Goal: Task Accomplishment & Management: Manage account settings

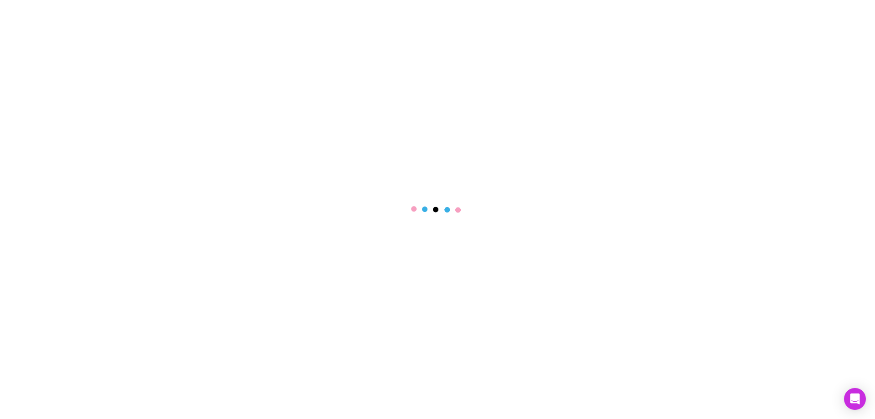
select select "****"
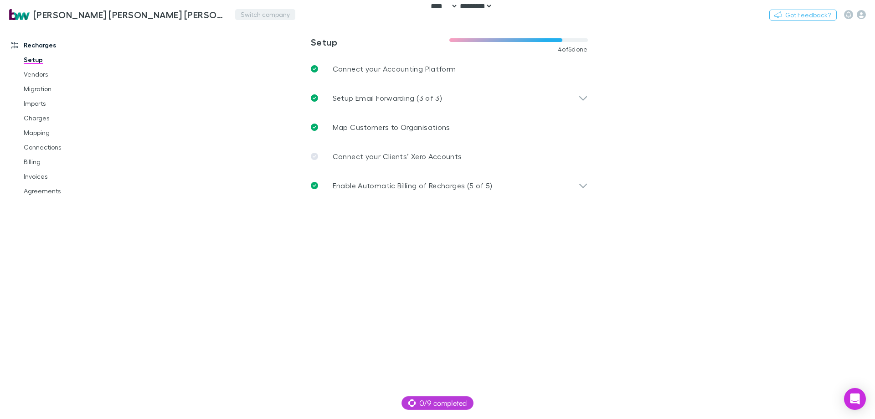
click at [235, 13] on button "Switch company" at bounding box center [265, 14] width 60 height 11
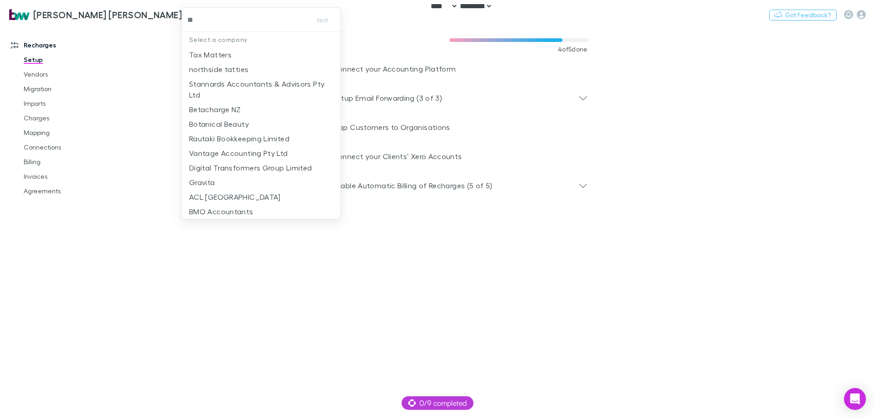
type input "***"
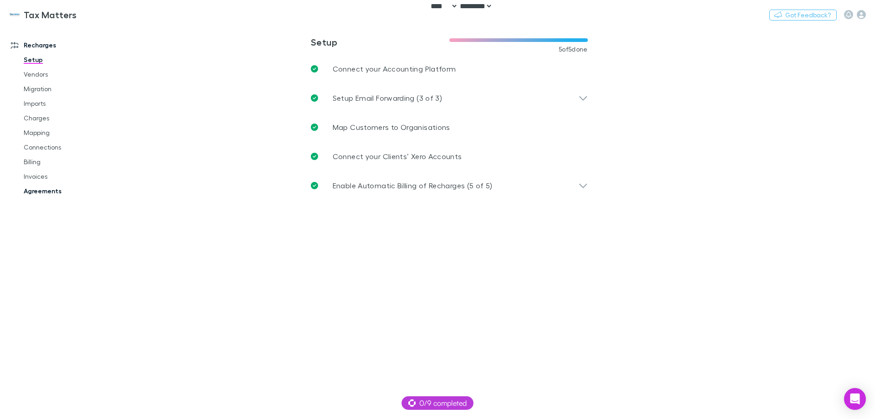
click at [41, 190] on link "Agreements" at bounding box center [69, 191] width 108 height 15
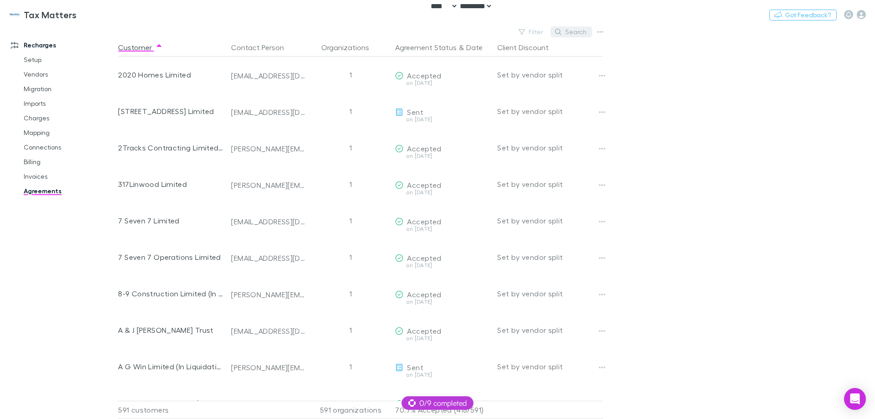
click at [568, 35] on button "Search" at bounding box center [570, 31] width 41 height 11
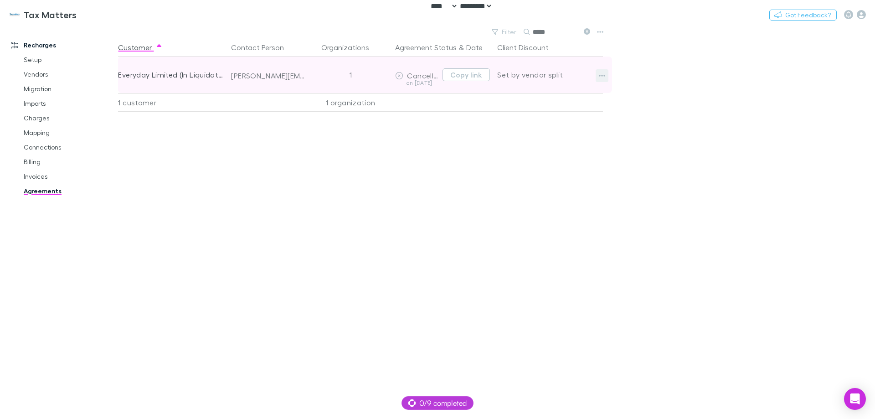
click at [601, 74] on icon "button" at bounding box center [602, 75] width 6 height 7
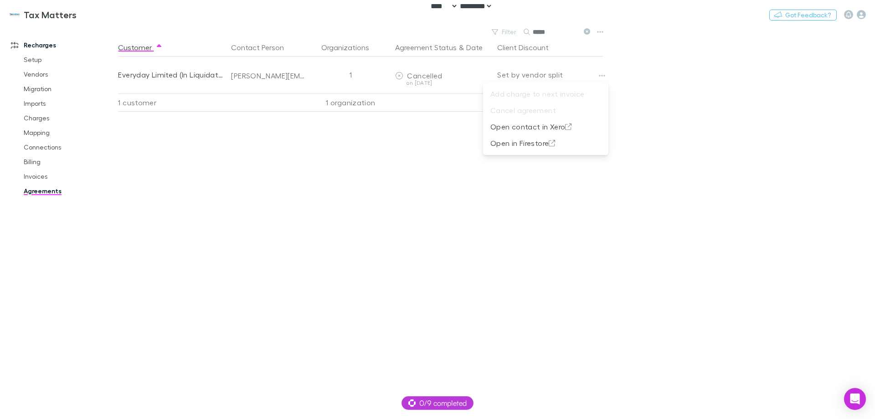
drag, startPoint x: 357, startPoint y: 176, endPoint x: 299, endPoint y: 166, distance: 58.6
click at [354, 176] on div at bounding box center [437, 209] width 875 height 419
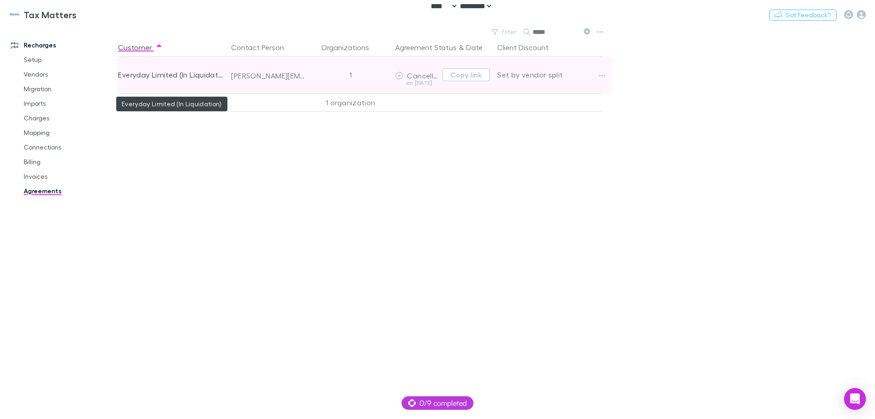
click at [163, 71] on div "Everyday Limited (In Liquidation)" at bounding box center [171, 74] width 106 height 36
click at [162, 71] on div "Everyday Limited (In Liquidation)" at bounding box center [171, 74] width 106 height 36
click at [155, 76] on div "Everyday Limited (In Liquidation)" at bounding box center [171, 74] width 106 height 36
drag, startPoint x: 177, startPoint y: 75, endPoint x: 120, endPoint y: 78, distance: 57.0
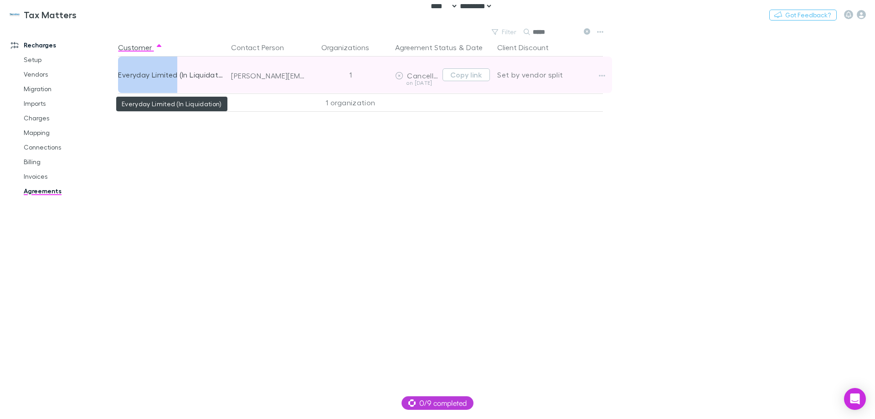
click at [120, 78] on div "Everyday Limited (In Liquidation)" at bounding box center [171, 74] width 106 height 36
copy div "Everyday Limited"
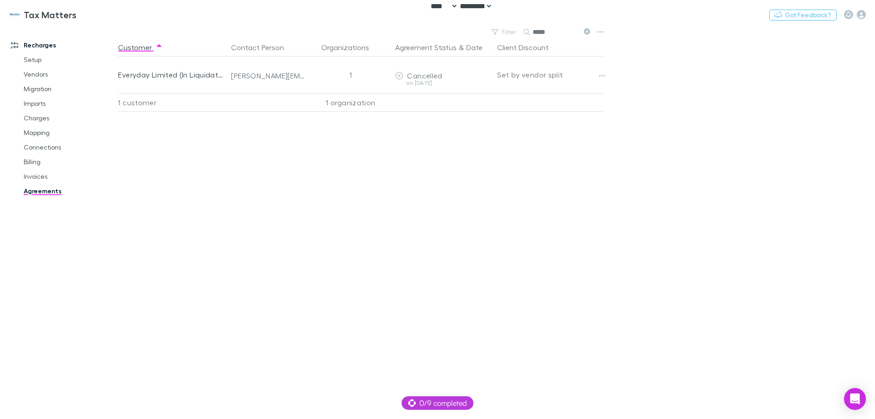
click at [544, 37] on input "*****" at bounding box center [556, 32] width 46 height 13
paste input "**********"
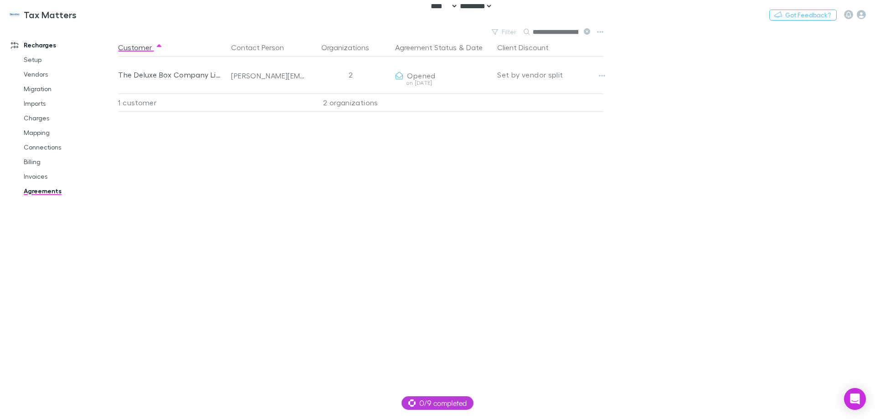
click at [250, 179] on div "Customer Contact Person Organizations Agreement Status & Date Client Discount T…" at bounding box center [368, 228] width 501 height 380
click at [575, 32] on input "**********" at bounding box center [556, 32] width 46 height 13
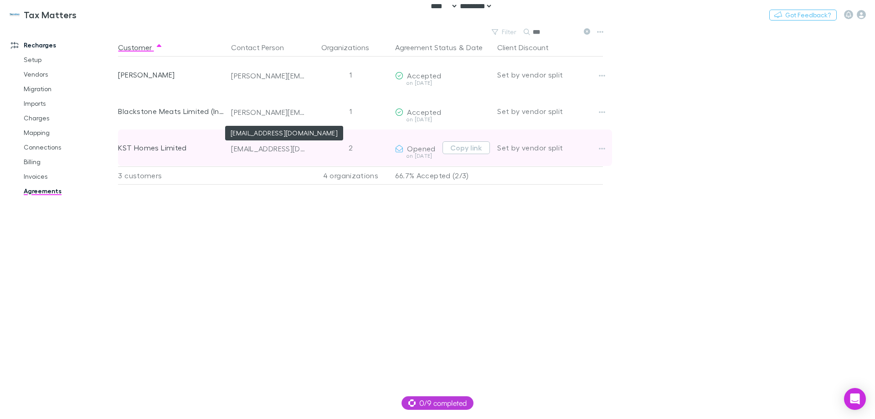
click at [297, 151] on div "andre.boiser@gmail.com" at bounding box center [268, 148] width 75 height 9
copy div "andre.boiser@gmail.com"
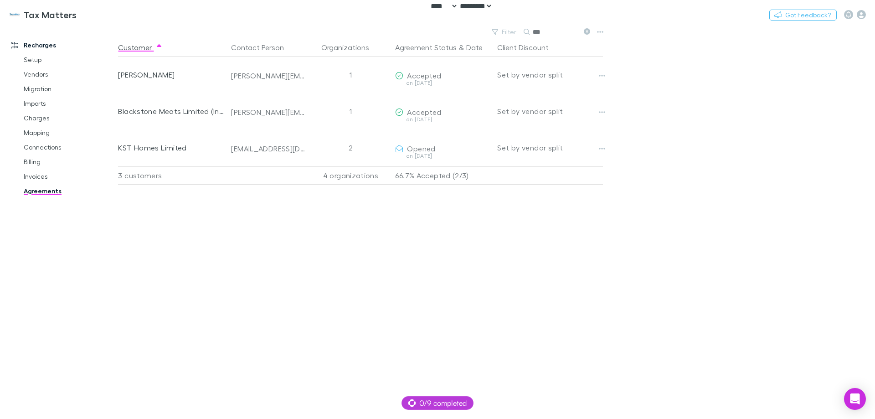
click at [428, 247] on div "Customer Contact Person Organizations Agreement Status & Date Client Discount A…" at bounding box center [368, 228] width 501 height 380
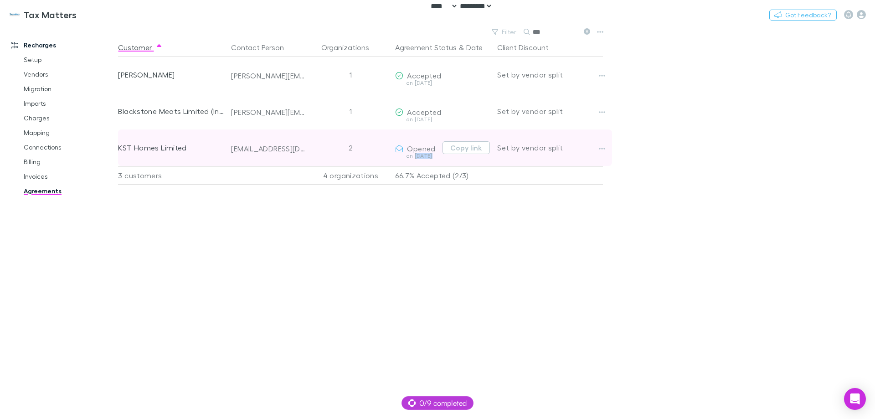
drag, startPoint x: 416, startPoint y: 157, endPoint x: 448, endPoint y: 157, distance: 32.3
click at [448, 157] on div "Opened on 2025-01-03 Copy link" at bounding box center [442, 147] width 102 height 36
copy div "2025-01-03 Copy link"
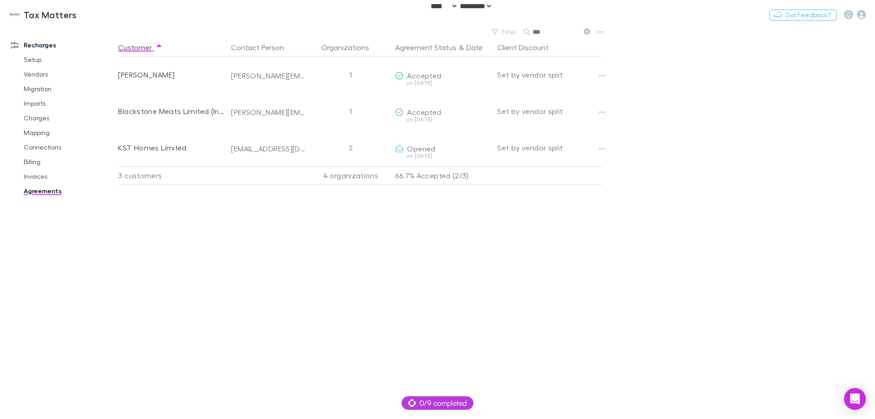
click at [663, 390] on main "Filter Search *** Customer Contact Person Organizations Agreement Status & Date…" at bounding box center [496, 222] width 757 height 393
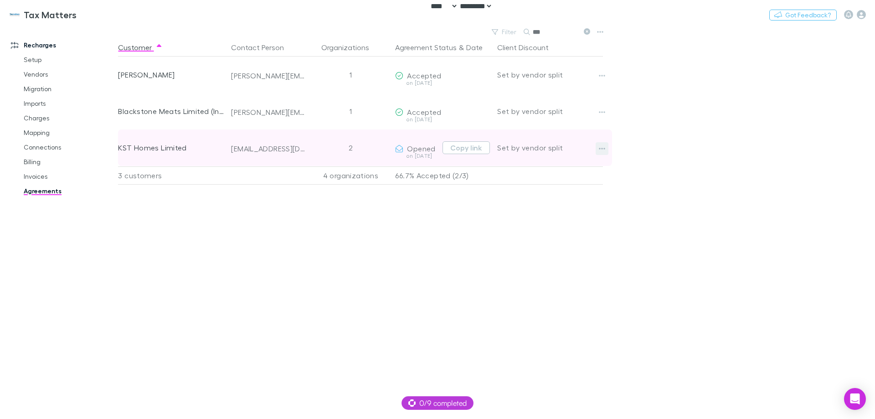
click at [599, 146] on icon "button" at bounding box center [602, 148] width 6 height 7
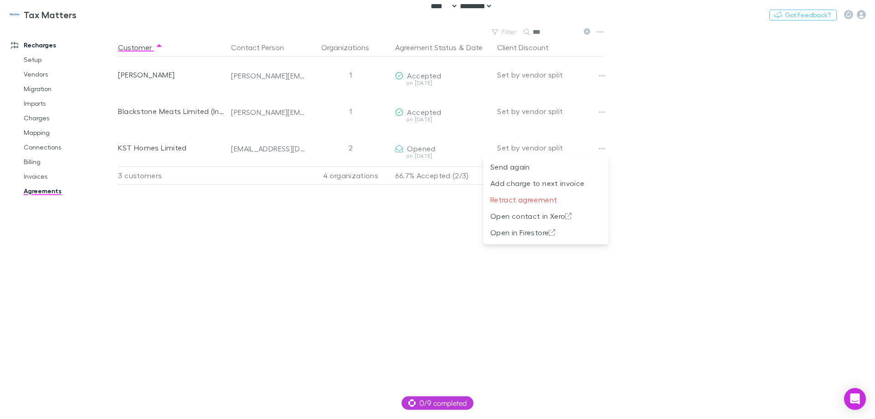
click at [543, 32] on div at bounding box center [437, 209] width 875 height 419
click at [540, 31] on div "Send again Add charge to next invoice Retract agreement Open contact in Xero Op…" at bounding box center [437, 209] width 875 height 419
click at [540, 31] on input "***" at bounding box center [556, 32] width 46 height 13
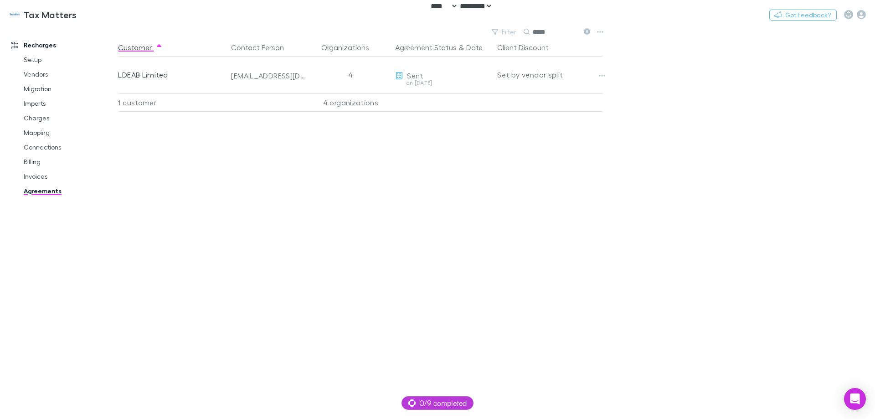
type input "*****"
click at [42, 118] on link "Charges" at bounding box center [69, 118] width 108 height 15
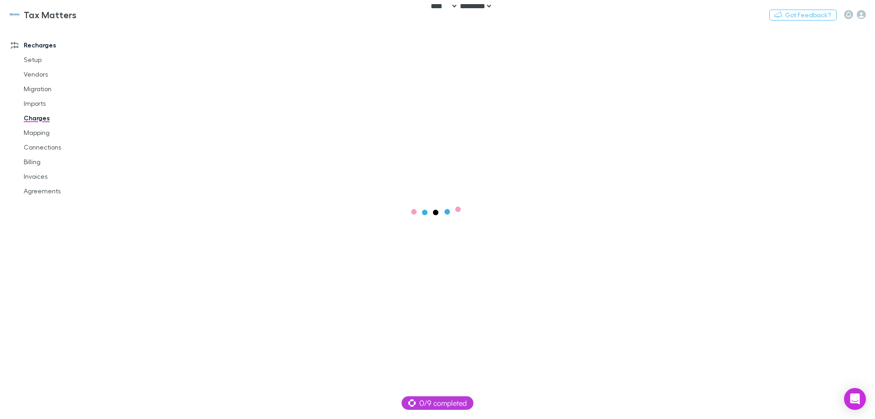
click at [533, 95] on main at bounding box center [496, 222] width 757 height 393
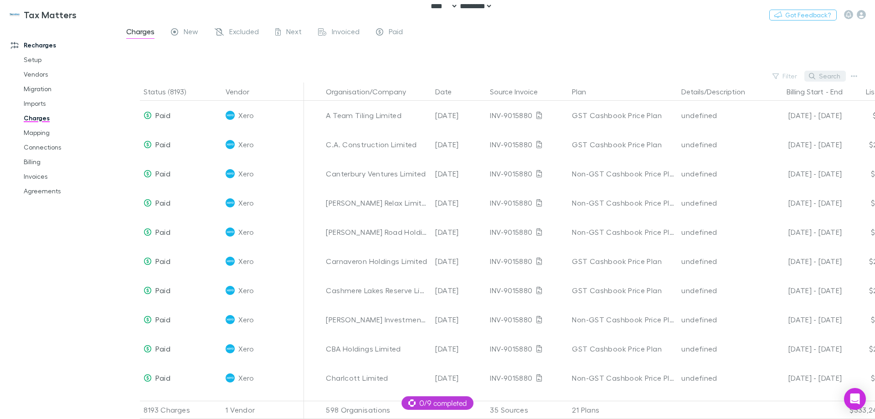
click at [832, 74] on button "Search" at bounding box center [824, 76] width 41 height 11
paste input "**********"
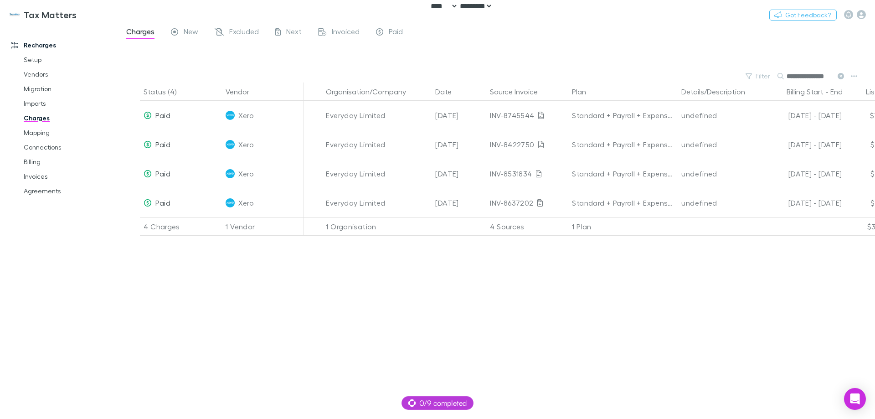
type input "**********"
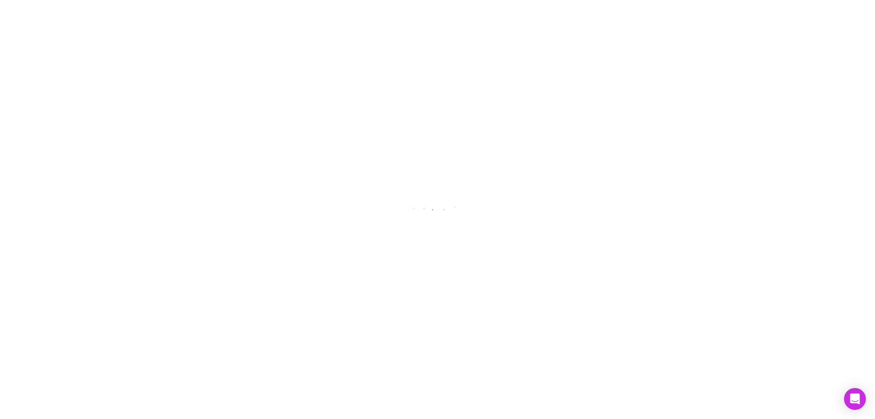
select select "****"
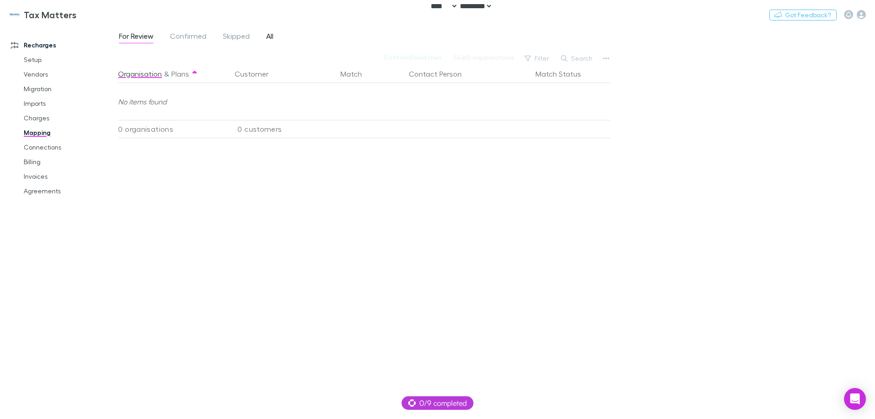
click at [269, 34] on span "All" at bounding box center [269, 37] width 7 height 12
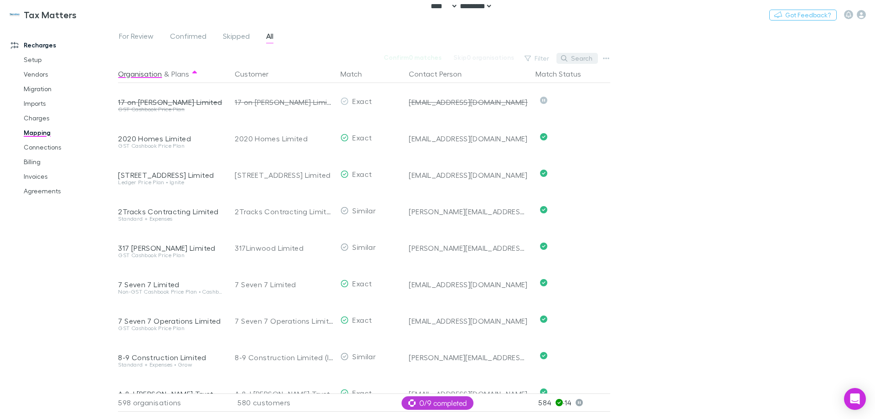
click at [578, 57] on button "Search" at bounding box center [576, 58] width 41 height 11
paste input "**********"
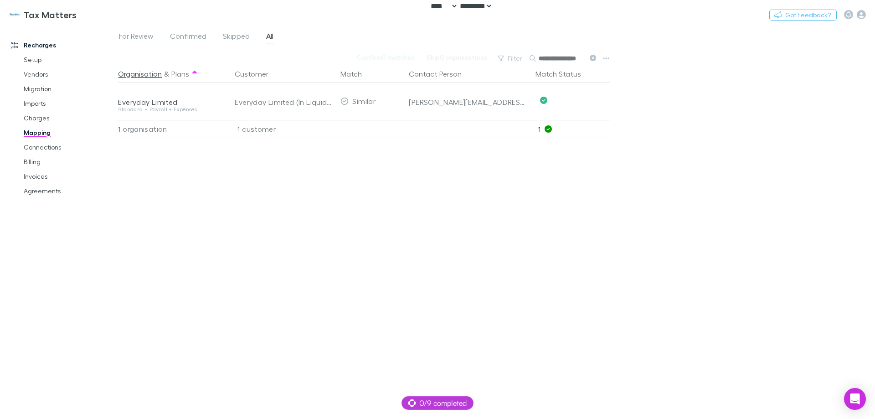
scroll to position [0, 2]
type input "**********"
click at [46, 188] on link "Agreements" at bounding box center [69, 191] width 108 height 15
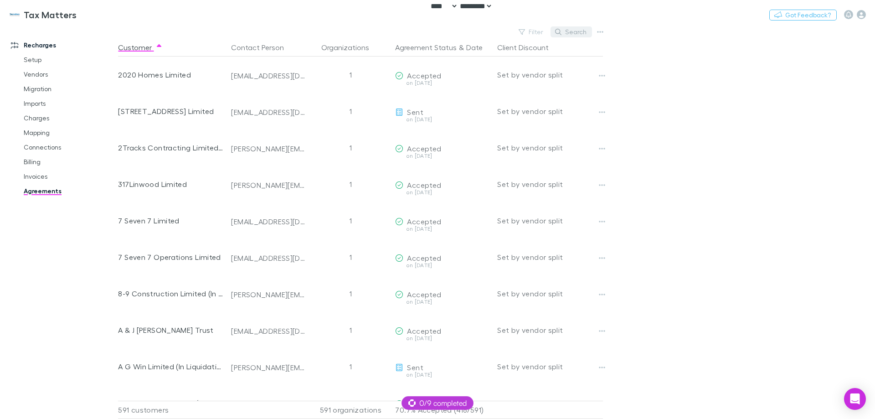
click at [582, 33] on button "Search" at bounding box center [570, 31] width 41 height 11
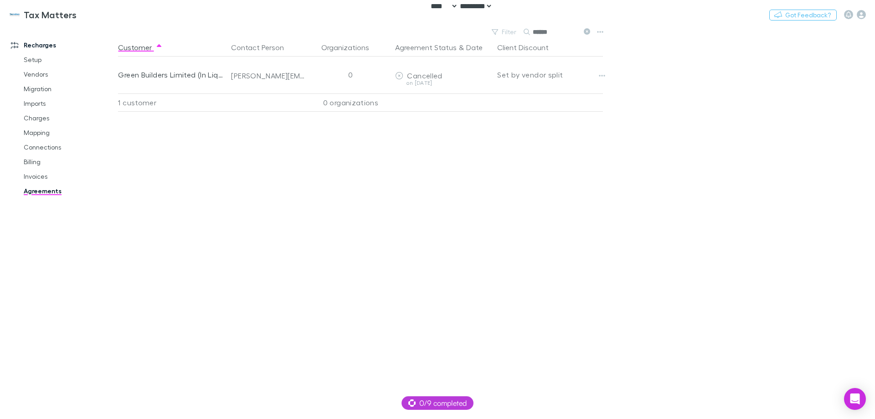
click at [541, 30] on input "*****" at bounding box center [556, 32] width 46 height 13
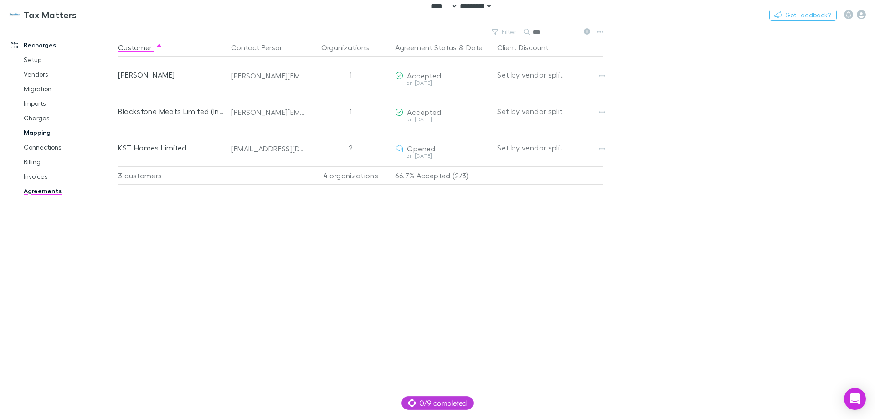
type input "***"
click at [43, 137] on link "Mapping" at bounding box center [69, 132] width 108 height 15
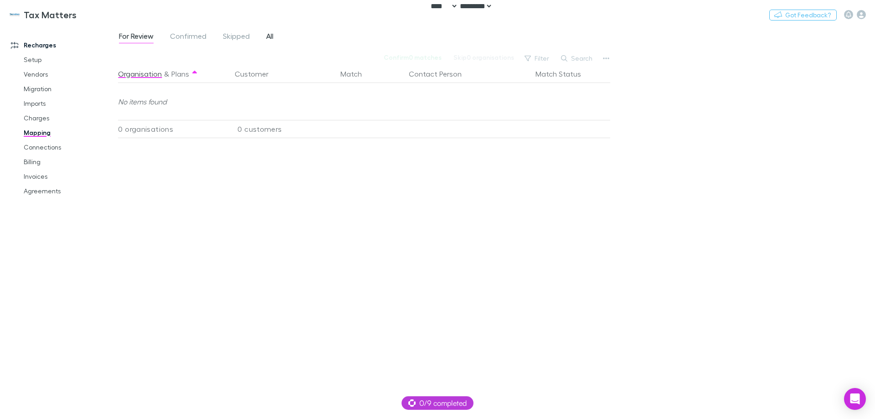
click at [268, 36] on span "All" at bounding box center [269, 37] width 7 height 12
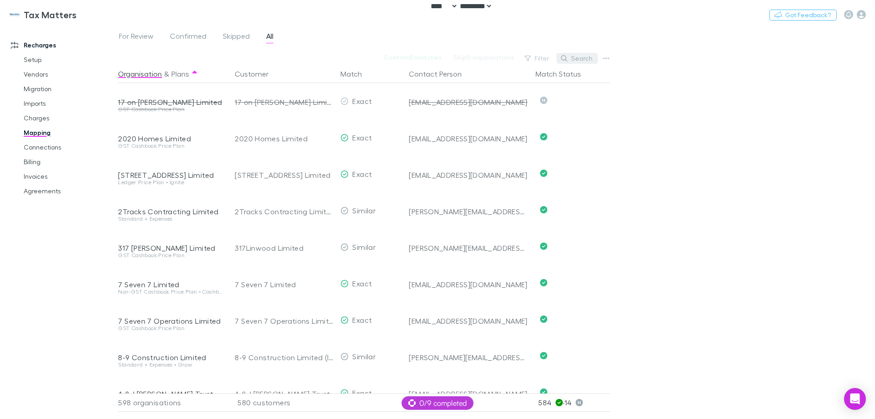
click at [572, 58] on button "Search" at bounding box center [576, 58] width 41 height 11
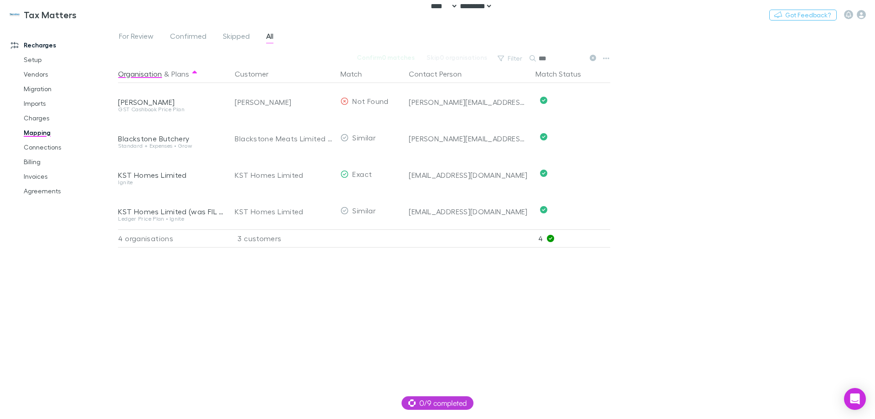
click at [569, 59] on input "***" at bounding box center [561, 58] width 46 height 13
paste input "**"
click at [569, 59] on input "*****" at bounding box center [561, 58] width 46 height 13
click at [453, 297] on div "Organisation & Plans Customer Match Contact Person Match Status Bellatino's Bay…" at bounding box center [365, 238] width 494 height 347
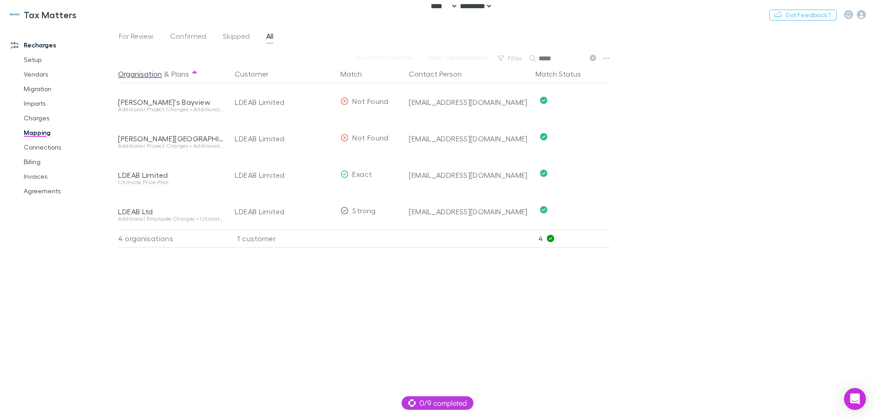
click at [556, 59] on input "*****" at bounding box center [561, 58] width 46 height 13
paste input "**********"
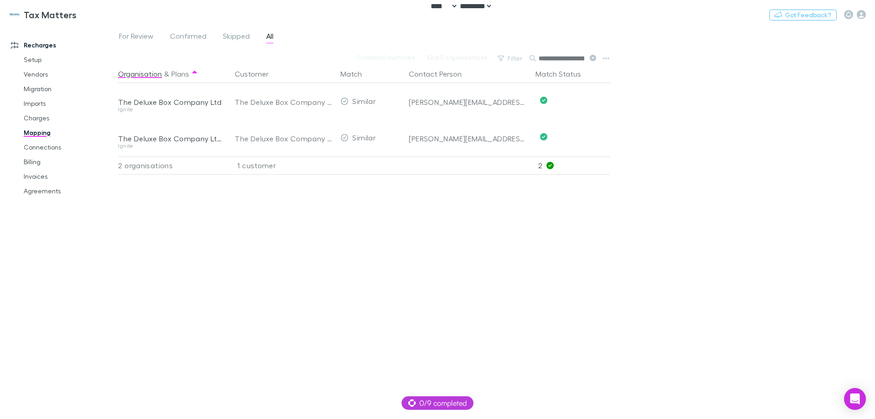
scroll to position [0, 25]
type input "**********"
click at [50, 186] on link "Agreements" at bounding box center [69, 191] width 108 height 15
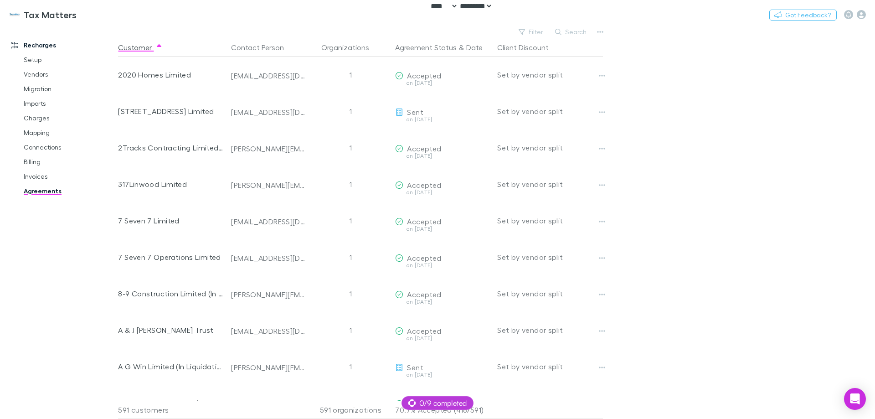
click at [39, 189] on link "Agreements" at bounding box center [69, 191] width 108 height 15
click at [575, 29] on button "Search" at bounding box center [570, 31] width 41 height 11
paste input "**********"
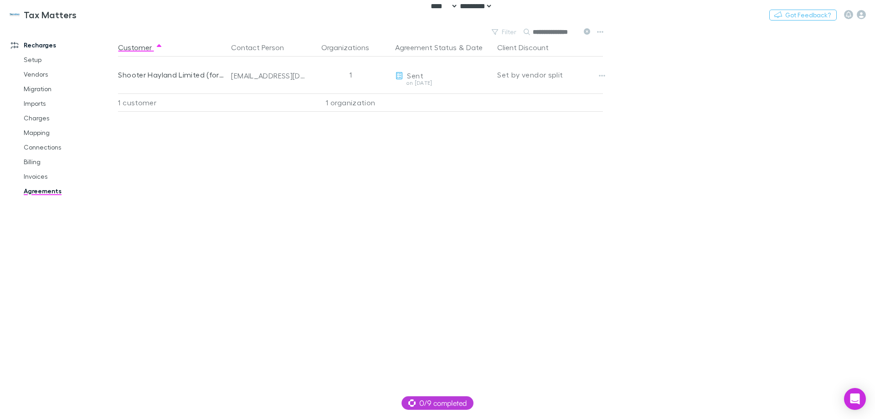
click at [549, 33] on input "**********" at bounding box center [556, 32] width 46 height 13
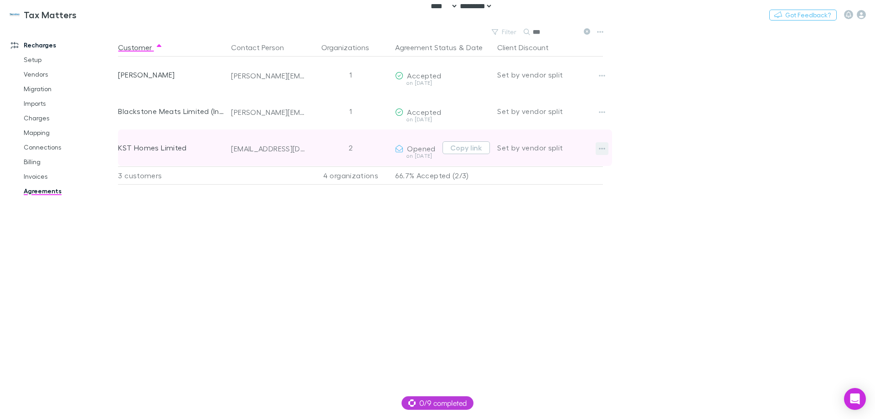
click at [604, 149] on icon "button" at bounding box center [602, 149] width 6 height 2
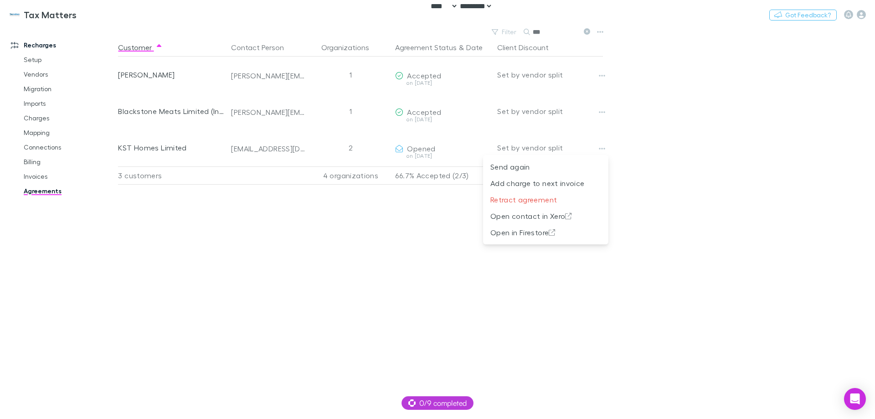
drag, startPoint x: 737, startPoint y: 149, endPoint x: 543, endPoint y: 274, distance: 231.2
click at [737, 150] on div at bounding box center [437, 209] width 875 height 419
click at [659, 394] on main "Filter Search *** Customer Contact Person Organizations Agreement Status & Date…" at bounding box center [496, 222] width 757 height 393
click at [539, 34] on input "***" at bounding box center [556, 32] width 46 height 13
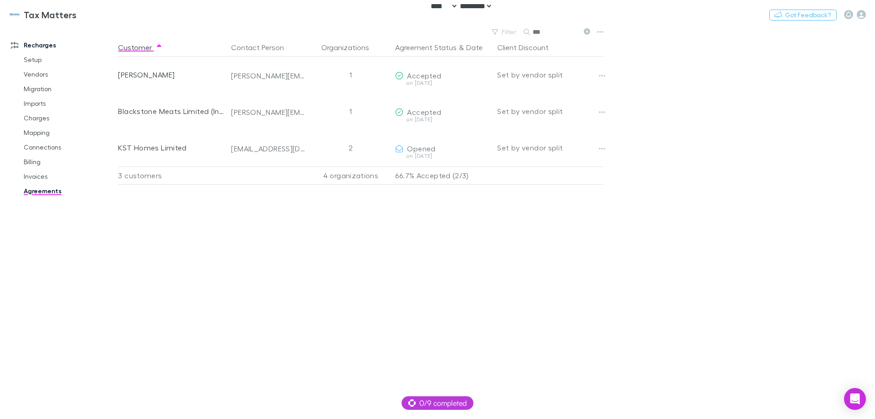
paste input "**"
click at [539, 34] on input "*****" at bounding box center [556, 32] width 46 height 13
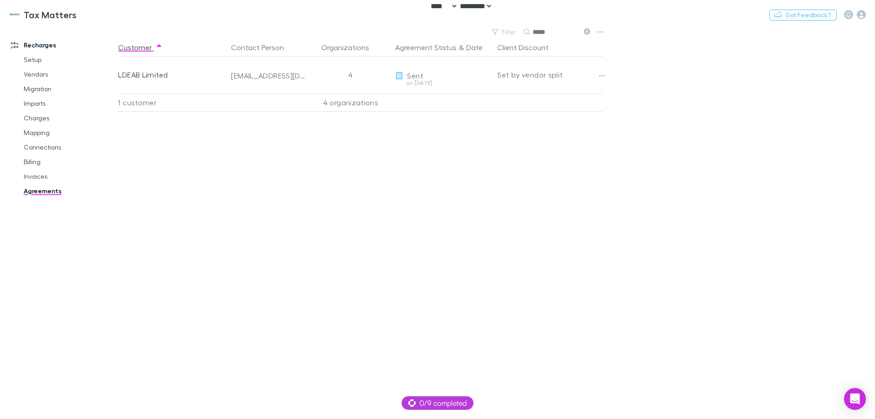
type input "*****"
click at [491, 216] on div "Customer Contact Person Organizations Agreement Status & Date Client Discount L…" at bounding box center [368, 228] width 501 height 380
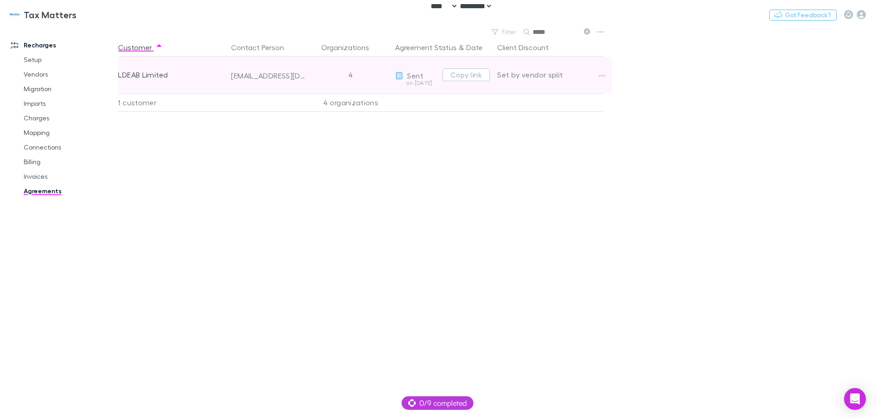
click at [276, 70] on div "larni@bellatinos.co" at bounding box center [268, 68] width 75 height 24
click at [270, 58] on div at bounding box center [270, 58] width 0 height 0
drag, startPoint x: 276, startPoint y: 70, endPoint x: 250, endPoint y: 74, distance: 26.3
click at [250, 74] on div "larni@bellatinos.co" at bounding box center [268, 75] width 75 height 9
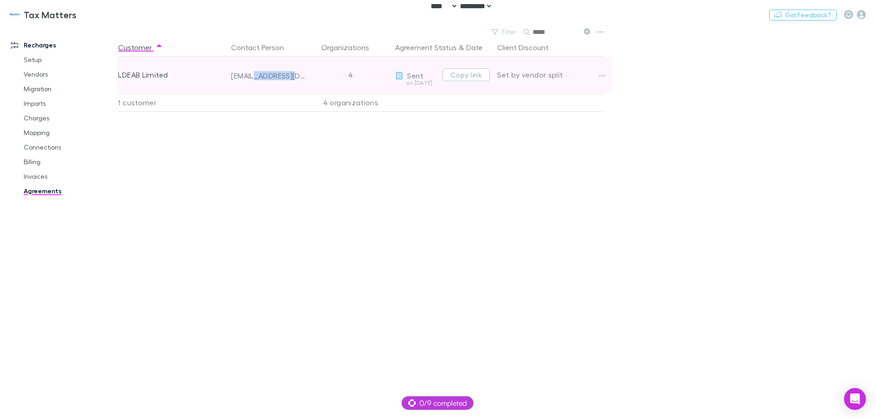
click at [250, 74] on div "larni@bellatinos.co" at bounding box center [268, 75] width 75 height 9
click at [251, 74] on div "larni@bellatinos.co" at bounding box center [268, 75] width 75 height 9
copy div "larni@bellatinos.co"
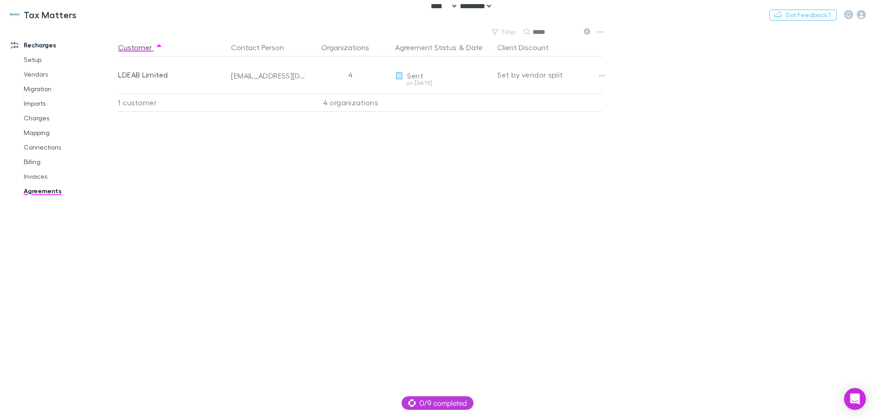
click at [861, 285] on main "Filter Search ***** Customer Contact Person Organizations Agreement Status & Da…" at bounding box center [496, 222] width 757 height 393
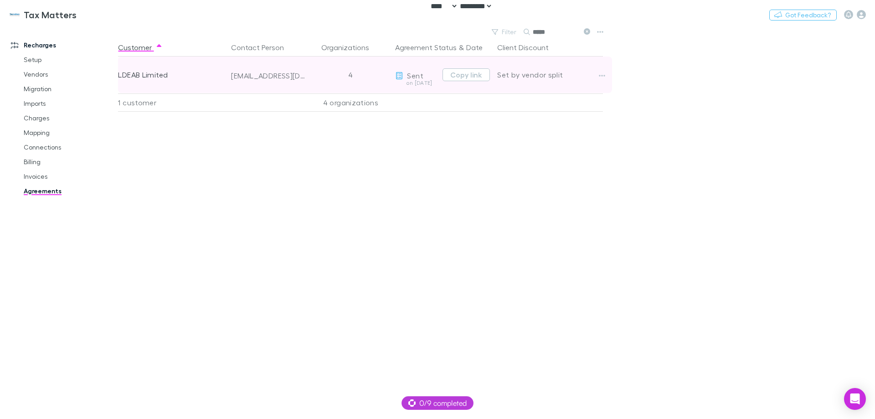
click at [154, 74] on div "LDEAB Limited" at bounding box center [171, 74] width 106 height 36
copy div "LDEAB Limited"
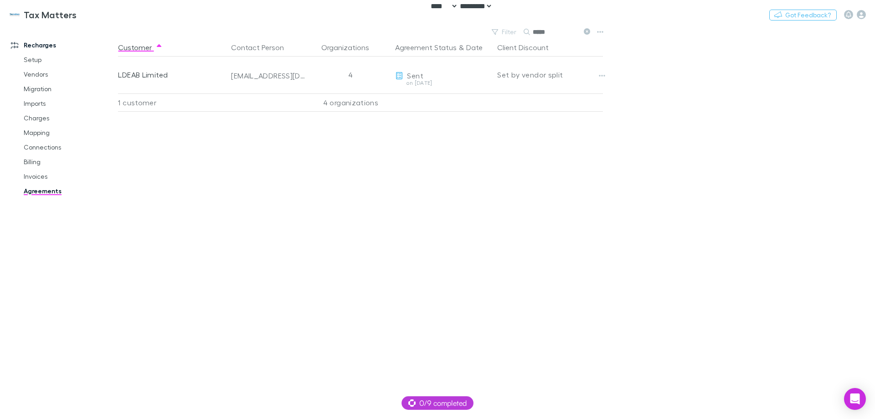
click at [367, 233] on div "Customer Contact Person Organizations Agreement Status & Date Client Discount L…" at bounding box center [368, 228] width 501 height 380
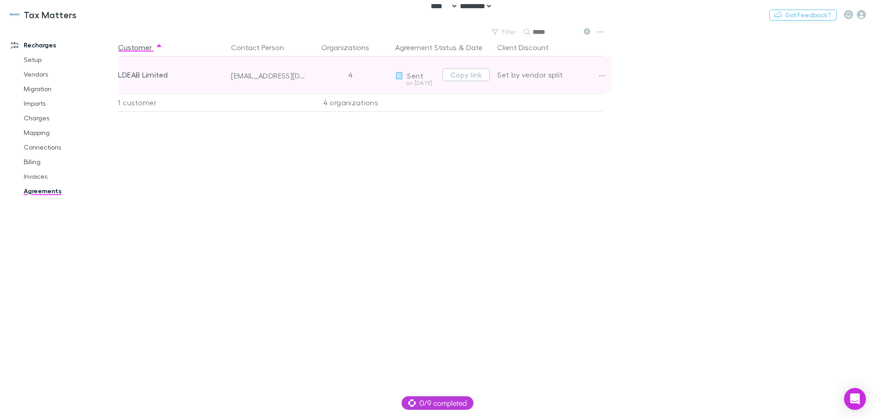
click at [275, 75] on div "larni@bellatinos.co" at bounding box center [268, 75] width 75 height 9
copy div "larni@bellatinos.co"
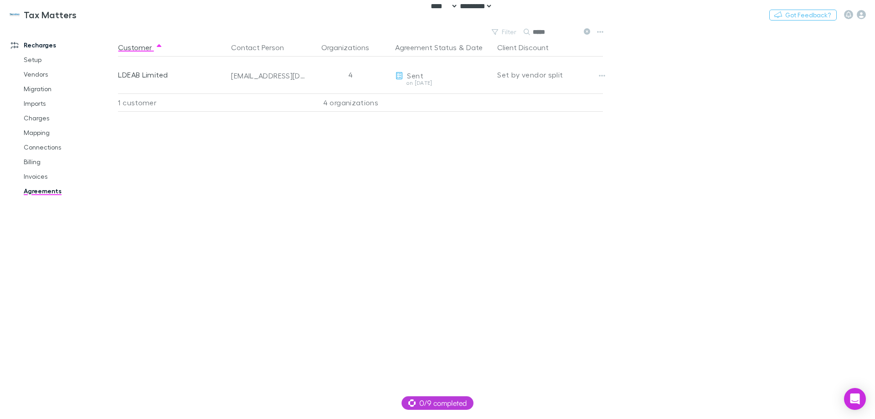
click at [747, 394] on main "Filter Search ***** Customer Contact Person Organizations Agreement Status & Da…" at bounding box center [496, 222] width 757 height 393
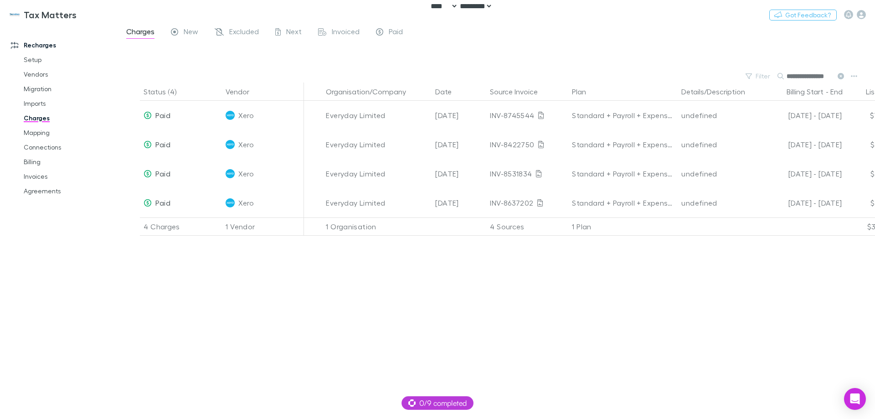
select select "****"
click at [97, 14] on button "Switch company" at bounding box center [116, 14] width 60 height 11
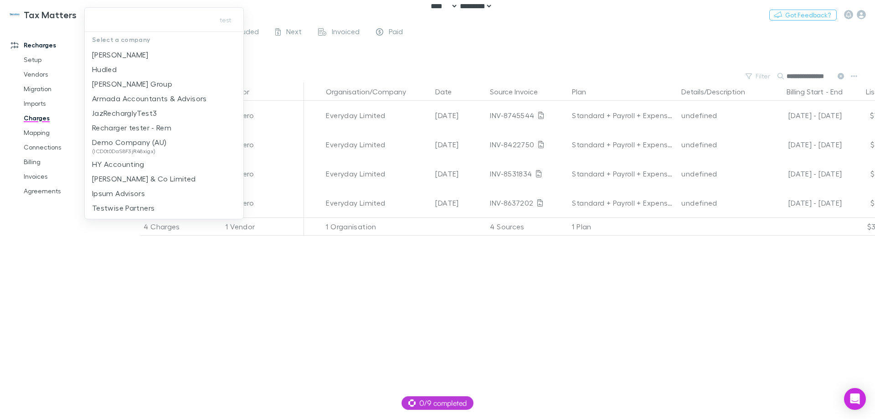
type input "*"
type input "**"
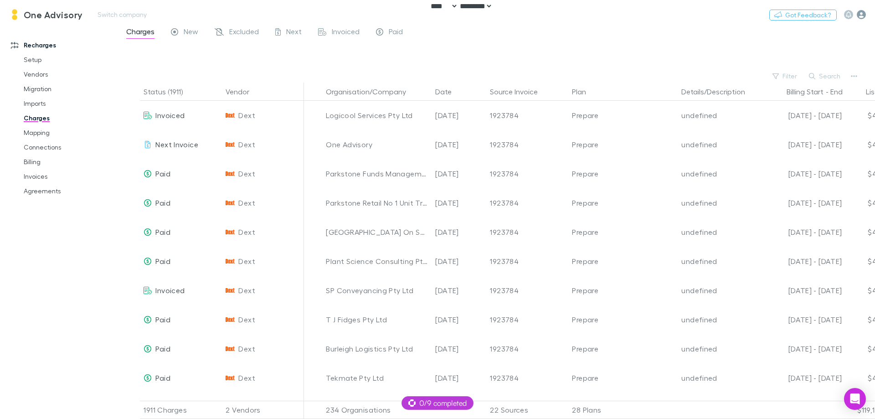
click at [859, 15] on icon "button" at bounding box center [860, 14] width 9 height 9
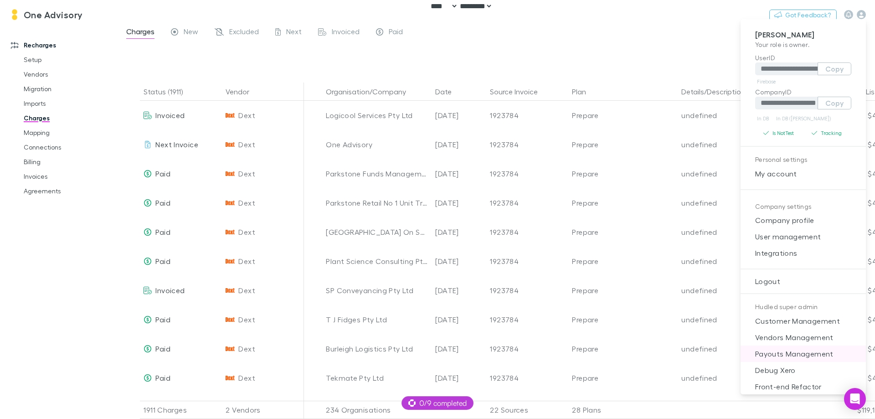
click at [807, 348] on span "Payouts Management" at bounding box center [803, 353] width 111 height 11
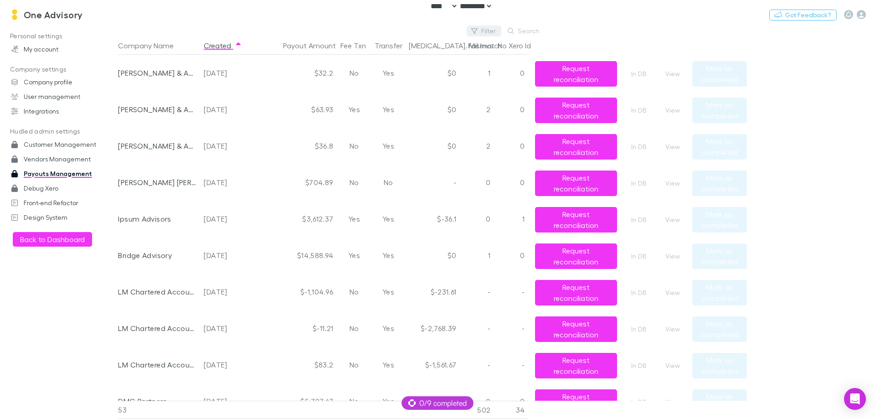
click at [483, 31] on button "Filter" at bounding box center [483, 31] width 35 height 11
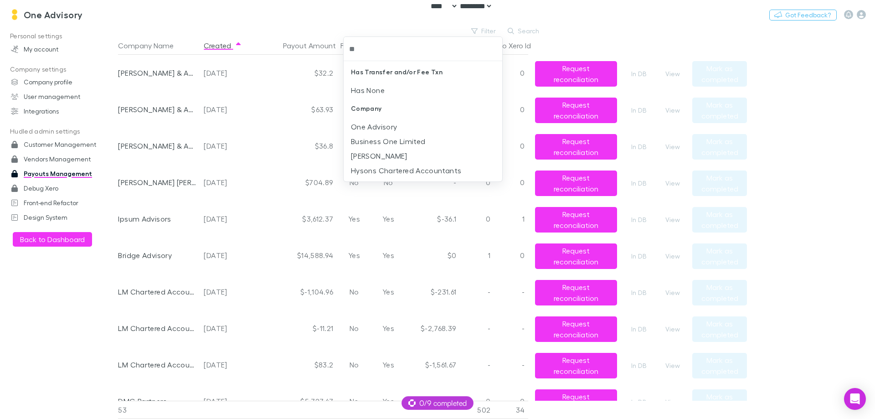
type input "***"
click at [401, 128] on li "One Advisory" at bounding box center [422, 126] width 159 height 15
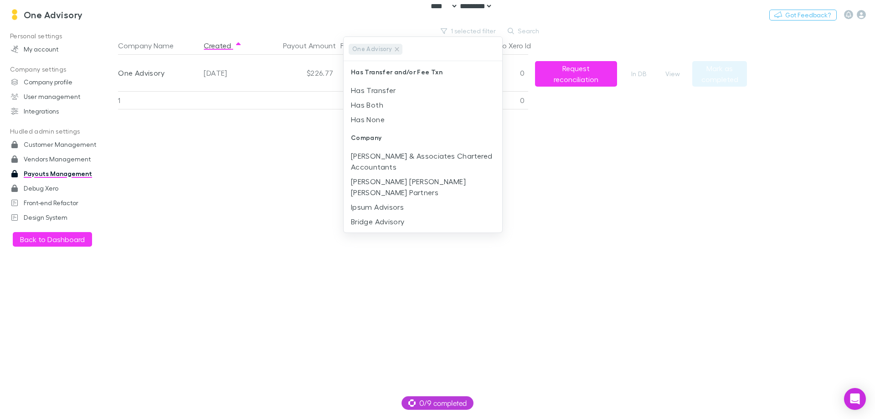
click at [260, 133] on div at bounding box center [437, 209] width 875 height 419
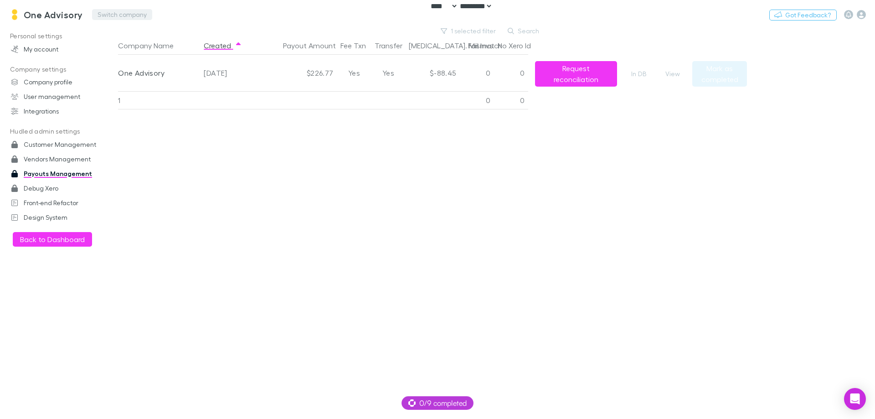
click at [128, 17] on button "Switch company" at bounding box center [122, 14] width 60 height 11
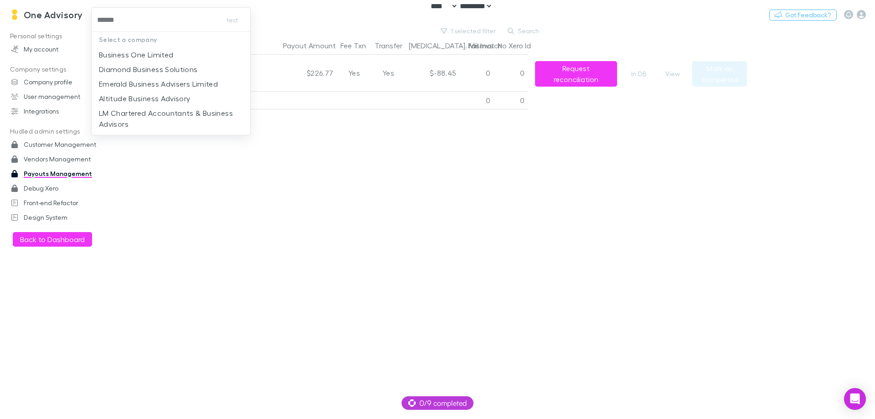
type input "*******"
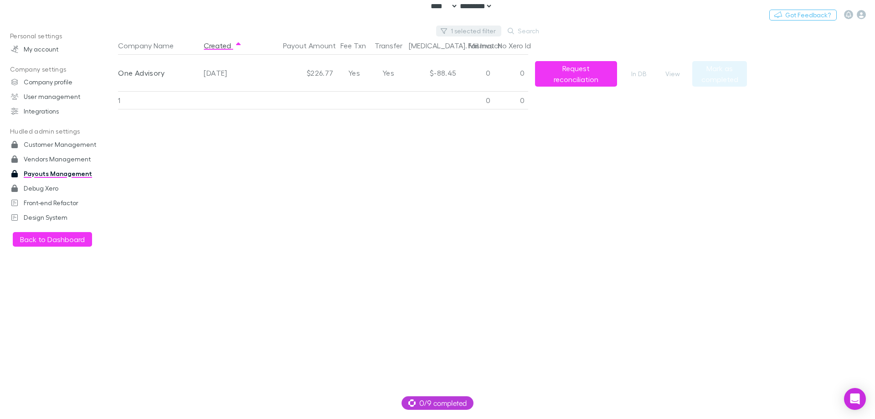
click at [476, 29] on button "1 selected filter" at bounding box center [468, 31] width 65 height 11
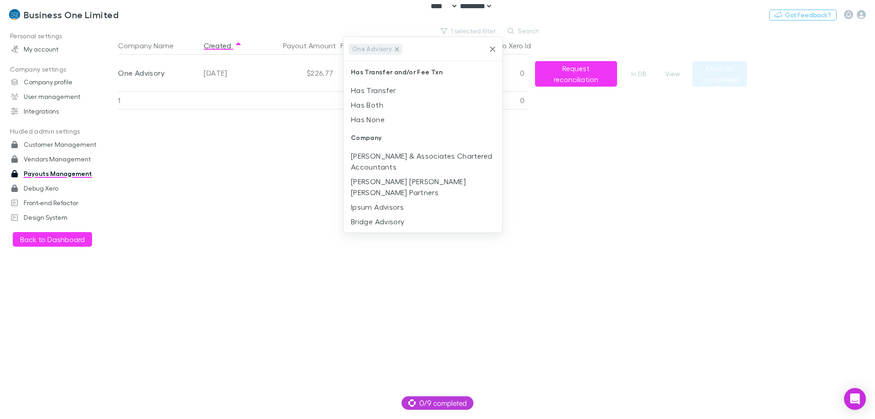
click at [394, 49] on icon at bounding box center [396, 49] width 7 height 7
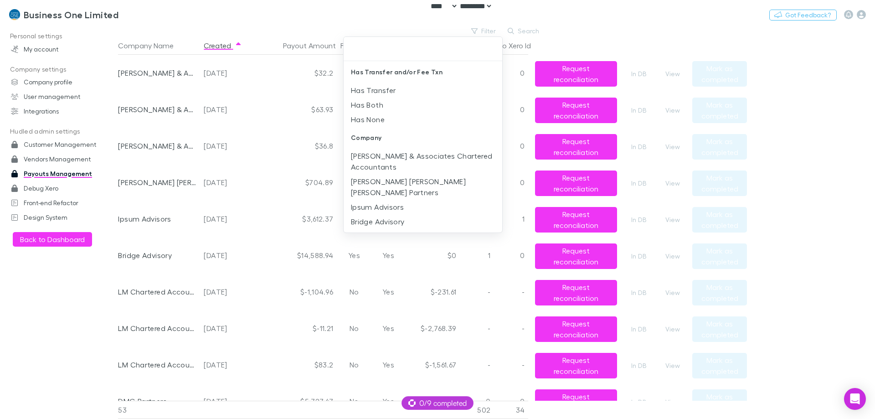
click at [396, 52] on input "text" at bounding box center [422, 49] width 151 height 17
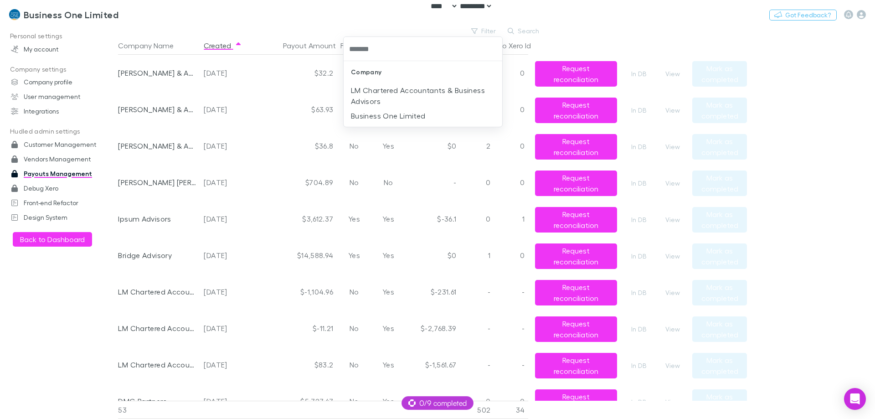
type input "********"
click at [414, 115] on li "Business One Limited" at bounding box center [422, 115] width 159 height 15
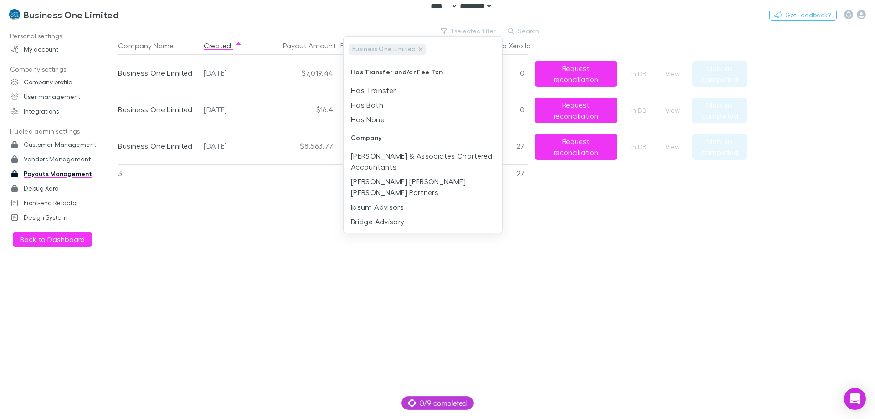
click at [254, 197] on div at bounding box center [437, 209] width 875 height 419
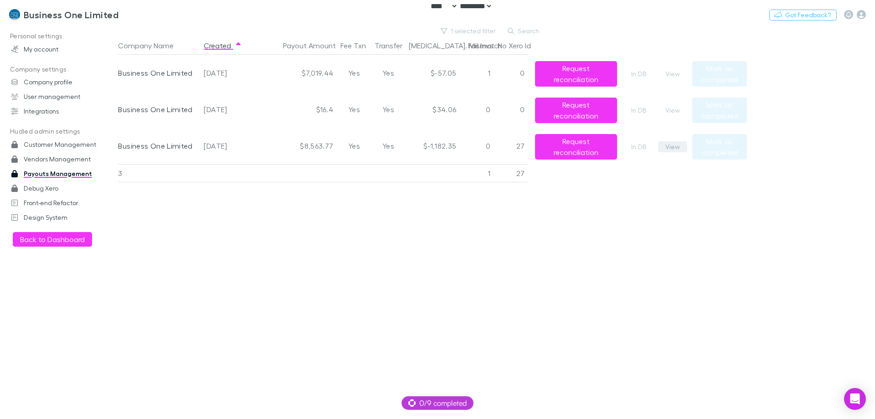
click at [668, 143] on button "View" at bounding box center [672, 146] width 29 height 11
click at [678, 105] on button "View" at bounding box center [672, 110] width 29 height 11
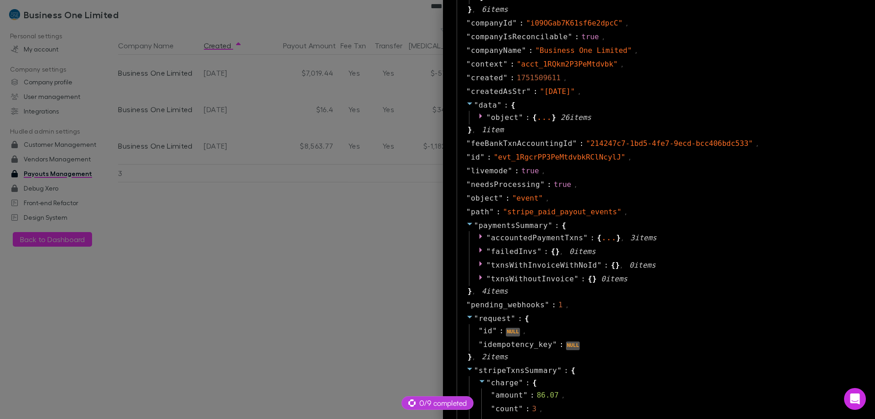
scroll to position [465, 0]
click at [243, 195] on div at bounding box center [437, 209] width 875 height 419
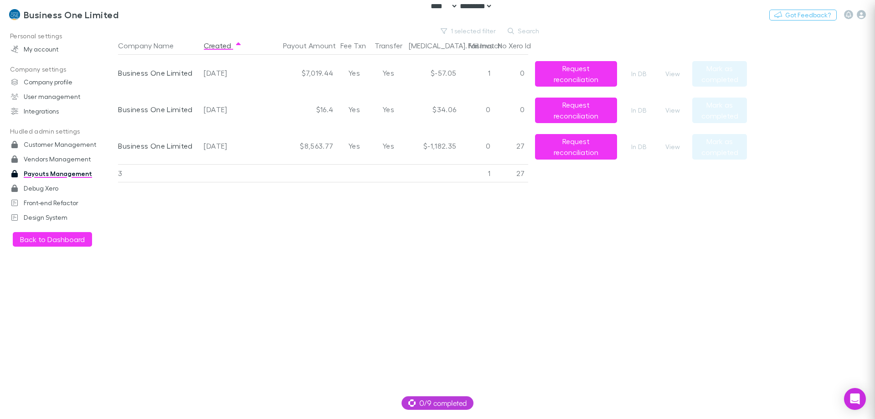
scroll to position [0, 0]
click at [678, 74] on button "View" at bounding box center [672, 73] width 29 height 11
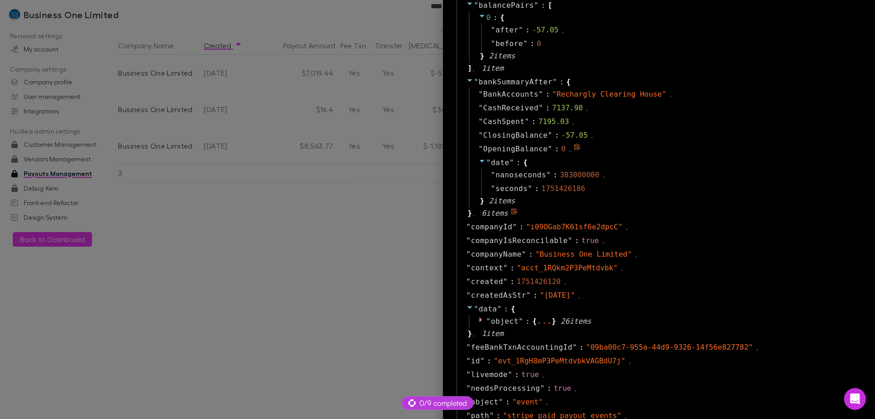
scroll to position [273, 0]
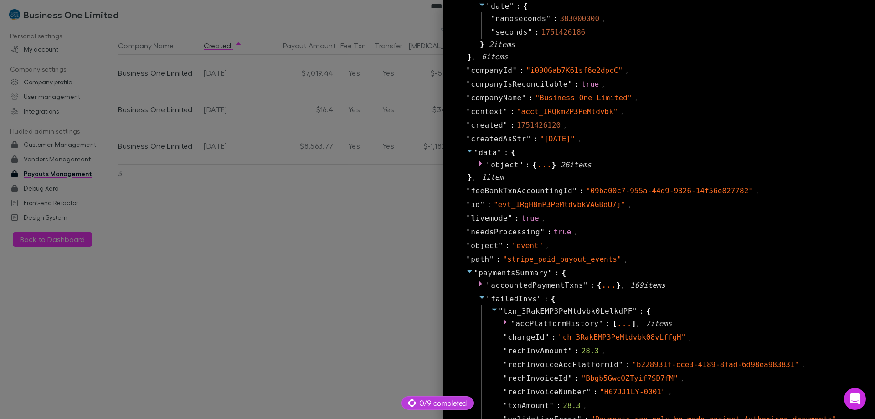
click at [200, 322] on div at bounding box center [437, 209] width 875 height 419
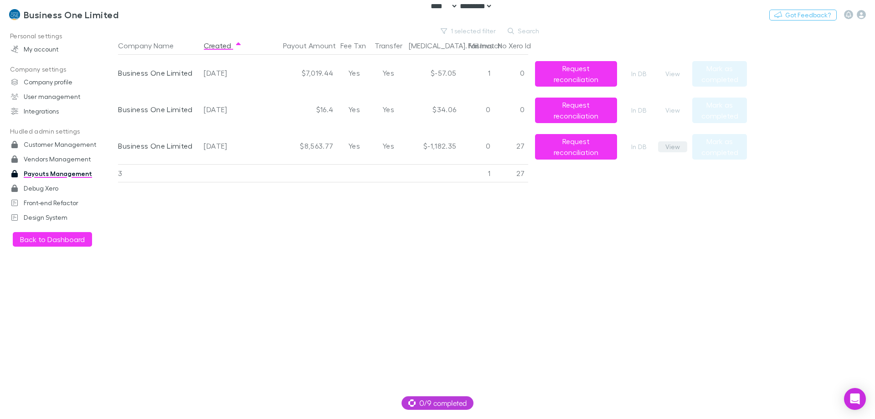
click at [673, 144] on button "View" at bounding box center [672, 146] width 29 height 11
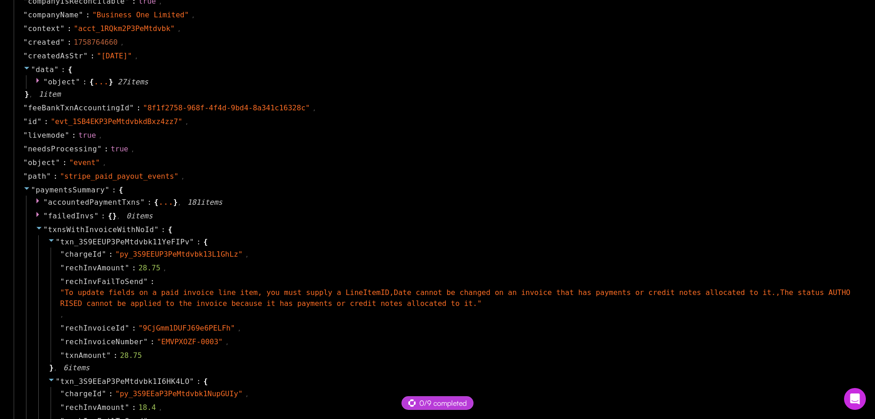
scroll to position [774, 0]
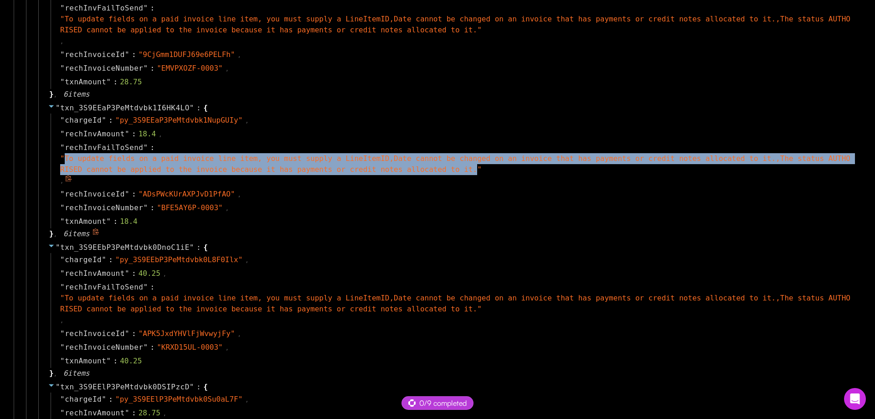
drag, startPoint x: 375, startPoint y: 170, endPoint x: 66, endPoint y: 160, distance: 309.5
click at [66, 160] on span "" To update fields on a paid invoice line item, you must supply a LineItemID,Da…" at bounding box center [455, 164] width 790 height 20
copy span "To update fields on a paid invoice line item, you must supply a LineItemID,Date…"
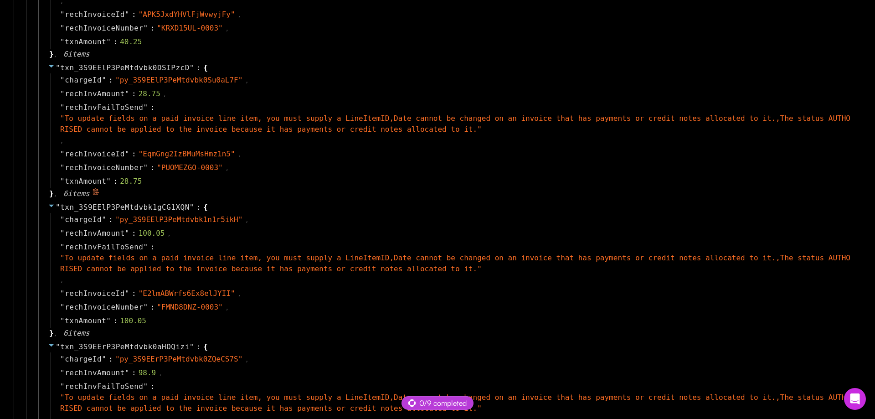
scroll to position [0, 0]
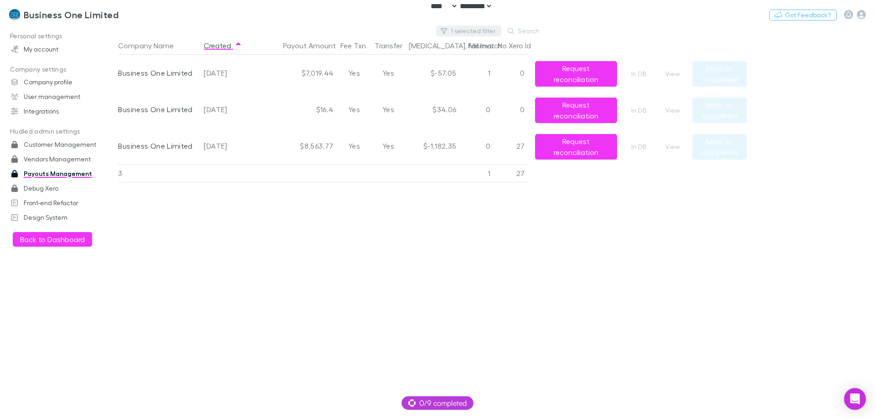
click at [478, 28] on button "1 selected filter" at bounding box center [468, 31] width 65 height 11
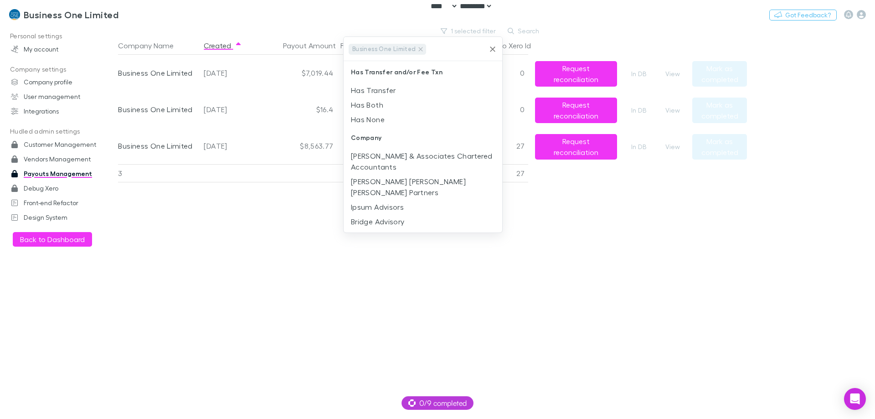
click at [492, 50] on icon "Clear" at bounding box center [492, 48] width 5 height 5
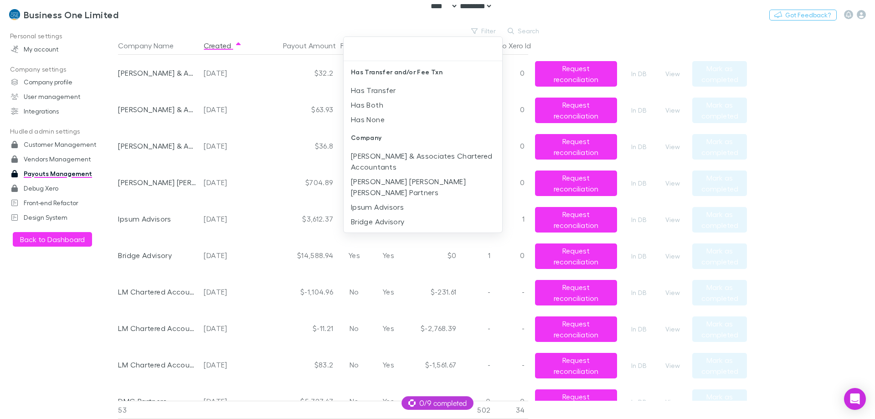
click at [532, 28] on div at bounding box center [437, 209] width 875 height 419
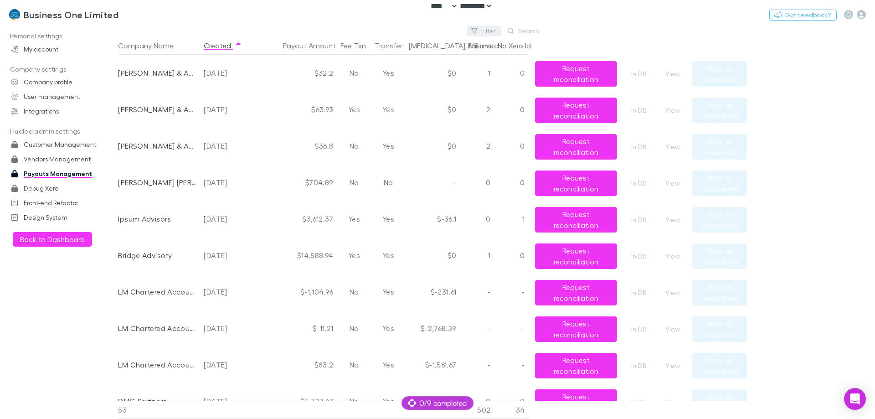
click at [477, 31] on icon "button" at bounding box center [474, 31] width 6 height 6
type input "***"
click at [412, 88] on li "dpa Limited" at bounding box center [422, 90] width 159 height 15
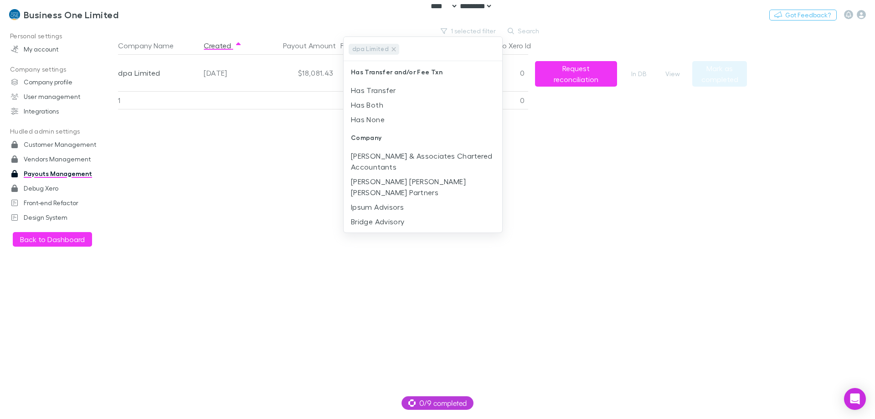
click at [231, 175] on div at bounding box center [437, 209] width 875 height 419
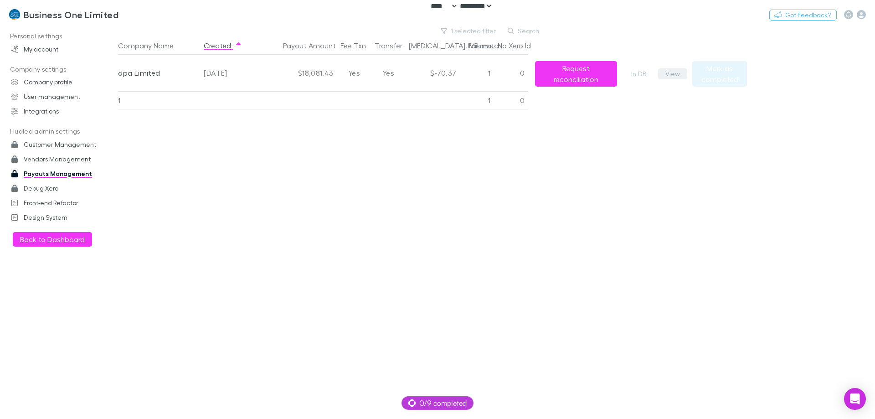
click at [672, 76] on button "View" at bounding box center [672, 73] width 29 height 11
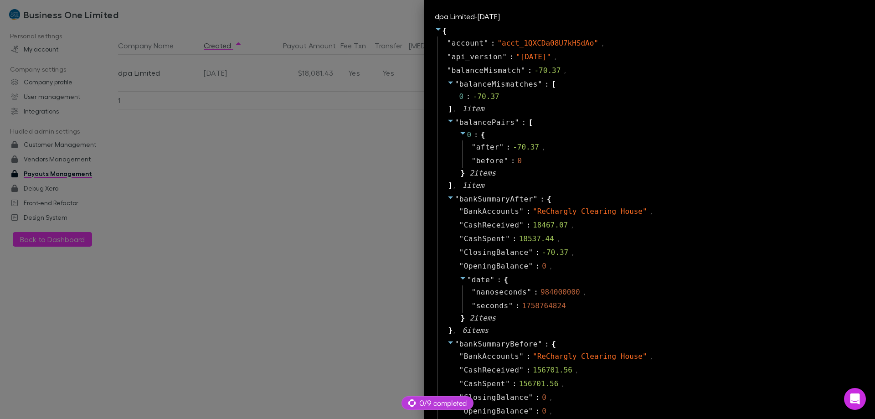
scroll to position [600, 0]
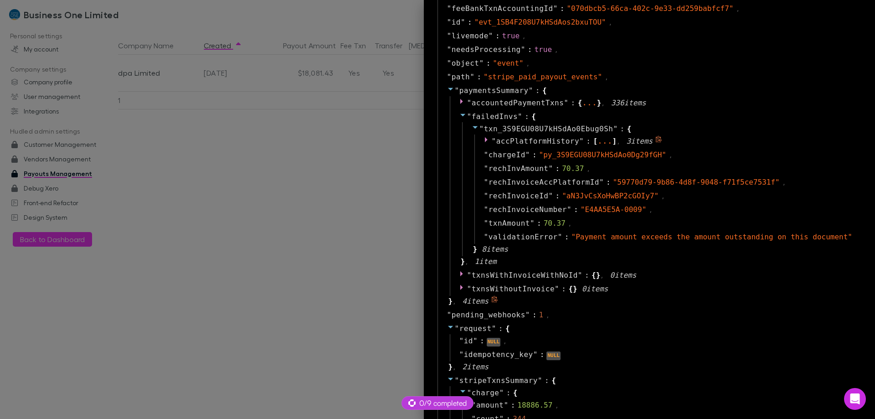
click at [575, 140] on span "accPlatformHistory" at bounding box center [537, 141] width 83 height 9
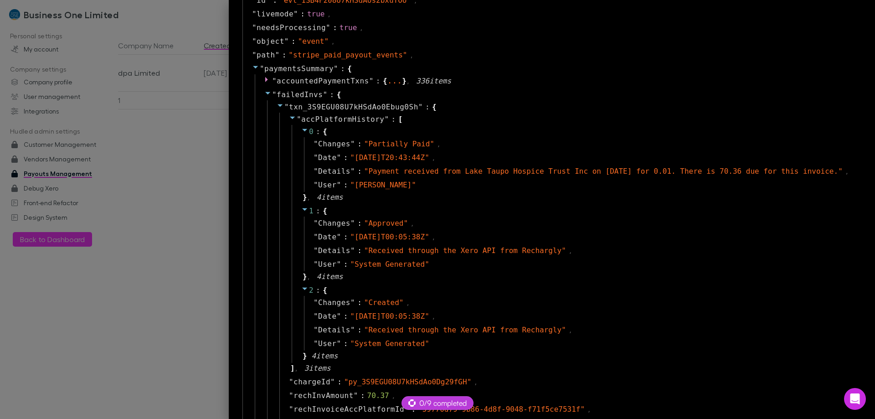
scroll to position [621, 0]
drag, startPoint x: 347, startPoint y: 160, endPoint x: 385, endPoint y: 159, distance: 37.8
click at [385, 159] on span "" 2025-09-22T20:43:44Z "" at bounding box center [389, 158] width 79 height 9
copy span "2025-09-22"
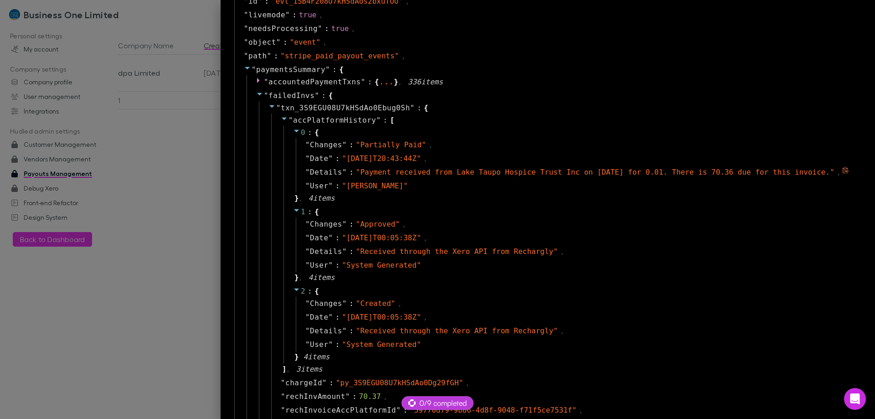
click at [835, 170] on div "" Details " : " Payment received from Lake Taupo Hospice Trust Inc on 22 Septem…" at bounding box center [574, 172] width 557 height 14
click at [842, 170] on icon at bounding box center [845, 170] width 6 height 6
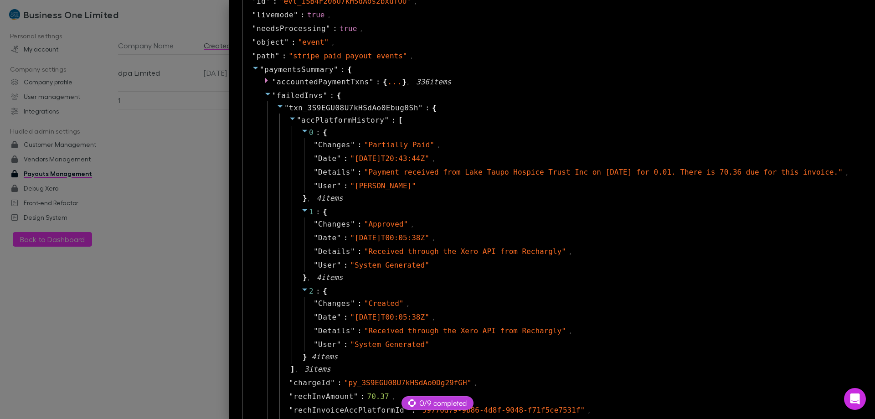
click at [130, 61] on div at bounding box center [437, 209] width 875 height 419
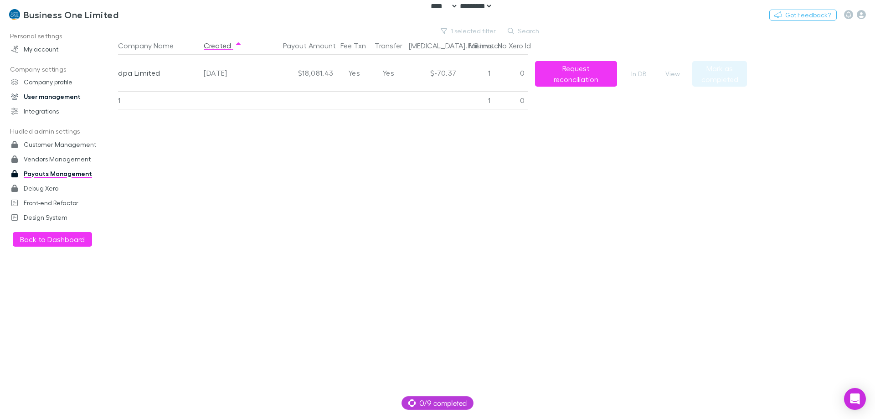
click at [56, 96] on link "User management" at bounding box center [62, 96] width 121 height 15
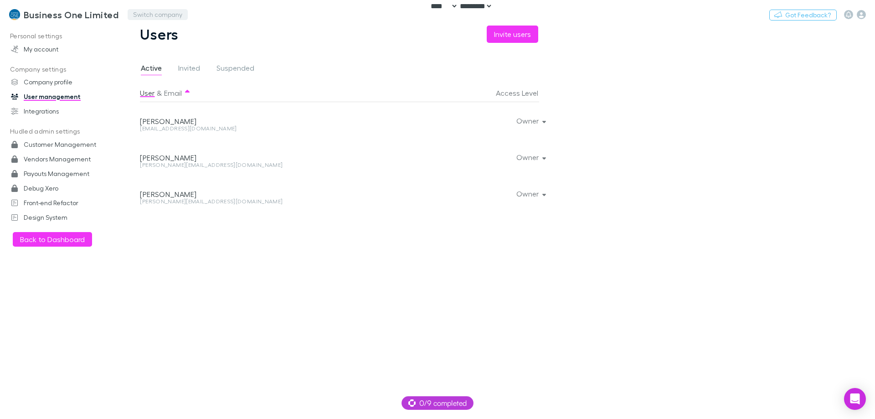
click at [160, 11] on button "Switch company" at bounding box center [158, 14] width 60 height 11
type input "***"
click at [65, 171] on link "Payouts Management" at bounding box center [62, 173] width 121 height 15
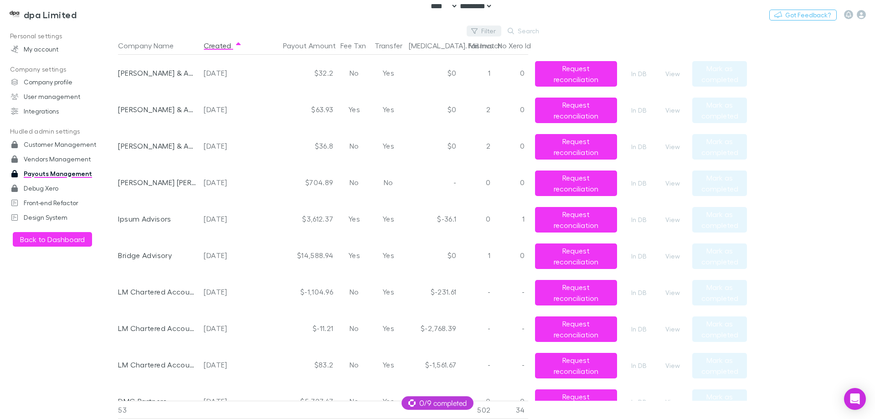
drag, startPoint x: 460, startPoint y: 32, endPoint x: 473, endPoint y: 32, distance: 13.2
click at [464, 33] on div "Filter Search" at bounding box center [332, 31] width 428 height 11
click at [473, 31] on icon "button" at bounding box center [474, 31] width 6 height 6
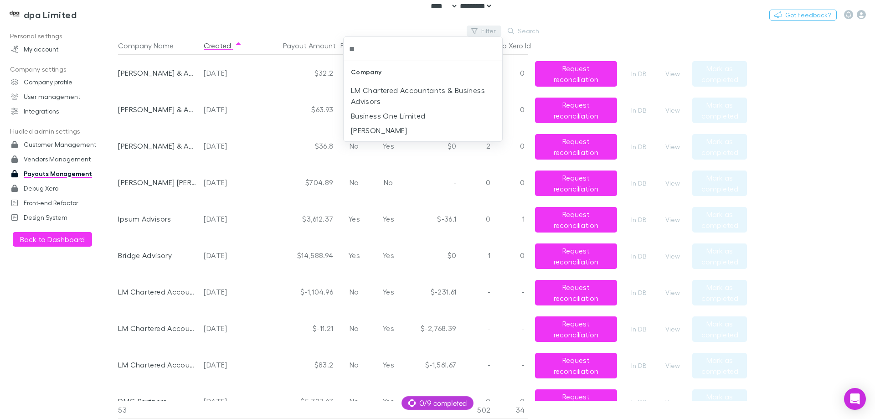
type input "***"
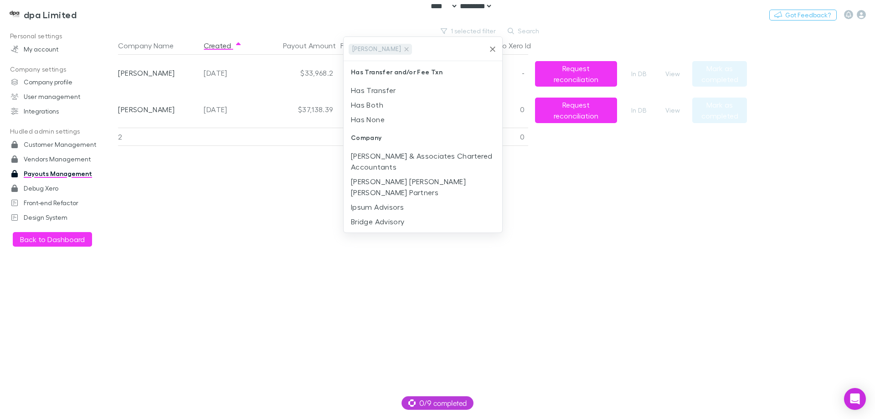
click at [296, 209] on div at bounding box center [437, 209] width 875 height 419
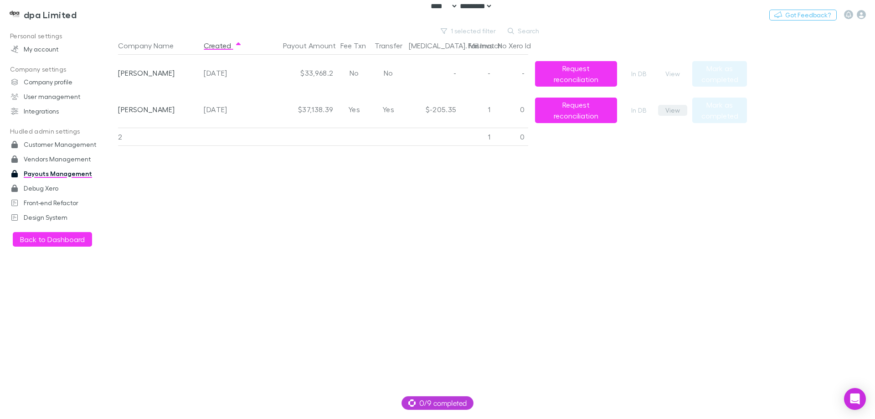
click at [677, 107] on button "View" at bounding box center [672, 110] width 29 height 11
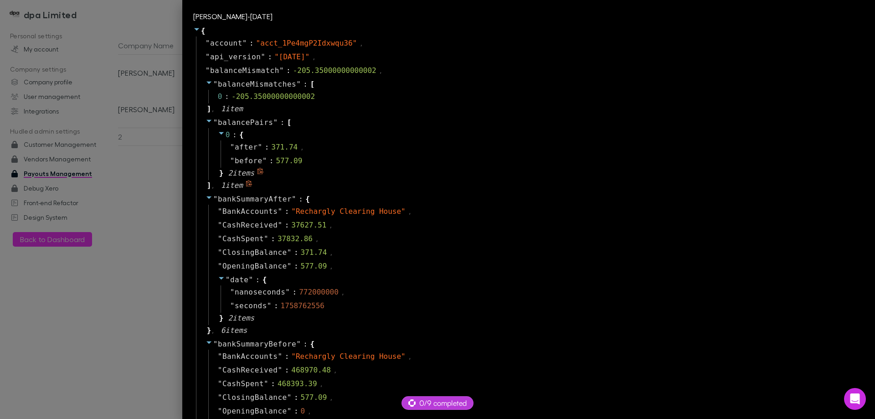
click at [596, 171] on div "0 : { " after " : 371.74 , " before " : 577.09 } 2 item s" at bounding box center [534, 154] width 653 height 52
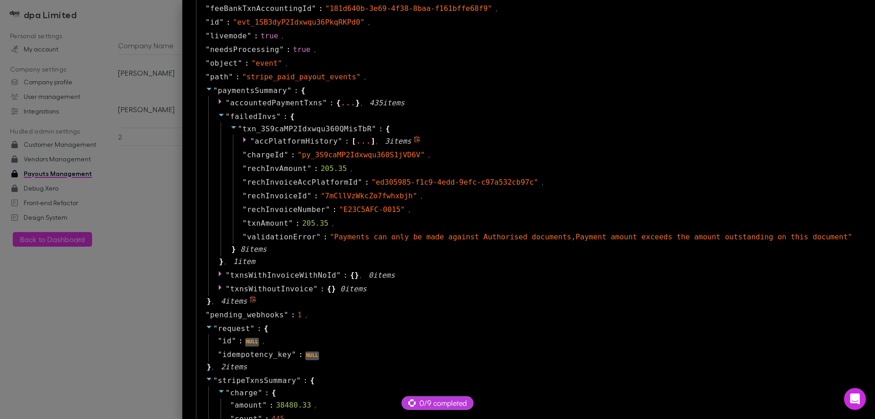
click at [378, 139] on span "," at bounding box center [376, 142] width 3 height 8
click at [371, 138] on div "..." at bounding box center [363, 140] width 15 height 5
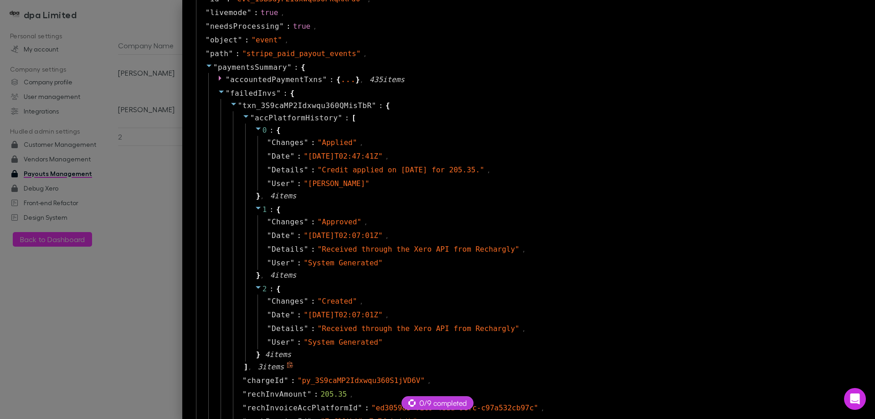
scroll to position [621, 0]
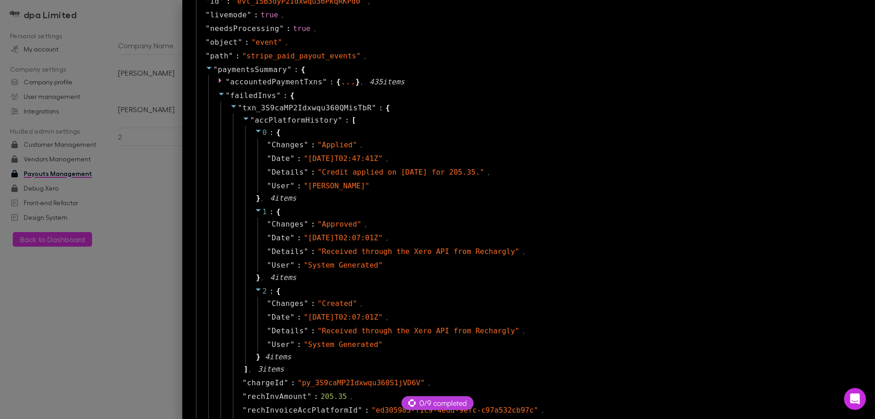
click at [134, 113] on div at bounding box center [437, 209] width 875 height 419
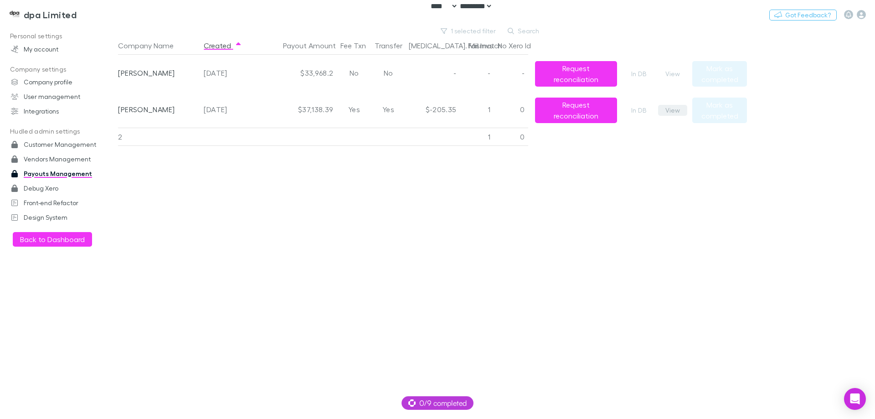
click at [675, 111] on button "View" at bounding box center [672, 110] width 29 height 11
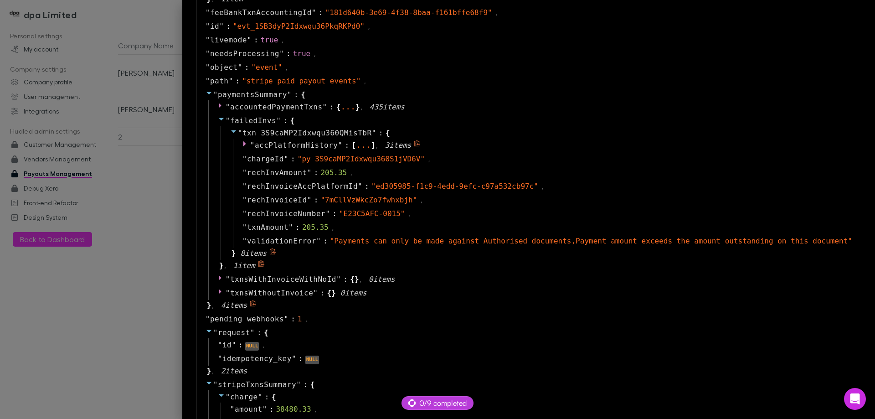
scroll to position [592, 0]
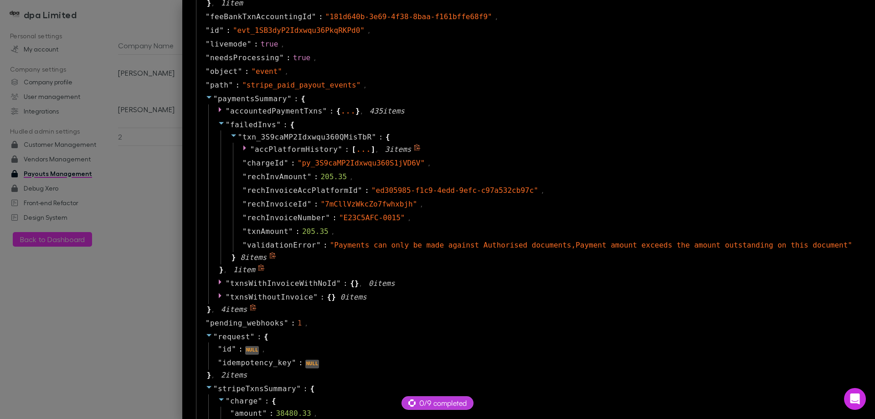
click at [352, 154] on span "" accPlatformHistory " :" at bounding box center [301, 149] width 102 height 11
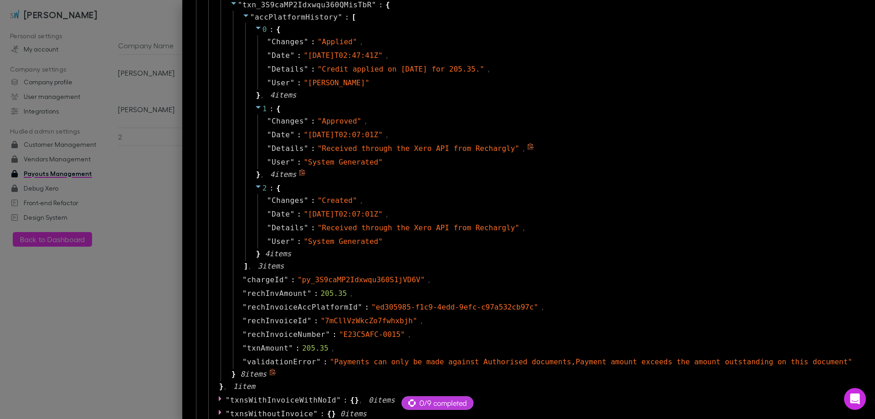
scroll to position [729, 0]
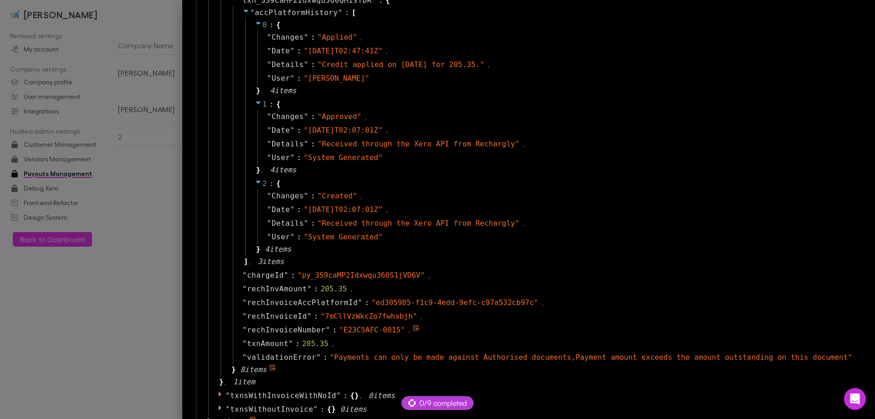
click at [405, 330] on span "" E23C5AFC-0015 "" at bounding box center [372, 329] width 66 height 9
drag, startPoint x: 431, startPoint y: 330, endPoint x: 382, endPoint y: 331, distance: 49.7
click at [382, 331] on span "" E23C5AFC-0015 "" at bounding box center [372, 329] width 66 height 9
copy span "E23C5AFC-0015"
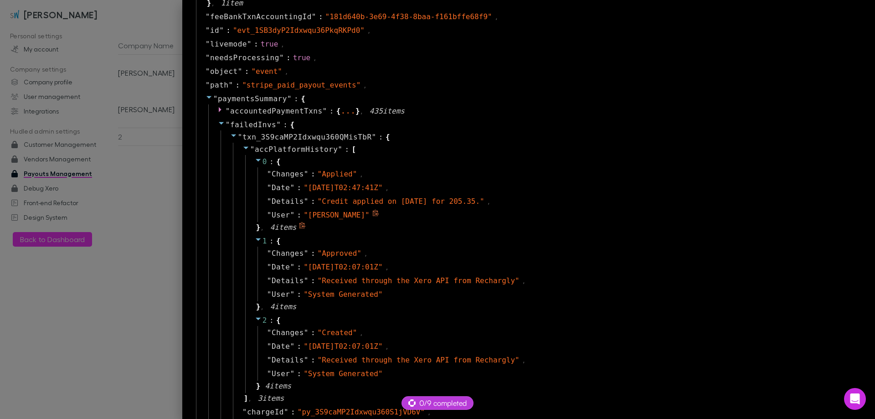
scroll to position [638, 0]
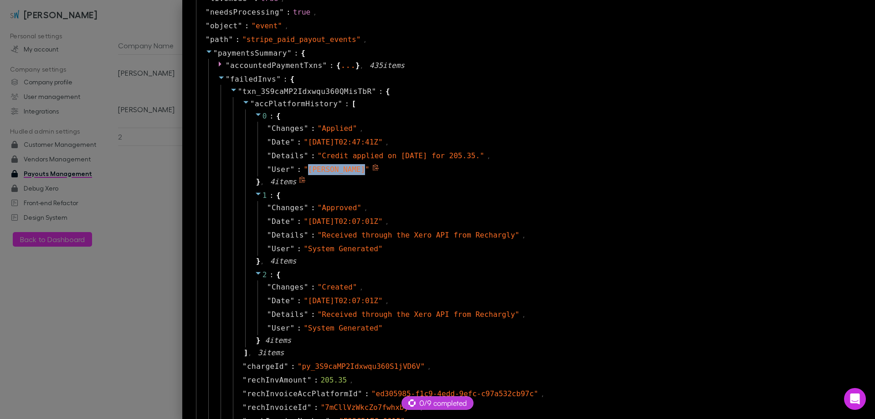
drag, startPoint x: 404, startPoint y: 168, endPoint x: 352, endPoint y: 165, distance: 51.5
click at [352, 165] on span "" Sonja Van Wyk "" at bounding box center [336, 169] width 66 height 9
copy span "Sonja Van Wyk"
click at [353, 141] on span "" 2025-09-22T02:47:41Z "" at bounding box center [342, 142] width 79 height 9
drag, startPoint x: 351, startPoint y: 142, endPoint x: 389, endPoint y: 143, distance: 37.4
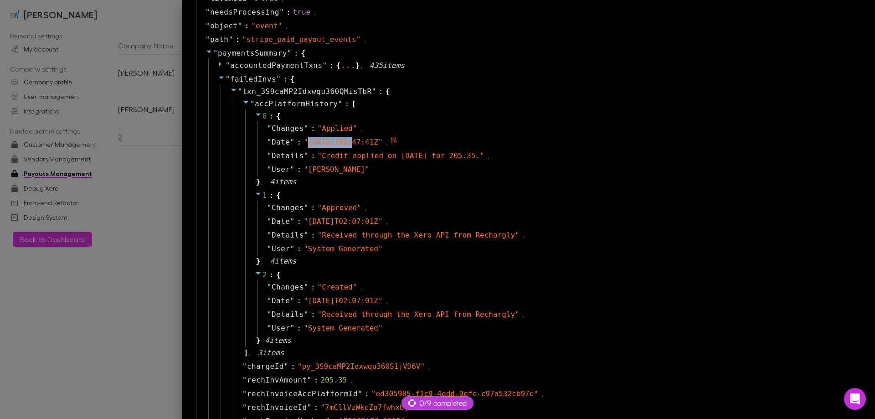
click at [382, 143] on span "" 2025-09-22T02:47:41Z "" at bounding box center [342, 142] width 79 height 9
copy span "2025-09-22"
click at [169, 164] on div at bounding box center [437, 209] width 875 height 419
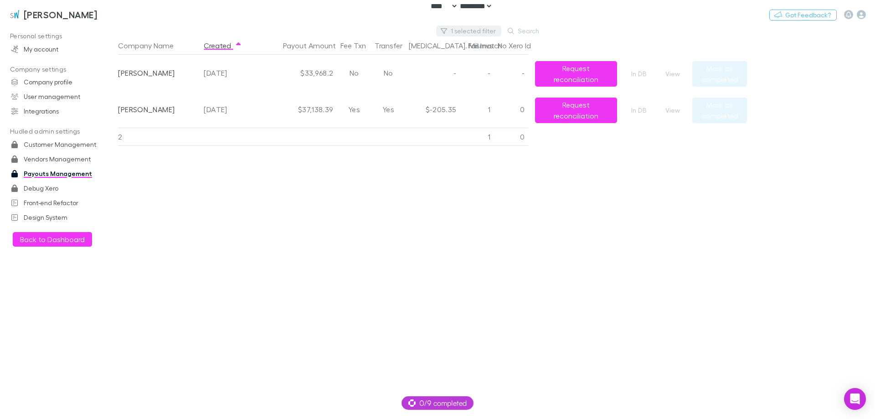
click at [482, 28] on button "1 selected filter" at bounding box center [468, 31] width 65 height 11
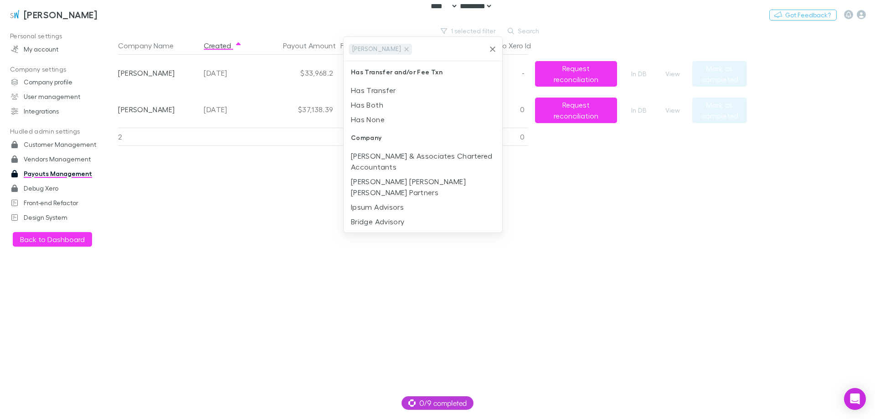
click at [492, 46] on icon "Clear" at bounding box center [492, 49] width 9 height 9
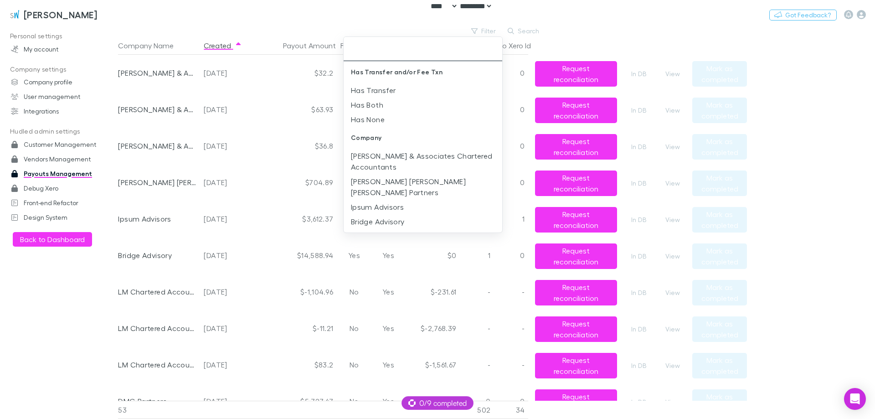
click at [225, 46] on div at bounding box center [437, 209] width 875 height 419
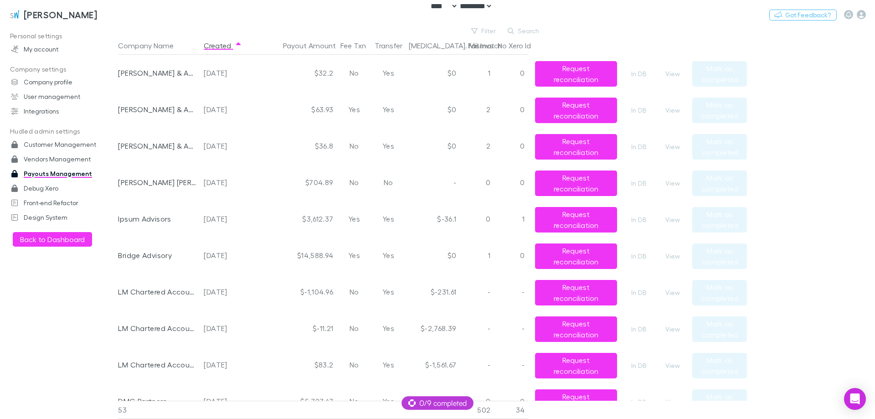
click at [236, 31] on div "Filter Search" at bounding box center [332, 31] width 428 height 11
click at [227, 44] on button "Created" at bounding box center [223, 45] width 38 height 18
click at [665, 181] on button "View" at bounding box center [672, 183] width 29 height 11
click at [681, 220] on button "View" at bounding box center [672, 219] width 29 height 11
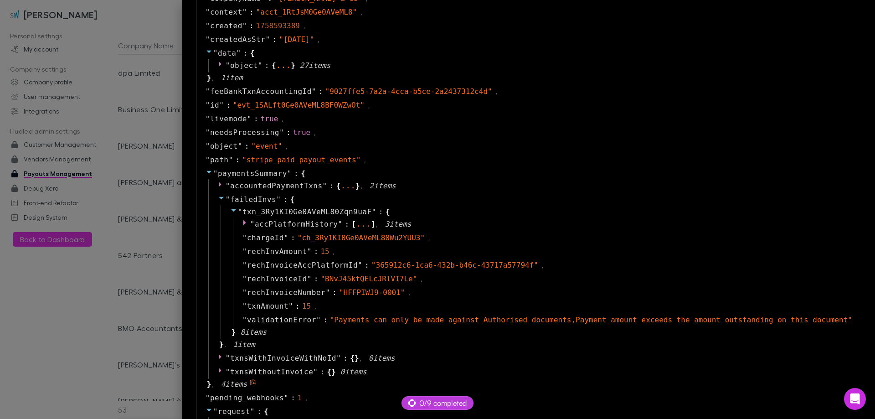
scroll to position [683, 0]
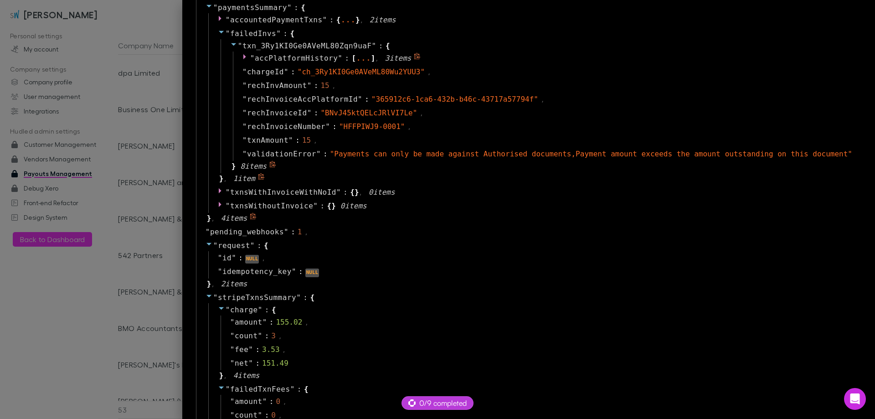
click at [352, 54] on span "" accPlatformHistory " :" at bounding box center [301, 58] width 102 height 11
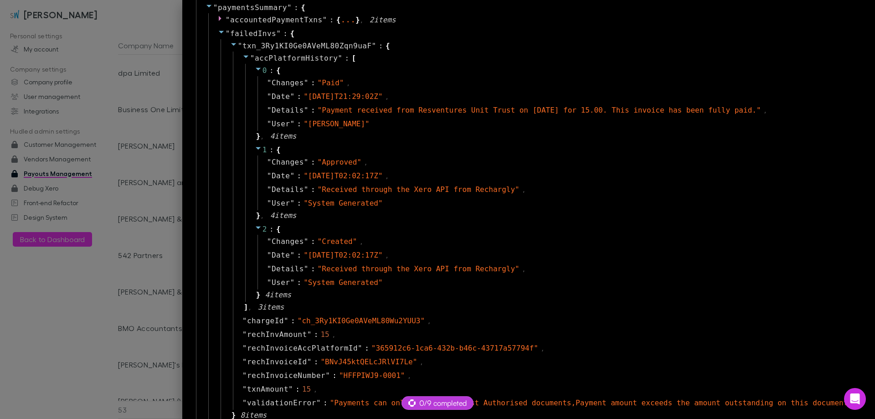
click at [144, 20] on div at bounding box center [437, 209] width 875 height 419
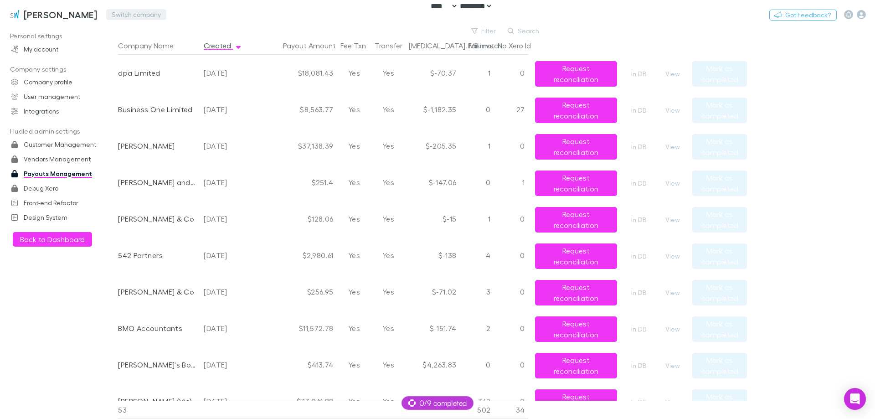
click at [119, 14] on button "Switch company" at bounding box center [136, 14] width 60 height 11
type input "***"
click at [140, 52] on p "542 Partners" at bounding box center [126, 54] width 44 height 11
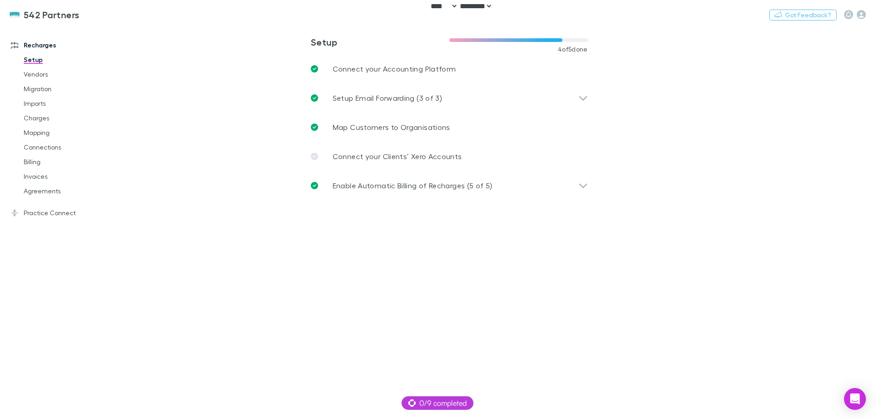
click at [47, 13] on h3 "542 Partners" at bounding box center [52, 14] width 56 height 11
click at [43, 177] on link "Invoices" at bounding box center [69, 176] width 108 height 15
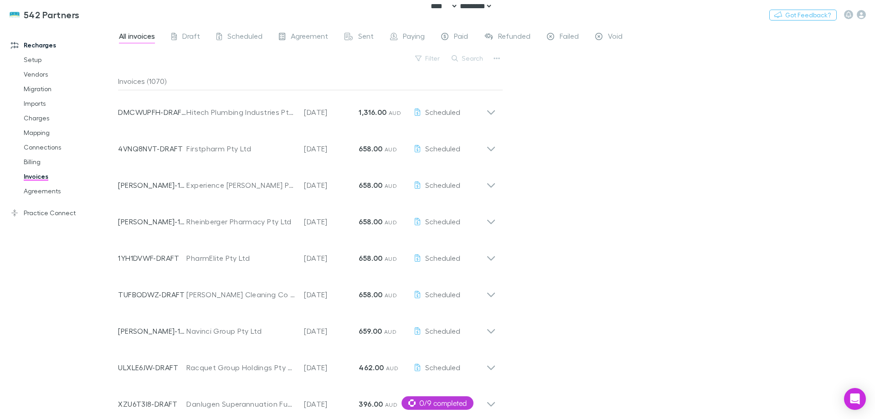
click at [609, 139] on div "All invoices Draft Scheduled Agreement Sent Paying Paid Refunded Failed Void Fi…" at bounding box center [496, 222] width 757 height 393
click at [474, 61] on button "Search" at bounding box center [467, 58] width 41 height 11
paste input "**********"
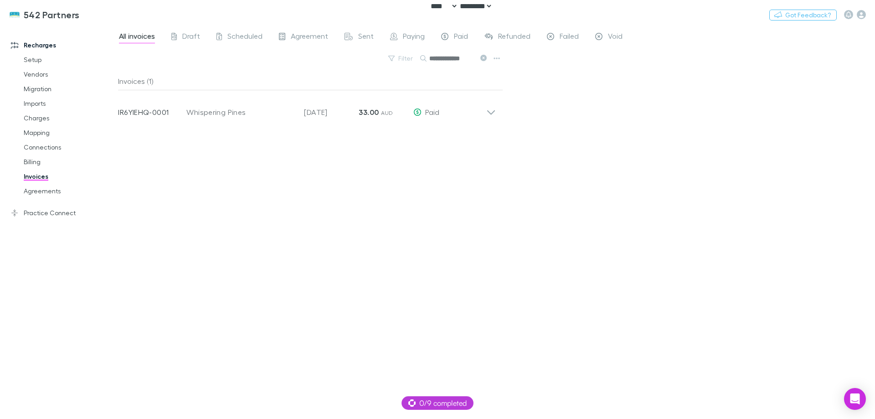
click at [560, 164] on div "**********" at bounding box center [496, 222] width 757 height 393
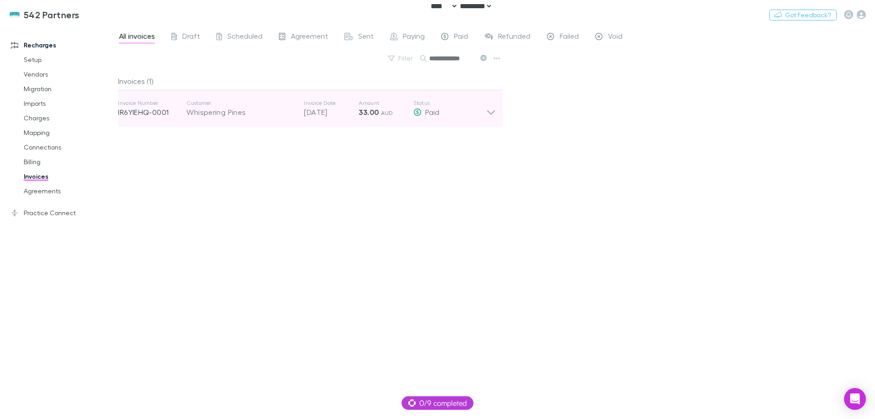
click at [280, 114] on div "Whispering Pines" at bounding box center [240, 112] width 108 height 11
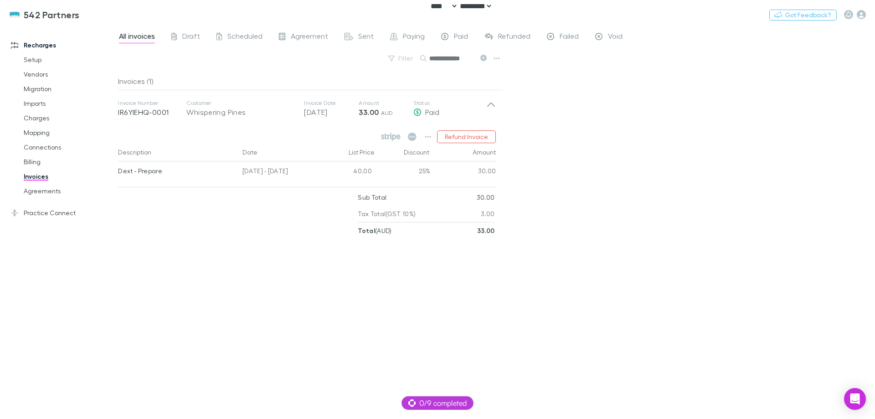
click at [293, 257] on div "Invoices (1) Invoice Number IR6YIEHQ-0001 Customer Whispering Pines Invoice Dat…" at bounding box center [310, 241] width 385 height 339
click at [468, 57] on input "**********" at bounding box center [452, 58] width 46 height 13
paste input "text"
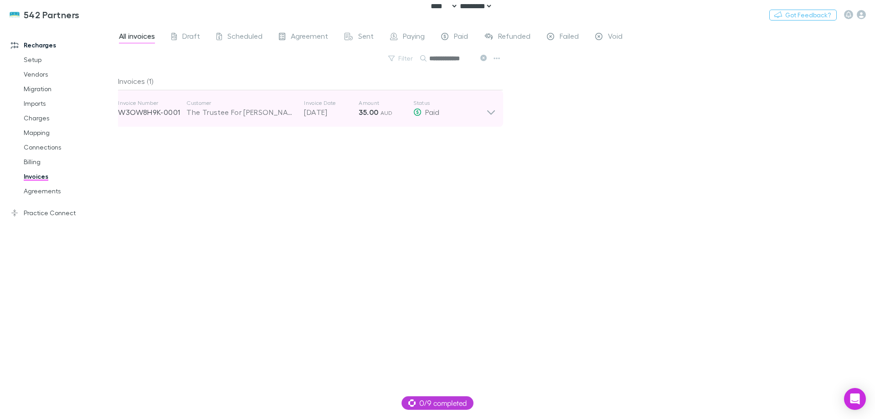
type input "**********"
click at [406, 121] on div "Invoice Number W3OW8H9K-0001 Customer The Trustee For Devine Family Trust Invoi…" at bounding box center [302, 108] width 368 height 33
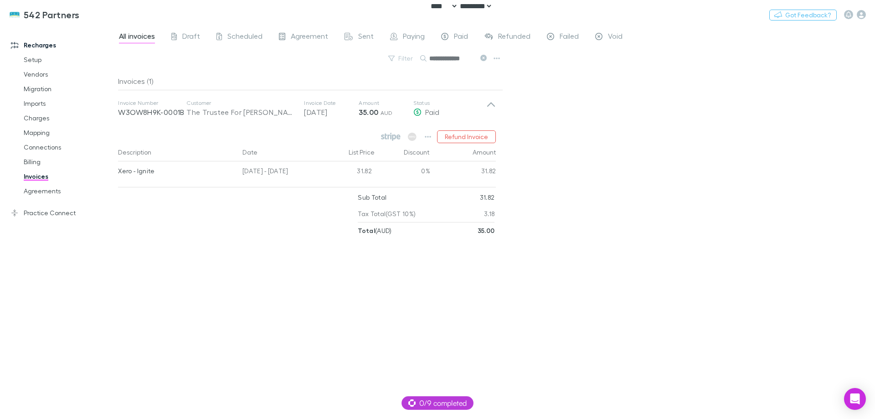
drag, startPoint x: 240, startPoint y: 256, endPoint x: 230, endPoint y: 224, distance: 34.2
click at [240, 256] on div "Invoices (1) Invoice Number W3OW8H9K-0001B Customer The Trustee For Devine Fami…" at bounding box center [310, 241] width 385 height 339
click at [51, 17] on h3 "542 Partners" at bounding box center [52, 14] width 56 height 11
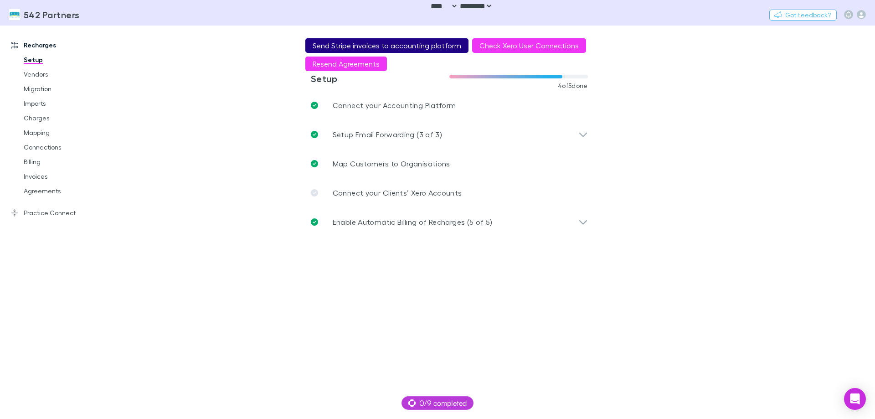
click at [340, 42] on button "Send Stripe invoices to accounting platform" at bounding box center [386, 45] width 163 height 15
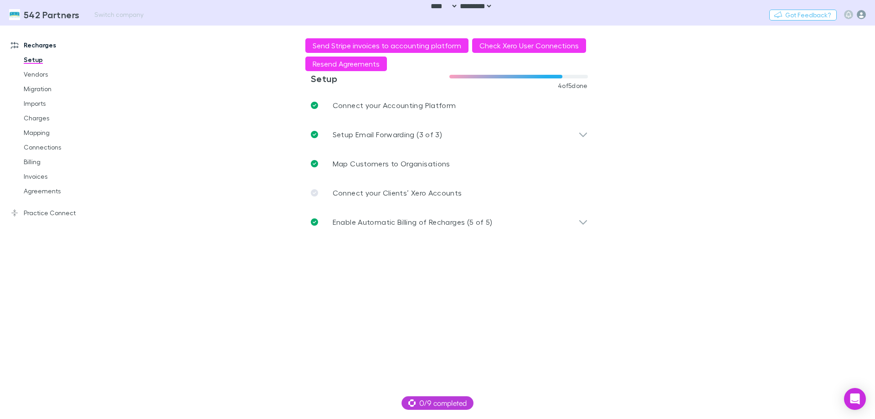
click at [863, 13] on icon "button" at bounding box center [860, 14] width 9 height 9
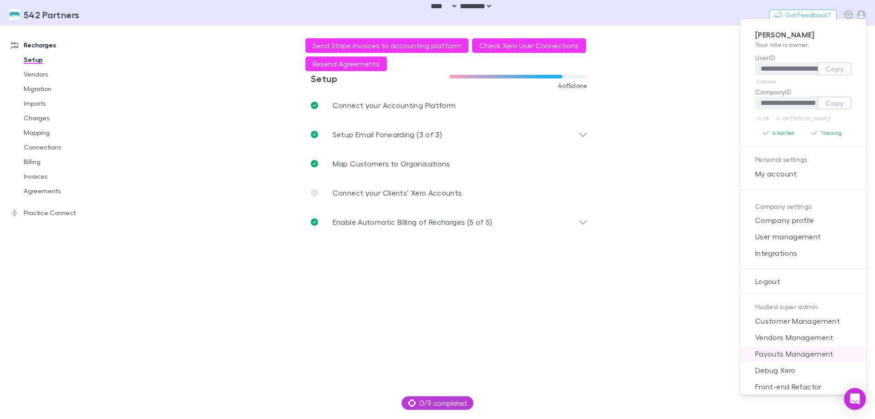
click at [826, 353] on span "Payouts Management" at bounding box center [803, 353] width 111 height 11
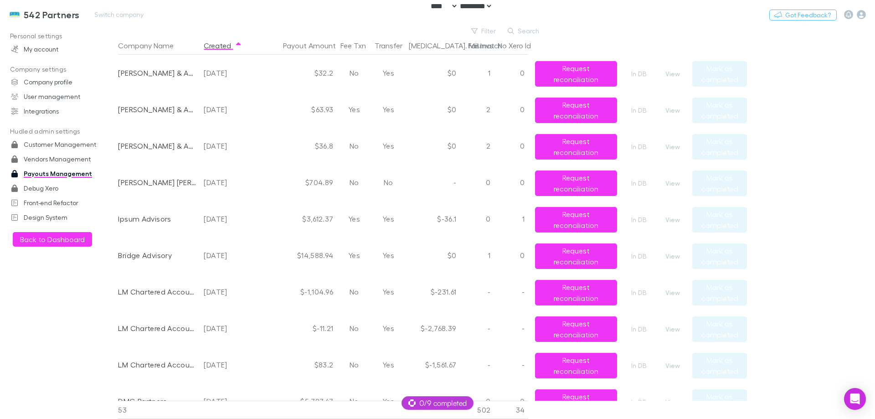
click at [418, 26] on div "542 Partners Switch company Nothing Got Feedback?" at bounding box center [437, 14] width 875 height 29
click at [203, 47] on div "Created" at bounding box center [227, 45] width 55 height 18
click at [480, 31] on button "Filter" at bounding box center [483, 31] width 35 height 11
type input "***"
click at [440, 87] on li "542 Partners" at bounding box center [422, 90] width 159 height 15
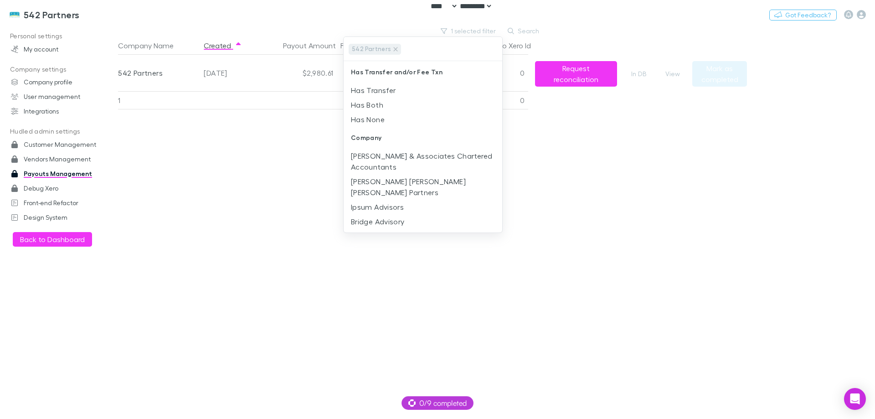
click at [637, 210] on div at bounding box center [437, 209] width 875 height 419
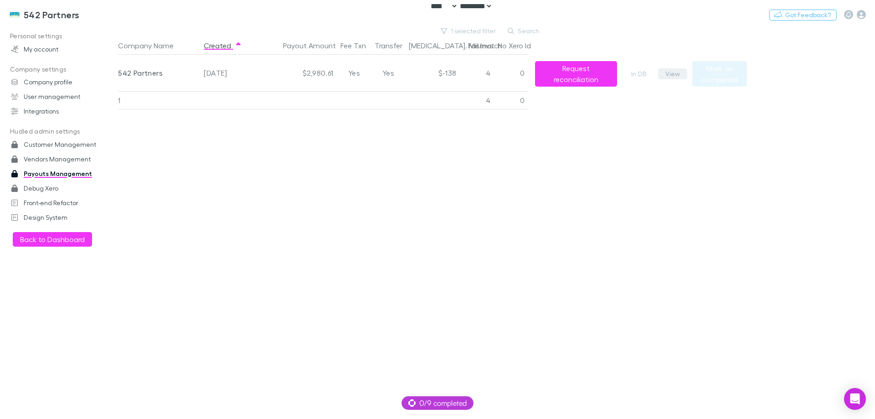
click at [669, 70] on button "View" at bounding box center [672, 73] width 29 height 11
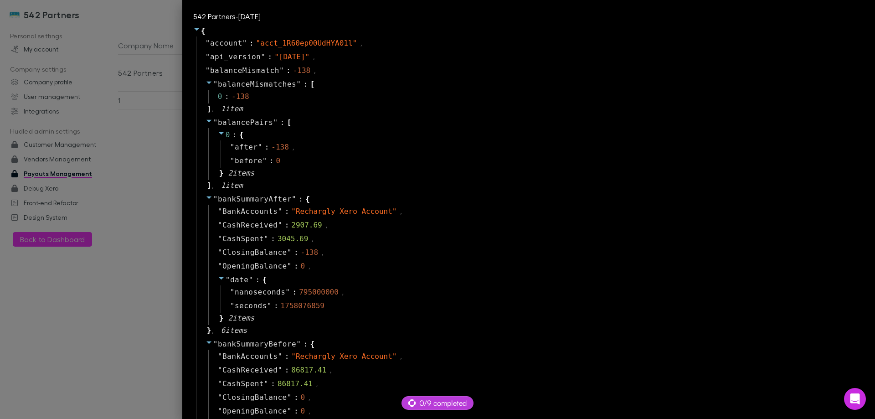
click at [183, 194] on div at bounding box center [437, 209] width 875 height 419
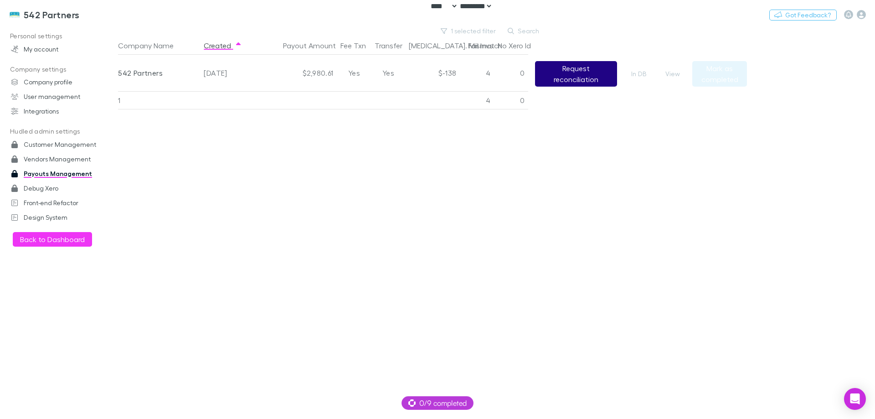
click at [599, 77] on button "Request reconciliation" at bounding box center [576, 74] width 82 height 26
click at [676, 73] on button "View" at bounding box center [672, 73] width 29 height 11
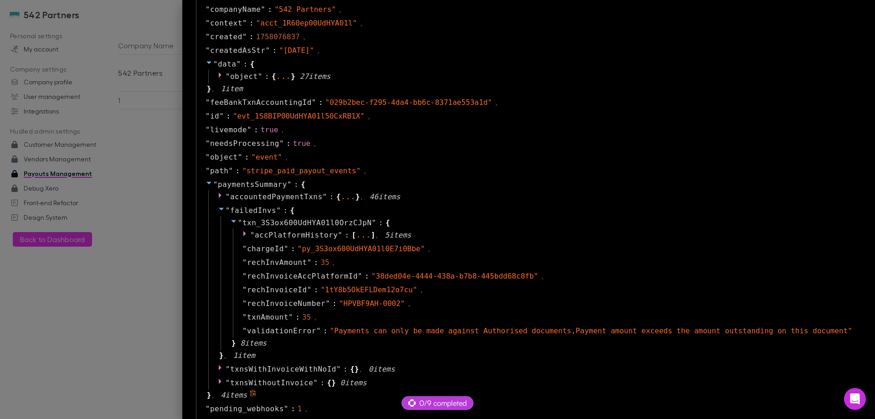
scroll to position [592, 0]
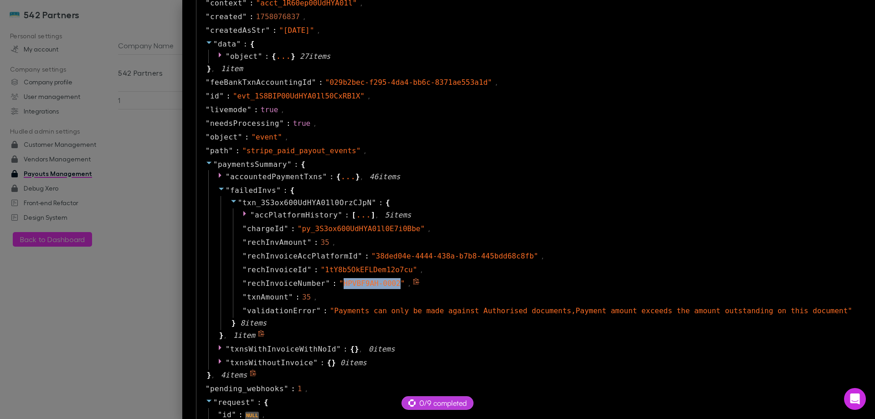
drag, startPoint x: 433, startPoint y: 286, endPoint x: 381, endPoint y: 284, distance: 52.0
click at [381, 284] on span "" HPVBF9AH-0002 "" at bounding box center [372, 283] width 66 height 9
copy span "HPVBF9AH-0002"
click at [330, 213] on span "accPlatformHistory" at bounding box center [296, 214] width 83 height 9
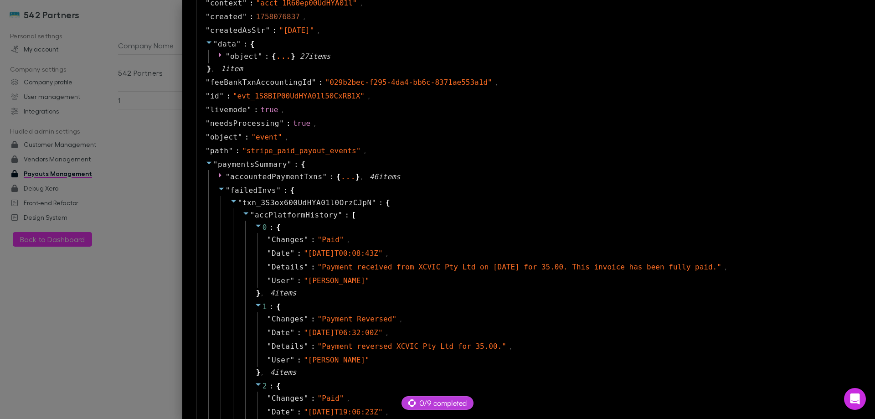
click at [179, 93] on div at bounding box center [437, 209] width 875 height 419
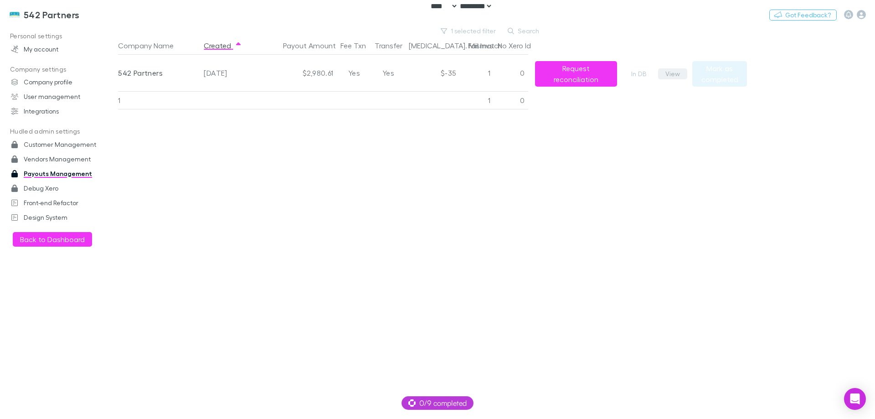
click at [673, 70] on button "View" at bounding box center [672, 73] width 29 height 11
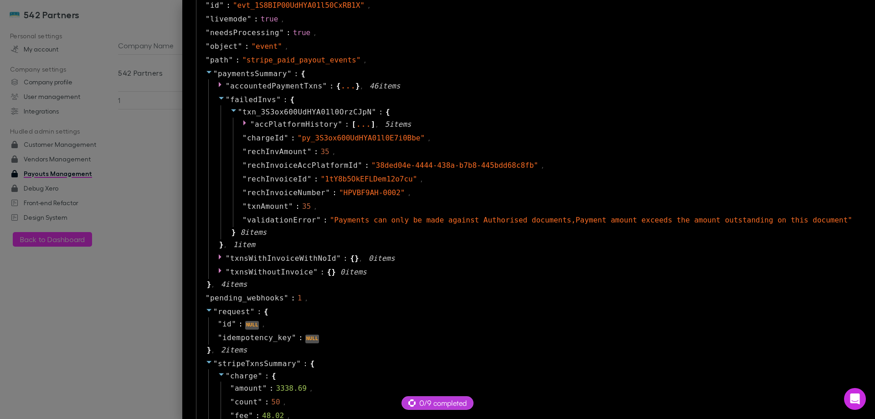
scroll to position [683, 0]
click at [250, 122] on icon at bounding box center [245, 121] width 7 height 7
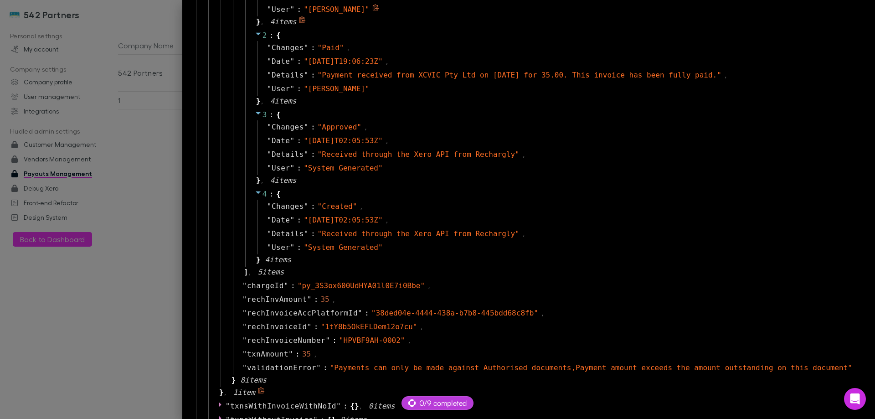
scroll to position [957, 0]
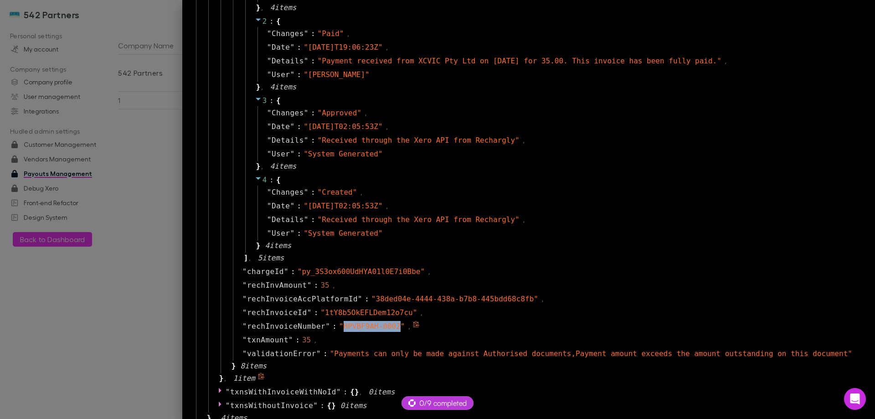
drag, startPoint x: 432, startPoint y: 326, endPoint x: 382, endPoint y: 328, distance: 50.2
click at [382, 328] on span "" HPVBF9AH-0002 "" at bounding box center [372, 326] width 66 height 9
copy span "HPVBF9AH-0002"
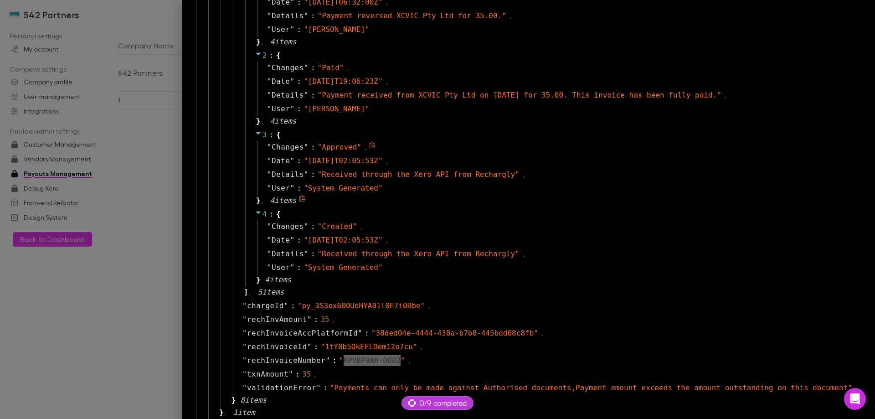
scroll to position [774, 0]
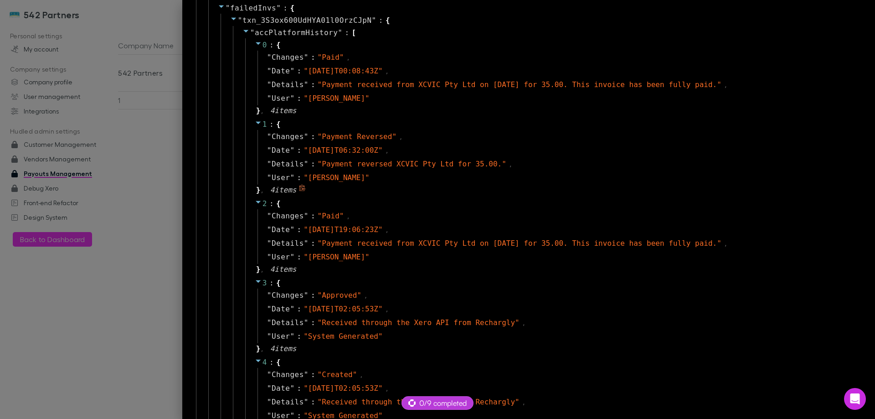
click at [514, 196] on div "1 : { " Changes " : " Payment Reversed " , " Date " : " 2025-09-24T06:32:00Z " …" at bounding box center [550, 157] width 610 height 79
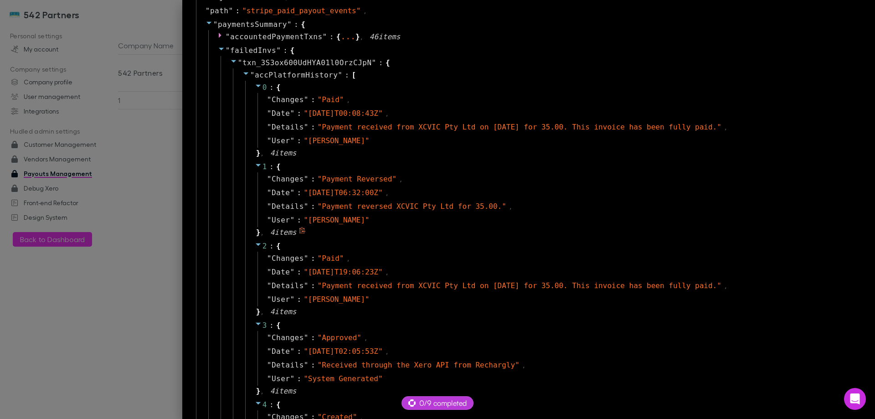
scroll to position [729, 0]
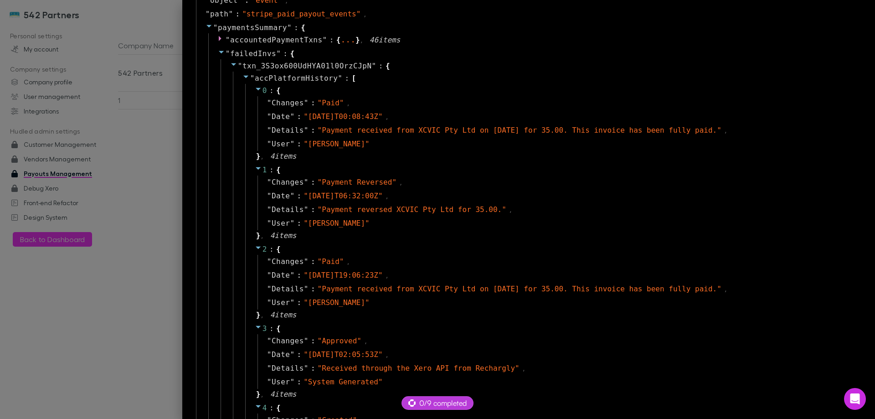
click at [287, 72] on div "" accPlatformHistory " : [ 0 : { " Changes " : " Paid " , " Date " : " 2025-09-…" at bounding box center [545, 282] width 624 height 421
click at [250, 73] on icon at bounding box center [245, 76] width 7 height 7
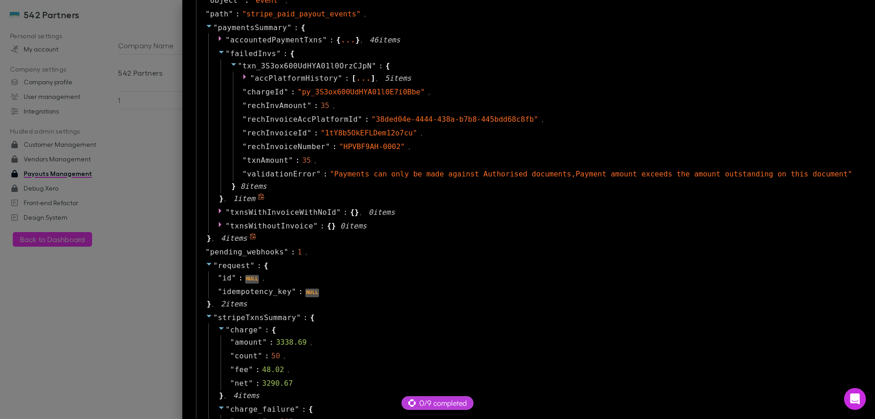
click at [338, 78] on span "accPlatformHistory" at bounding box center [296, 78] width 83 height 9
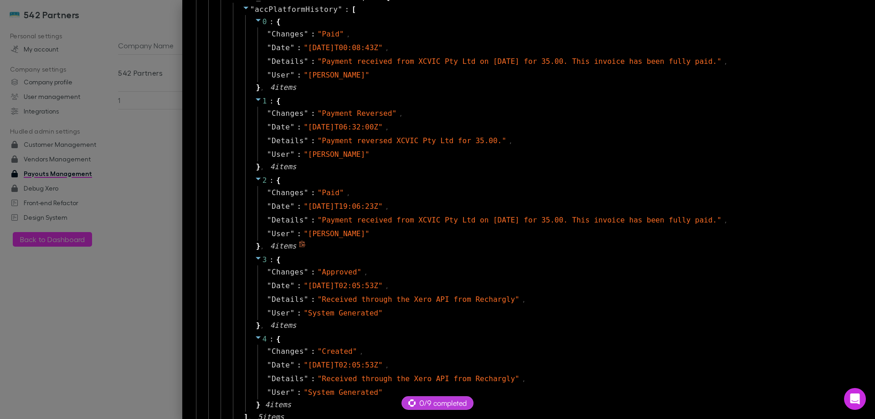
scroll to position [774, 0]
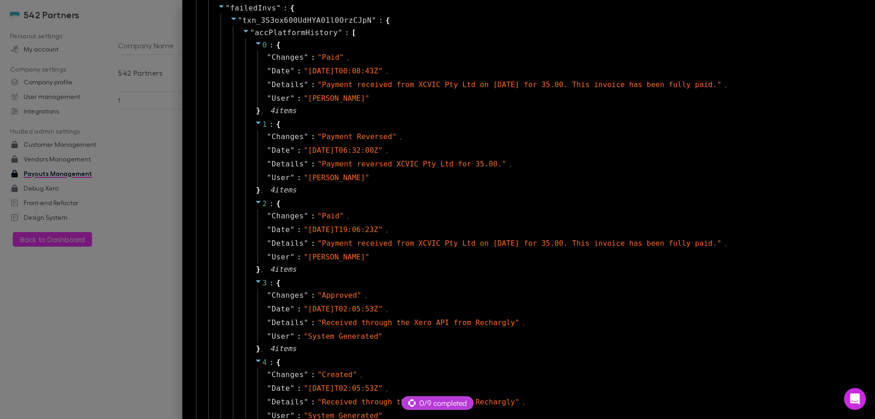
click at [166, 87] on div at bounding box center [437, 209] width 875 height 419
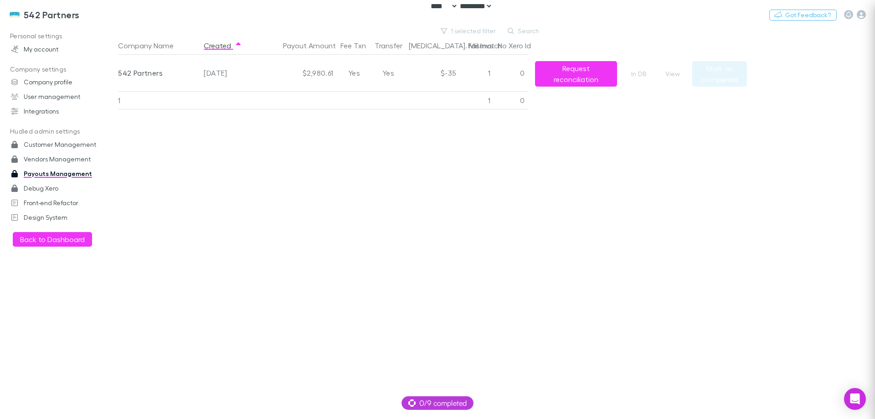
scroll to position [0, 0]
click at [486, 34] on button "1 selected filter" at bounding box center [468, 31] width 65 height 11
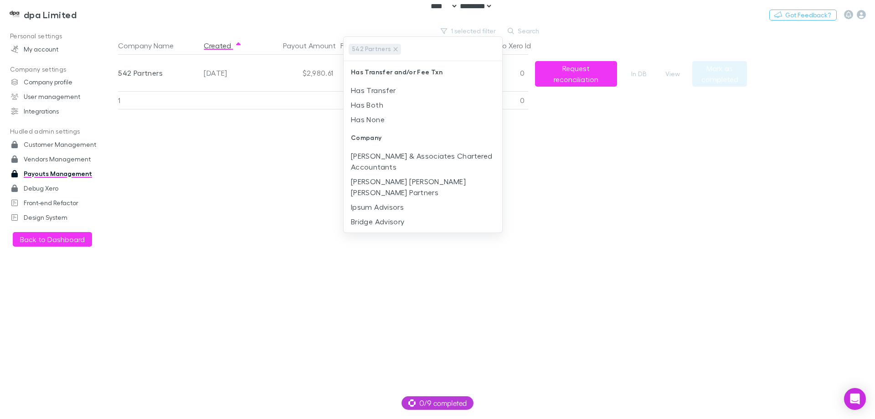
click at [85, 17] on div at bounding box center [437, 209] width 875 height 419
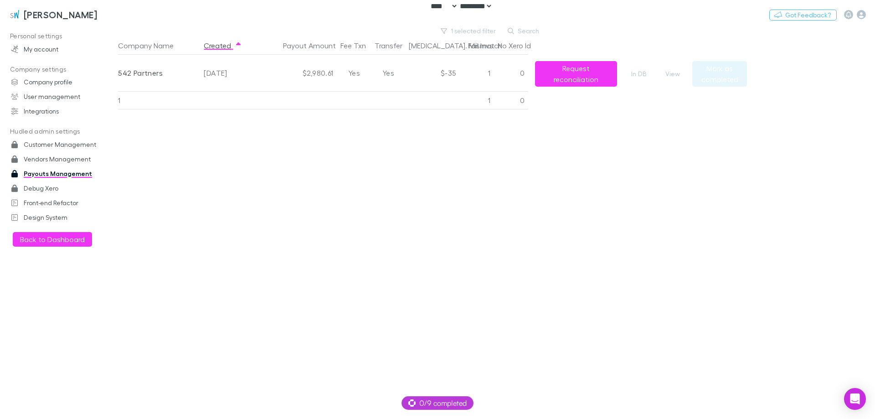
click at [398, 152] on div "Company Name Created Payout Amount Fee Txn Transfer Bal. Mismatch Fail Invs No …" at bounding box center [432, 227] width 629 height 382
click at [475, 31] on button "1 selected filter" at bounding box center [468, 31] width 65 height 11
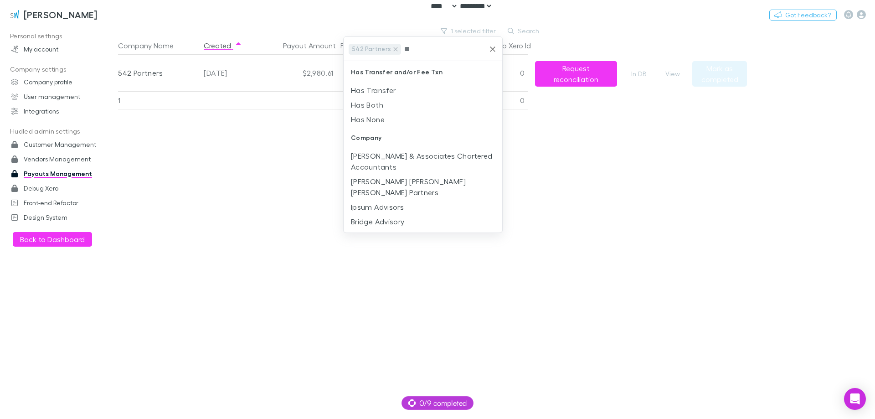
type input "***"
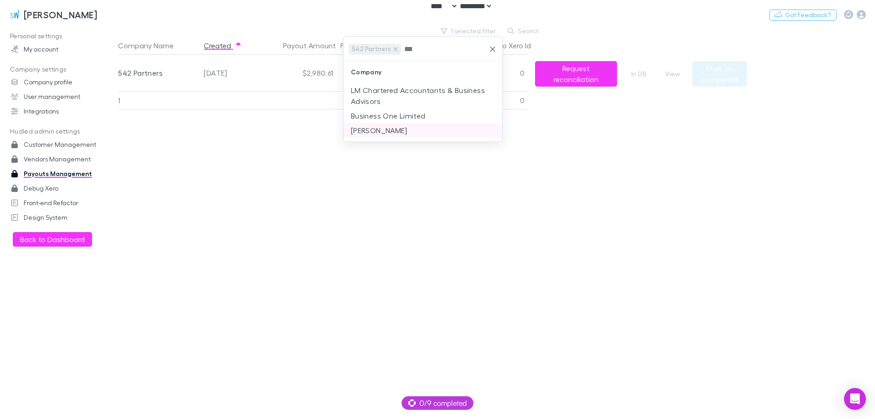
click at [434, 126] on li "Sinclair Wilson" at bounding box center [422, 130] width 159 height 15
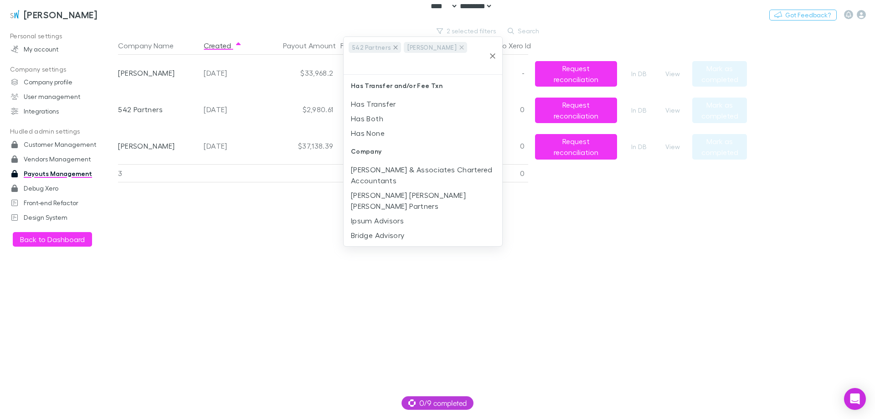
click at [394, 45] on icon at bounding box center [395, 47] width 7 height 7
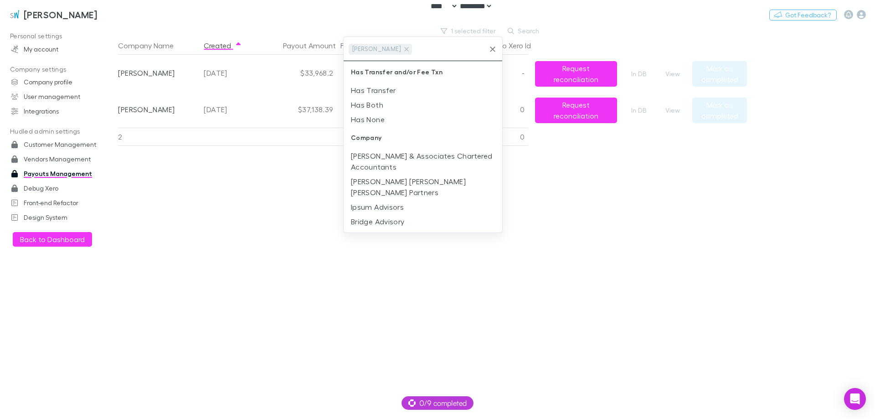
click at [278, 217] on div at bounding box center [437, 209] width 875 height 419
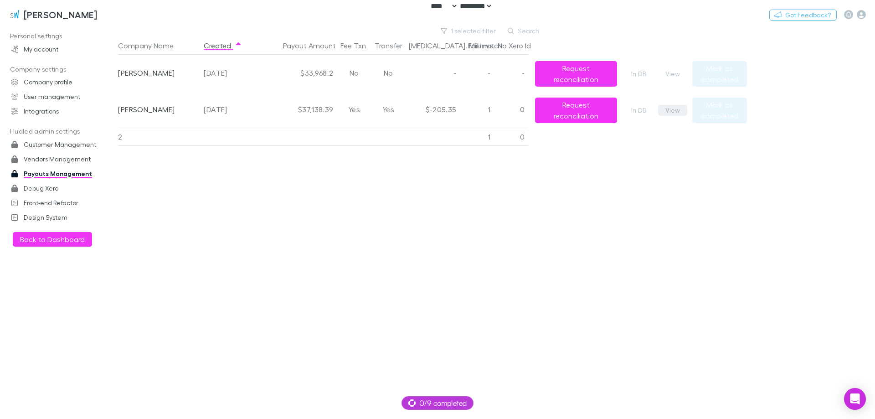
click at [669, 112] on button "View" at bounding box center [672, 110] width 29 height 11
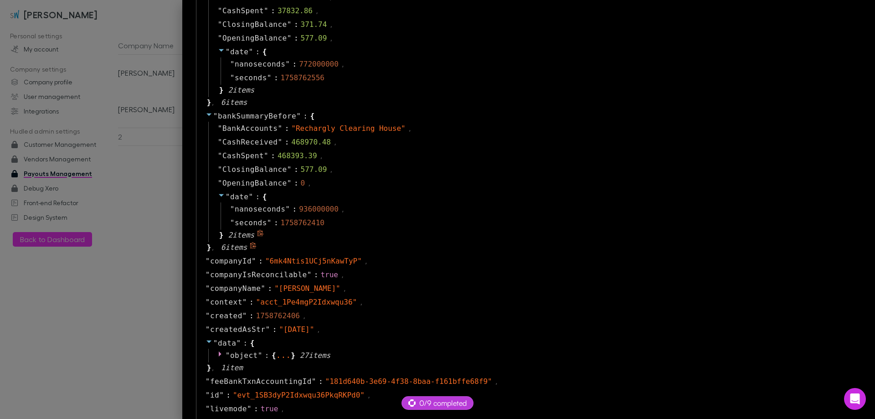
scroll to position [600, 0]
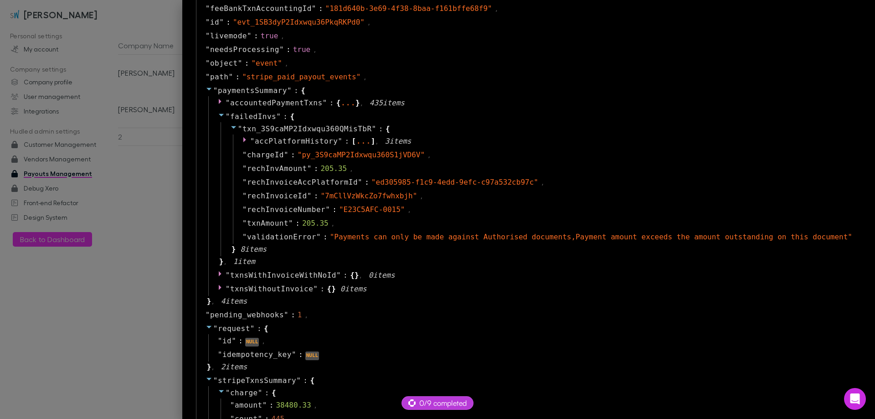
click at [164, 237] on div at bounding box center [437, 209] width 875 height 419
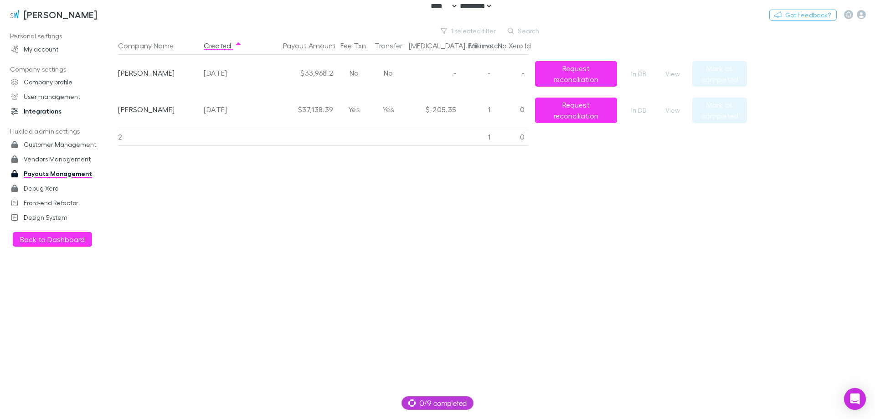
click at [45, 113] on link "Integrations" at bounding box center [62, 111] width 121 height 15
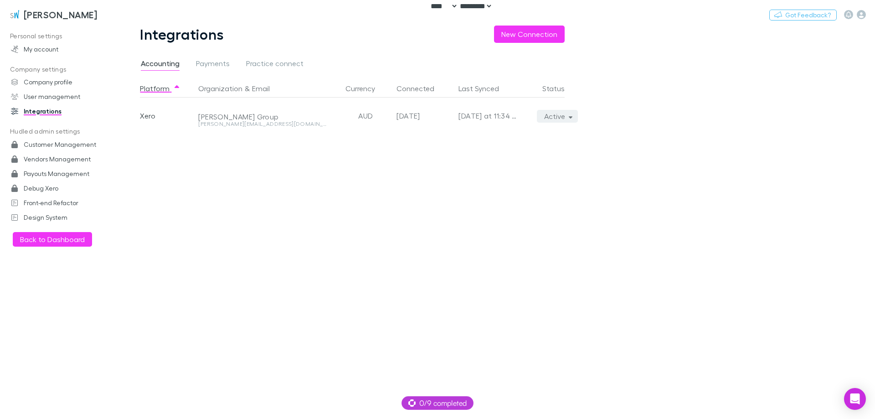
click at [568, 122] on button "Active" at bounding box center [557, 116] width 41 height 13
click at [79, 16] on div at bounding box center [437, 209] width 875 height 419
click at [61, 176] on link "Payouts Management" at bounding box center [62, 173] width 121 height 15
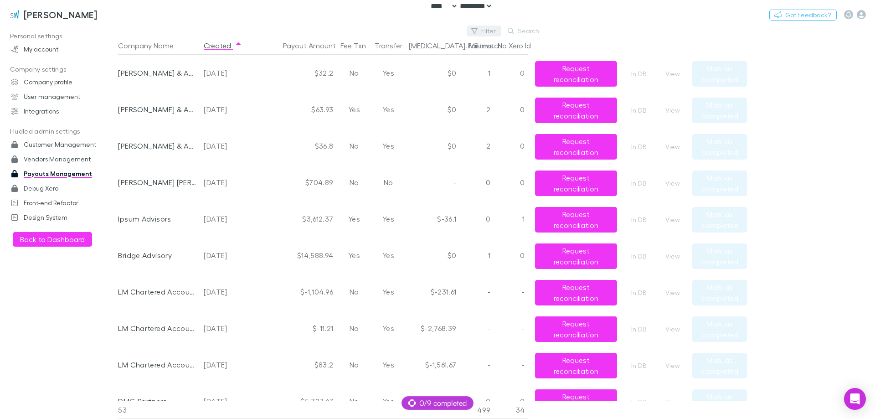
click at [497, 29] on button "Filter" at bounding box center [483, 31] width 35 height 11
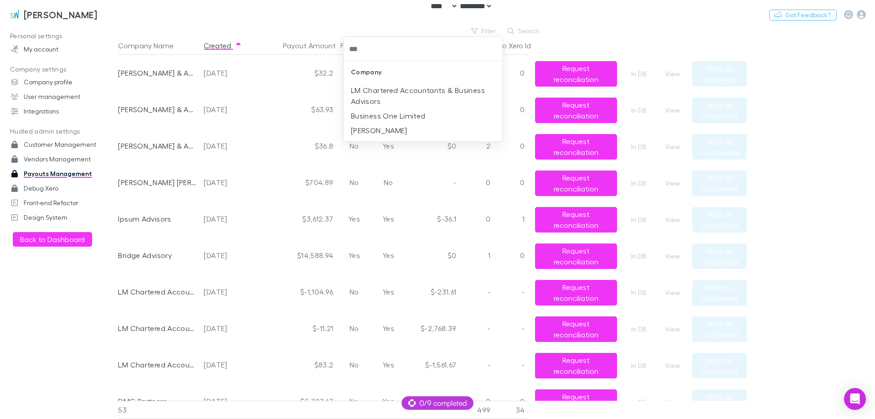
type input "****"
click at [408, 89] on li "Sinclair Wilson" at bounding box center [422, 90] width 159 height 15
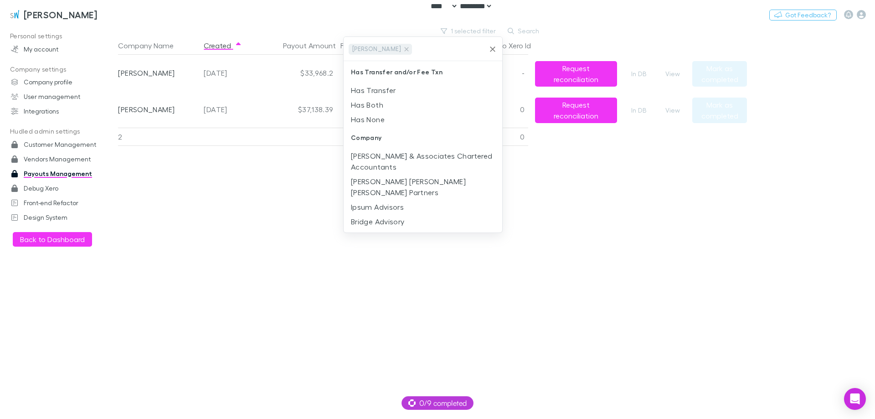
click at [564, 179] on div at bounding box center [437, 209] width 875 height 419
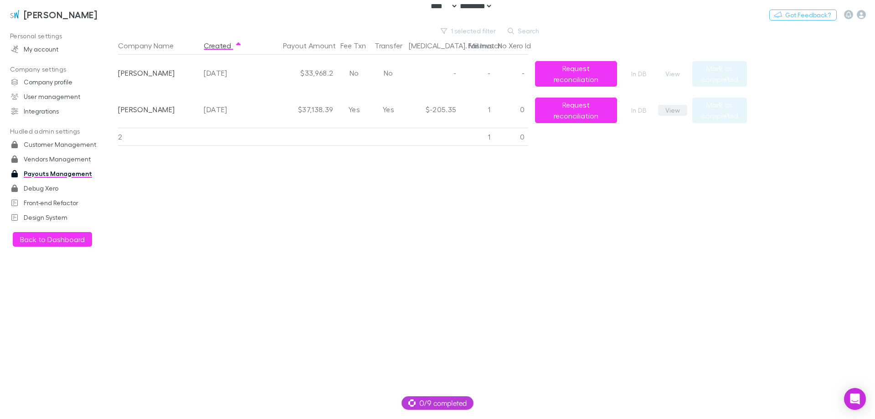
click at [672, 111] on button "View" at bounding box center [672, 110] width 29 height 11
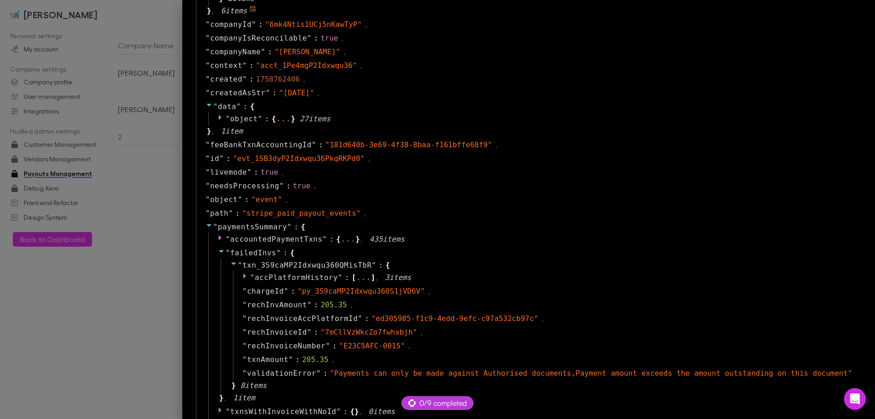
scroll to position [501, 0]
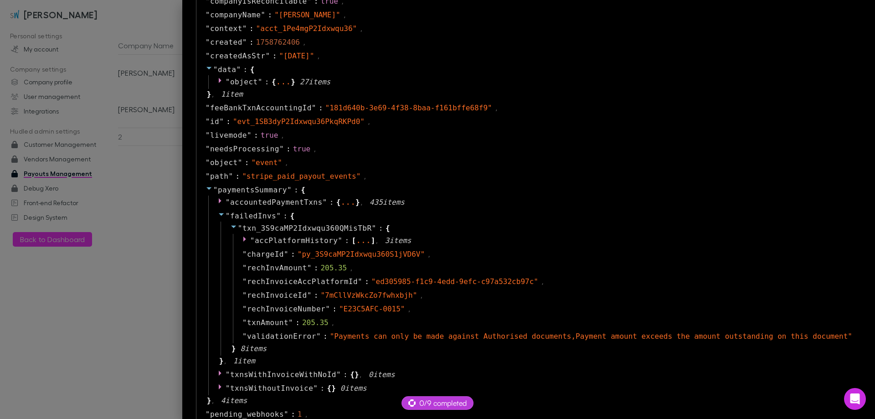
drag, startPoint x: 167, startPoint y: 203, endPoint x: 348, endPoint y: 113, distance: 201.9
click at [168, 202] on div at bounding box center [437, 209] width 875 height 419
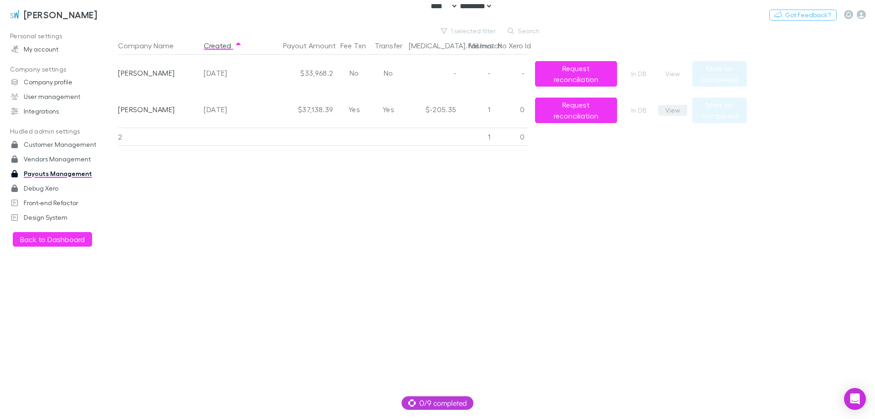
click at [671, 108] on button "View" at bounding box center [672, 110] width 29 height 11
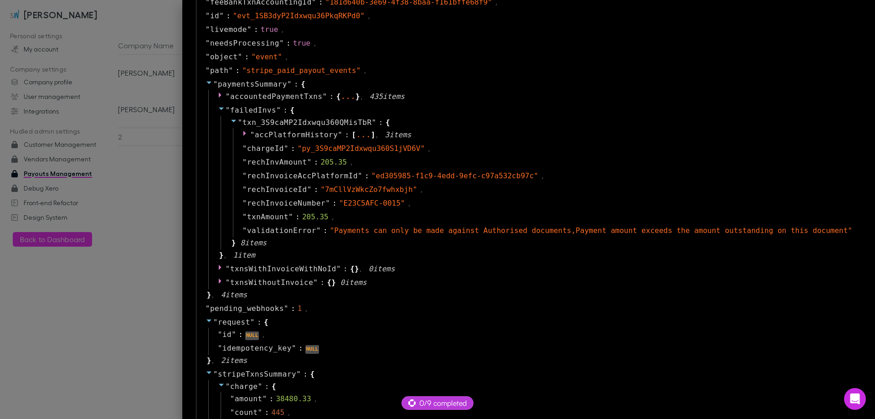
scroll to position [592, 0]
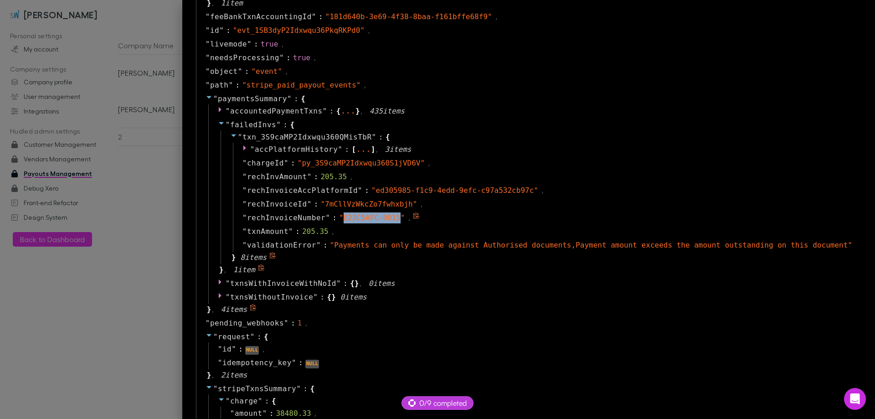
drag, startPoint x: 433, startPoint y: 218, endPoint x: 379, endPoint y: 220, distance: 53.3
click at [379, 220] on span "" E23C5AFC-0015 "" at bounding box center [372, 217] width 66 height 9
copy span "E23C5AFC-0015"
click at [130, 180] on div at bounding box center [437, 209] width 875 height 419
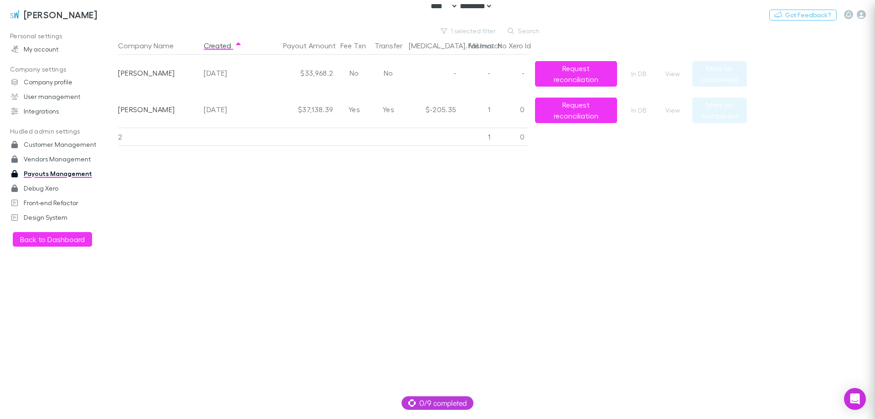
scroll to position [0, 0]
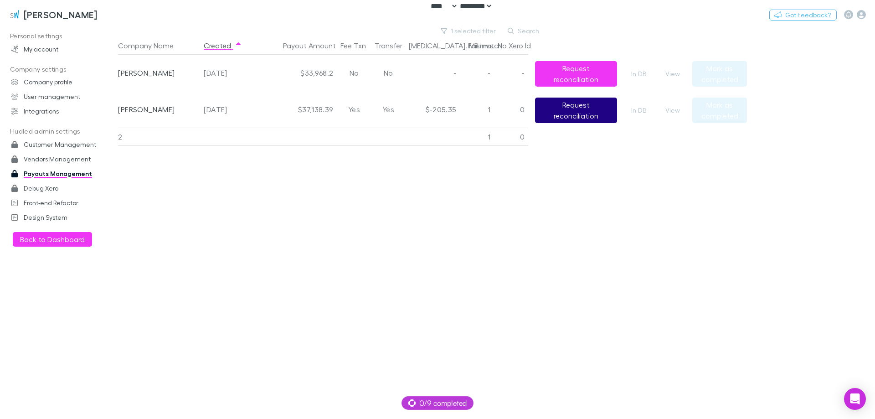
click at [585, 110] on button "Request reconciliation" at bounding box center [576, 110] width 82 height 26
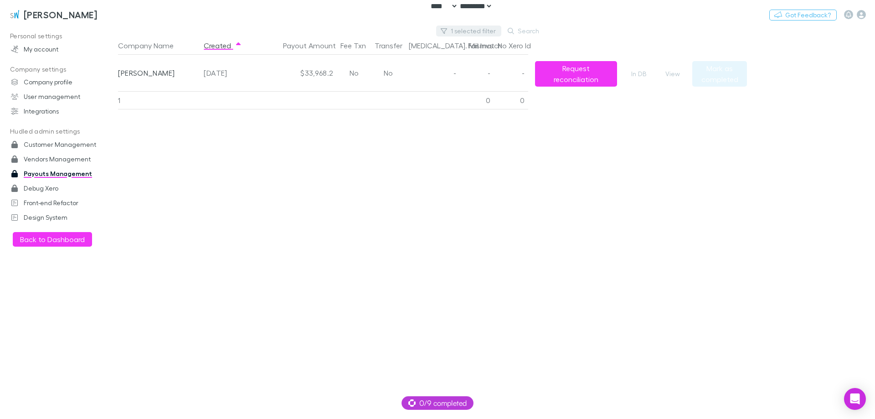
click at [464, 29] on button "1 selected filter" at bounding box center [468, 31] width 65 height 11
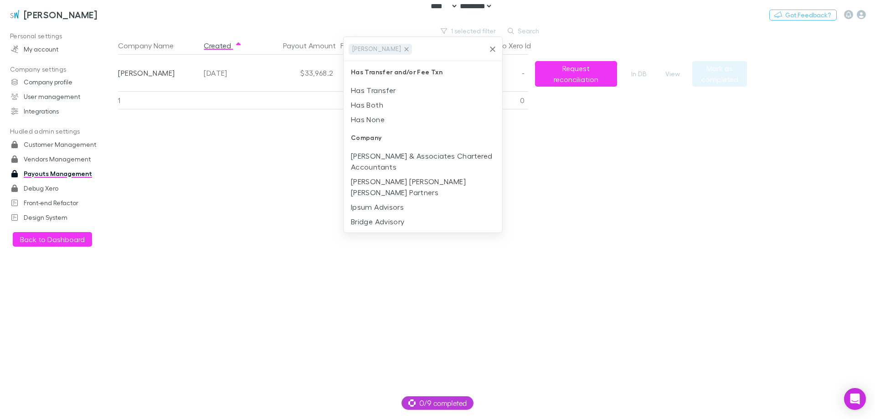
click at [403, 48] on icon at bounding box center [406, 49] width 7 height 7
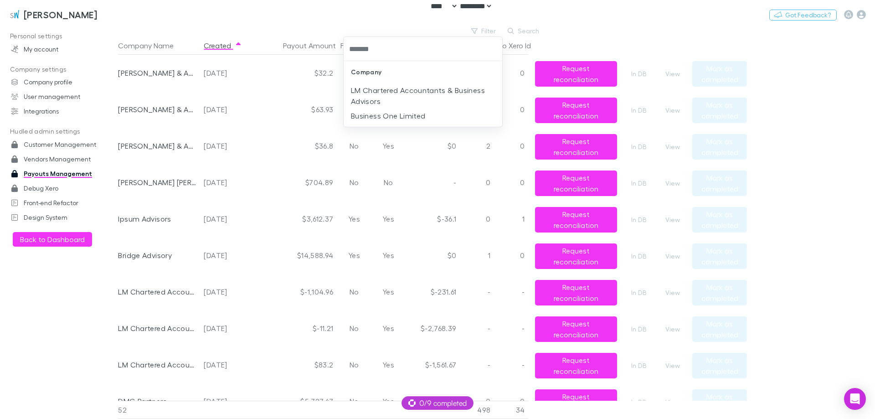
type input "********"
click at [388, 116] on li "Business One Limited" at bounding box center [422, 115] width 159 height 15
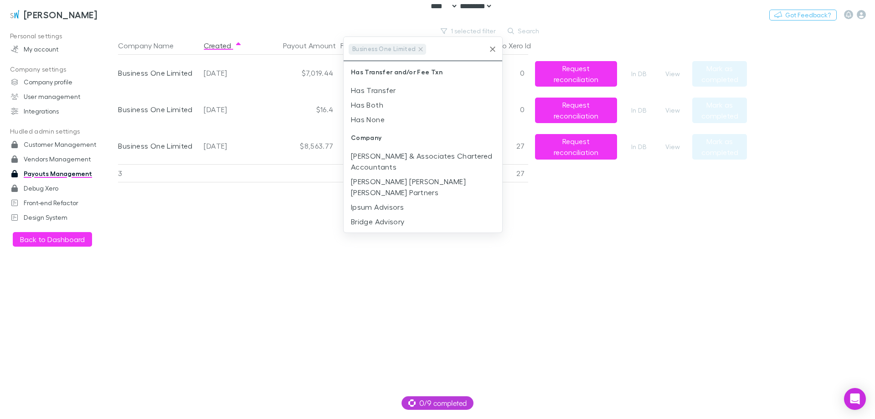
click at [301, 238] on div at bounding box center [437, 209] width 875 height 419
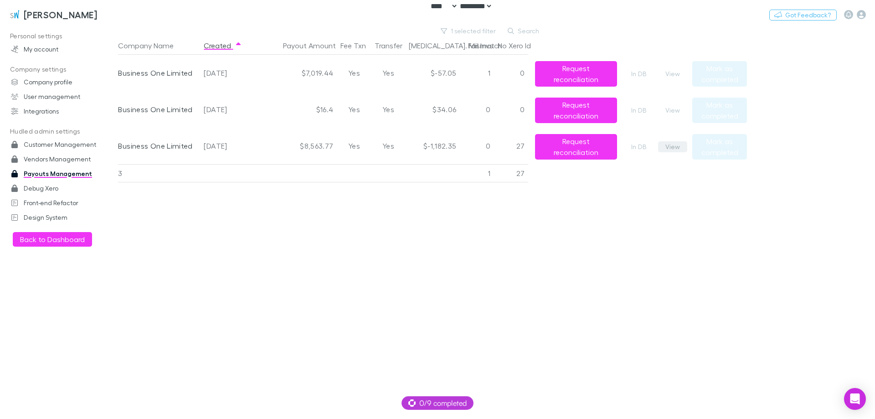
click at [670, 146] on button "View" at bounding box center [672, 146] width 29 height 11
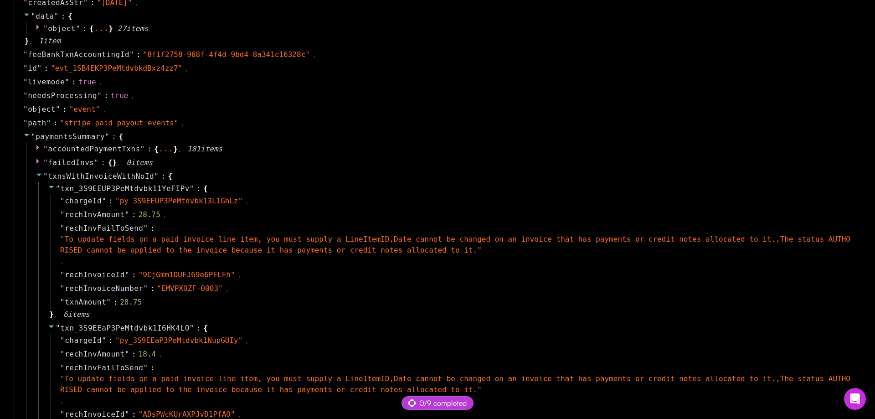
scroll to position [638, 0]
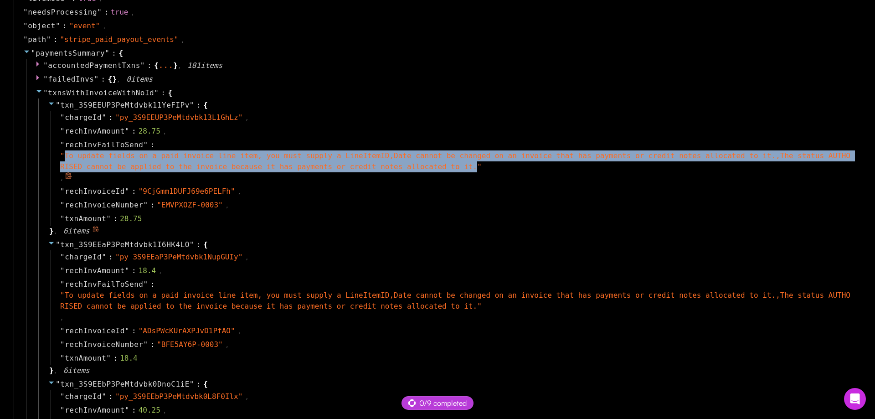
drag, startPoint x: 64, startPoint y: 156, endPoint x: 376, endPoint y: 168, distance: 311.8
click at [376, 168] on span "" To update fields on a paid invoice line item, you must supply a LineItemID,Da…" at bounding box center [455, 161] width 790 height 20
copy span "To update fields on a paid invoice line item, you must supply a LineItemID,Date…"
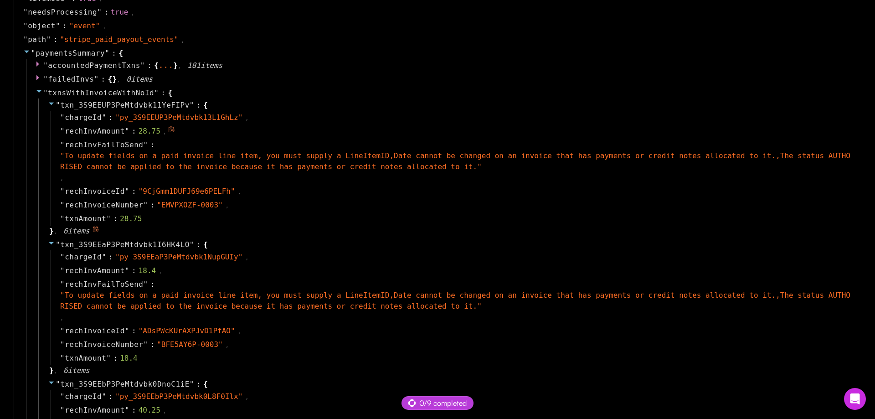
click at [415, 133] on div "" rechInvAmount " : 28.75 ," at bounding box center [454, 131] width 806 height 14
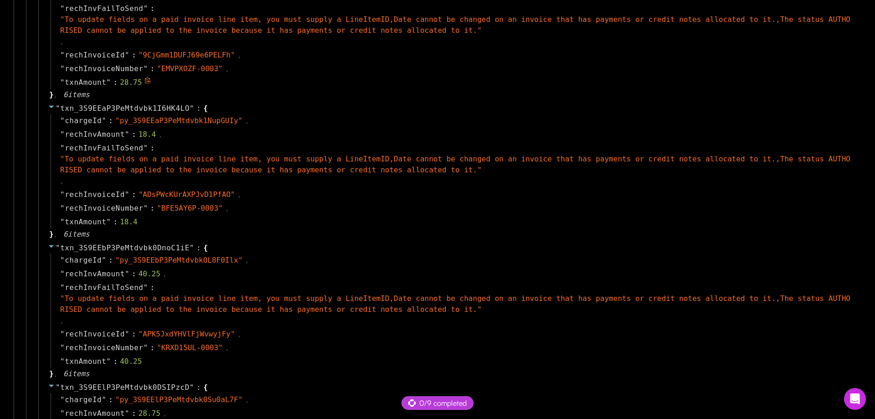
scroll to position [774, 0]
click at [275, 231] on div "" txn_3S9EEaP3PeMtdvbk1I6HK4LO " : { " chargeId " : " py_3S9EEaP3PeMtdvbk1NupGU…" at bounding box center [448, 170] width 821 height 139
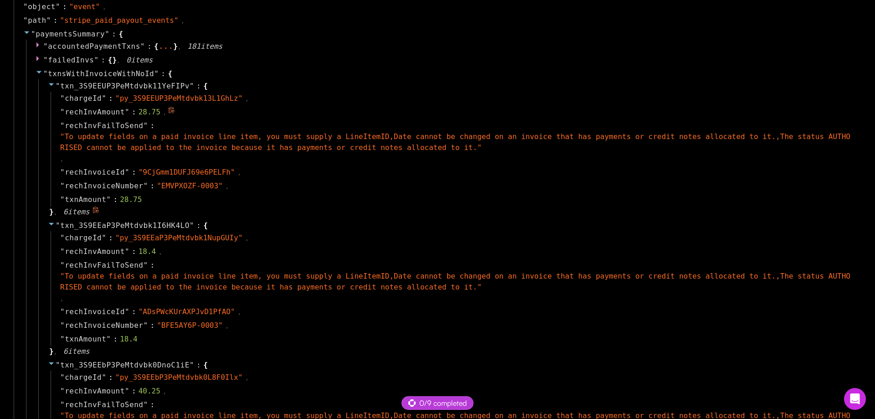
scroll to position [547, 0]
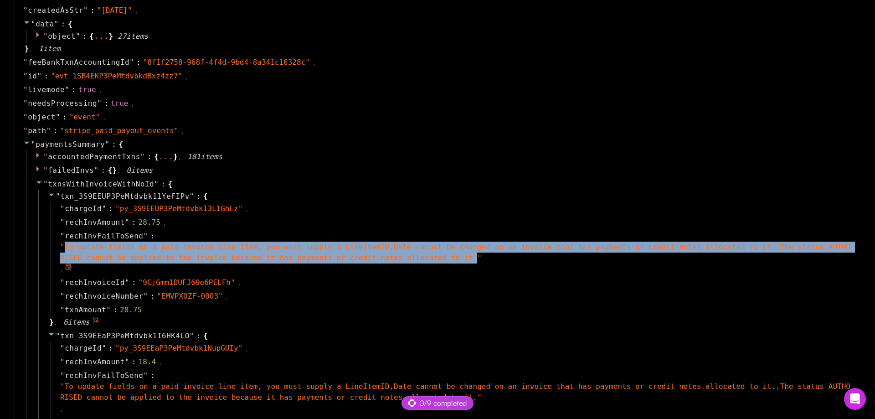
drag, startPoint x: 65, startPoint y: 246, endPoint x: 376, endPoint y: 258, distance: 310.9
click at [376, 258] on span "" To update fields on a paid invoice line item, you must supply a LineItemID,Da…" at bounding box center [455, 252] width 790 height 20
copy span "To update fields on a paid invoice line item, you must supply a LineItemID,Date…"
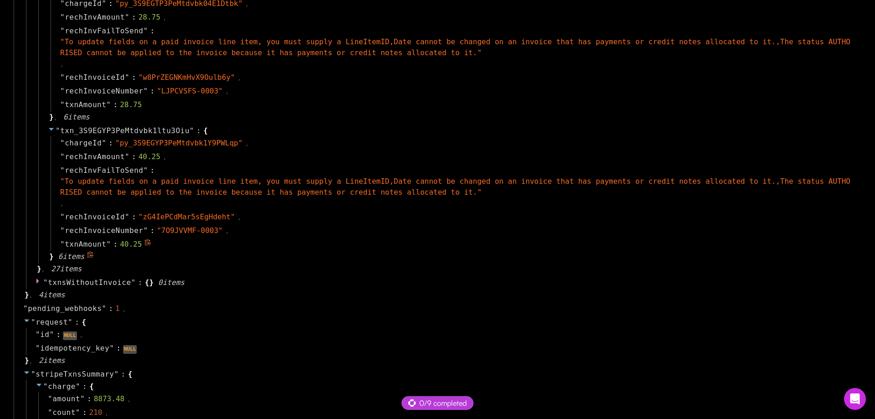
scroll to position [4191, 0]
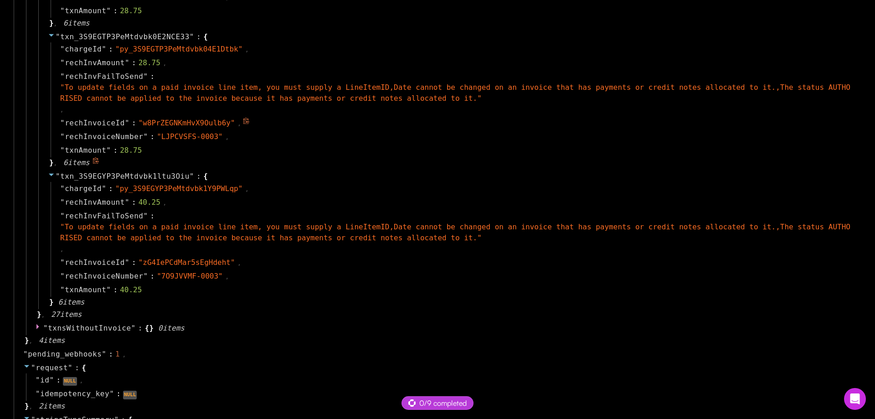
click at [393, 128] on div "" rechInvoiceId " : " w8PrZEGNKmHvX9Oulb6y " ," at bounding box center [454, 123] width 806 height 14
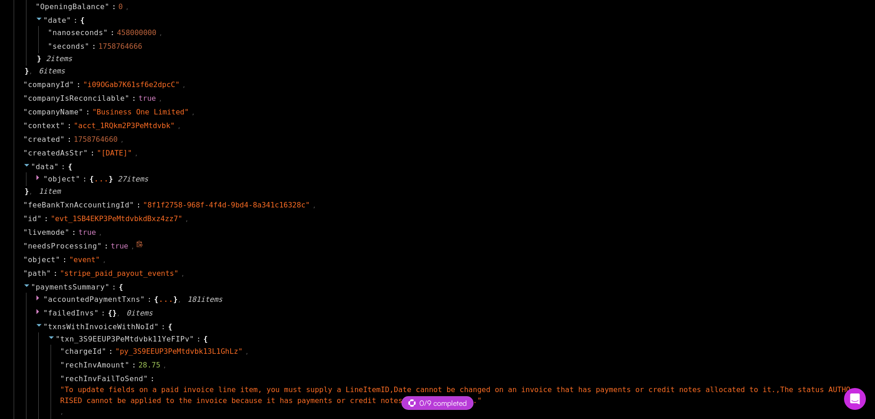
scroll to position [586, 0]
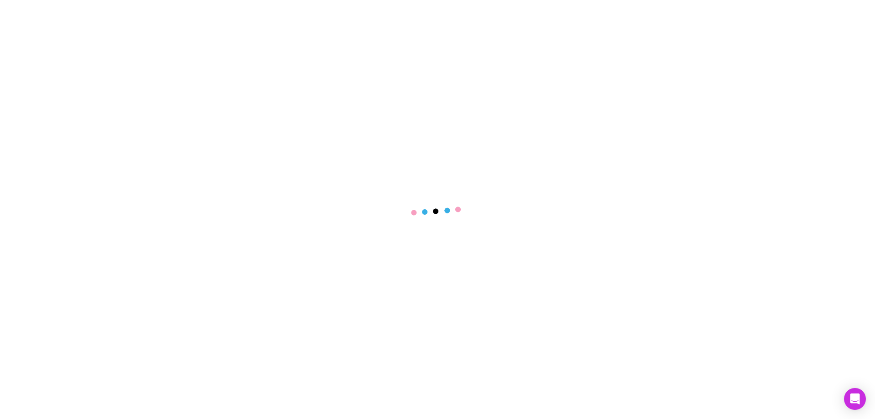
select select "****"
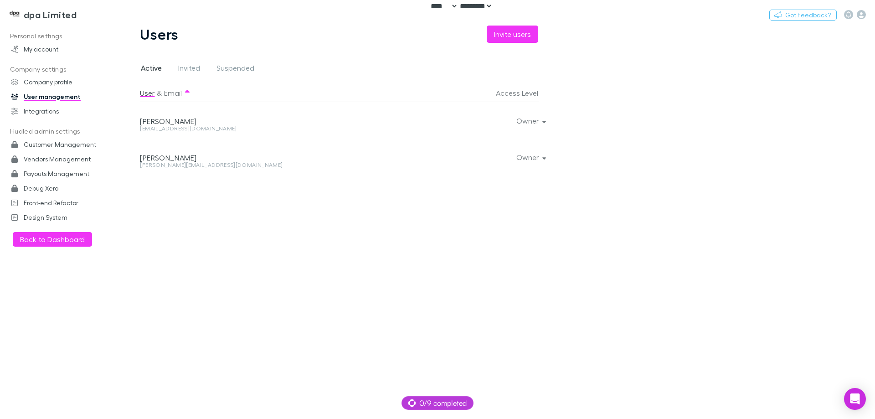
click at [171, 127] on div "[EMAIL_ADDRESS][DOMAIN_NAME]" at bounding box center [266, 128] width 252 height 5
click at [91, 15] on button "Switch company" at bounding box center [116, 14] width 60 height 11
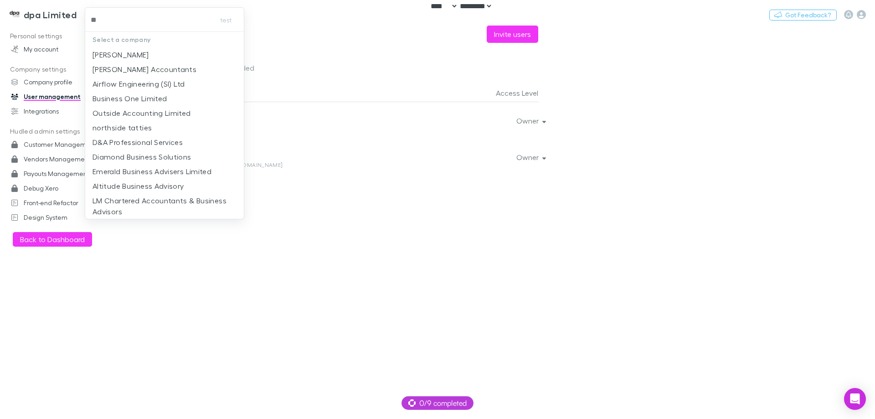
type input "***"
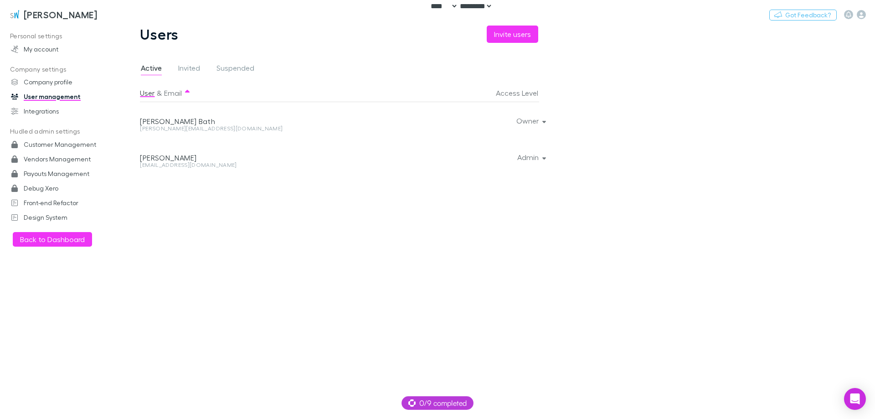
click at [197, 128] on div "Dianne.Bath@sinclairwilson.com.au" at bounding box center [266, 128] width 252 height 5
copy div "Dianne.Bath@sinclairwilson.com.au Owner"
click at [194, 162] on div "Kailee Hayward kailee.hayward@sinclairwilson.com.au" at bounding box center [268, 156] width 256 height 36
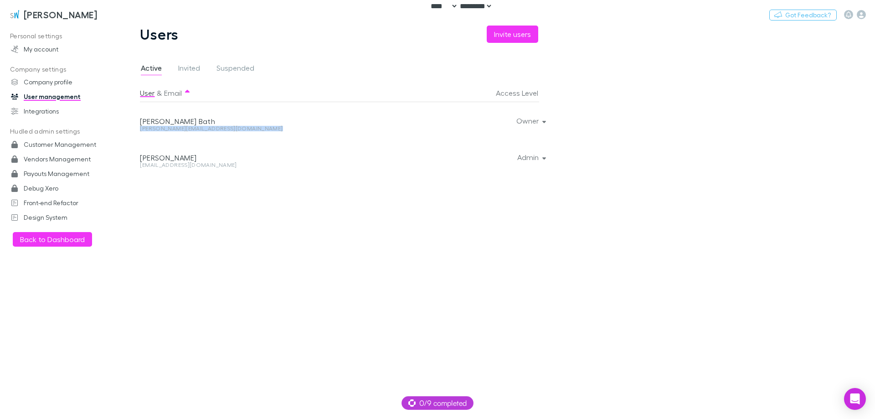
click at [194, 162] on div "Kailee Hayward" at bounding box center [266, 157] width 252 height 9
copy div "Kailee Hayward"
click at [215, 166] on div "kailee.hayward@sinclairwilson.com.au" at bounding box center [266, 164] width 252 height 5
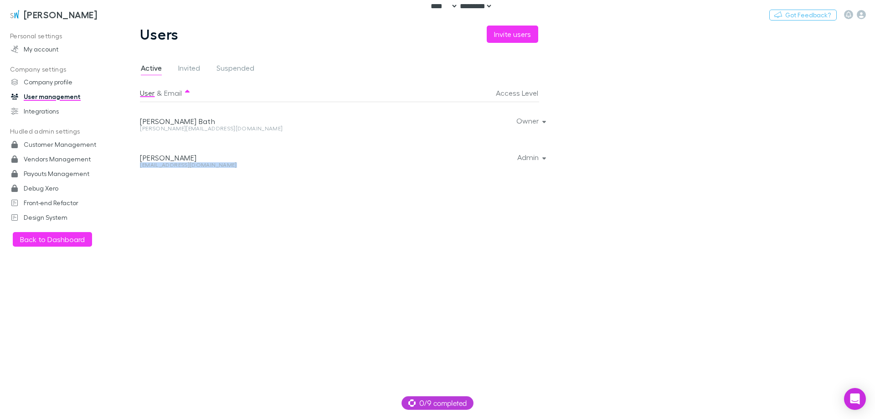
click at [215, 166] on div "kailee.hayward@sinclairwilson.com.au" at bounding box center [266, 164] width 252 height 5
copy div "kailee.hayward@sinclairwilson.com.au Admin"
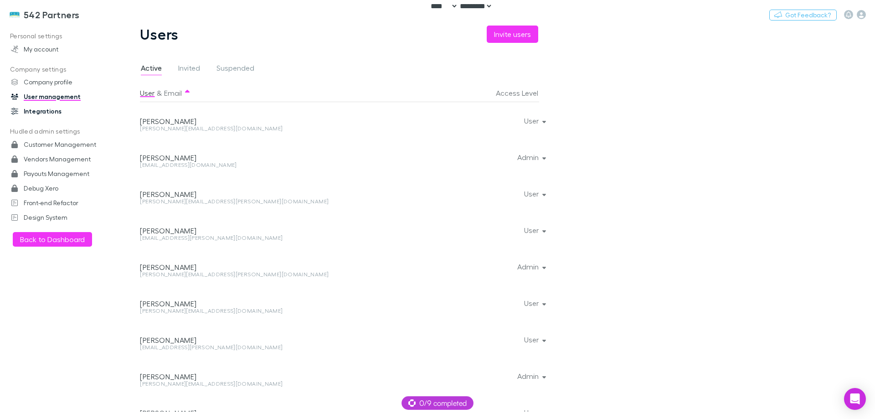
click at [51, 107] on link "Integrations" at bounding box center [62, 111] width 121 height 15
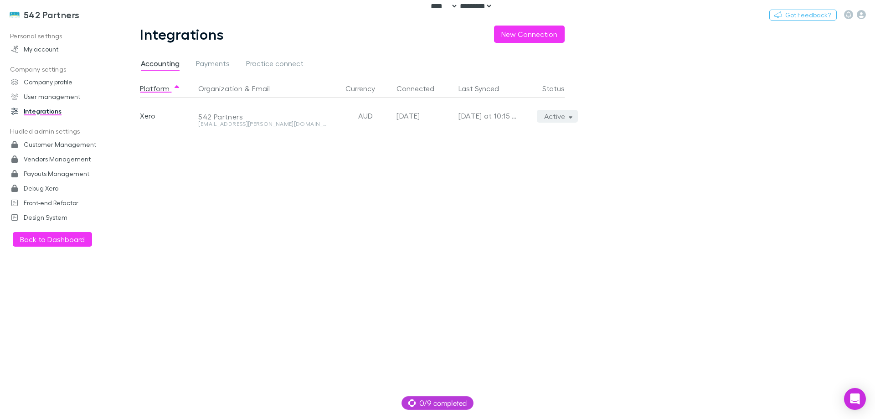
click at [563, 121] on button "Active" at bounding box center [557, 116] width 41 height 13
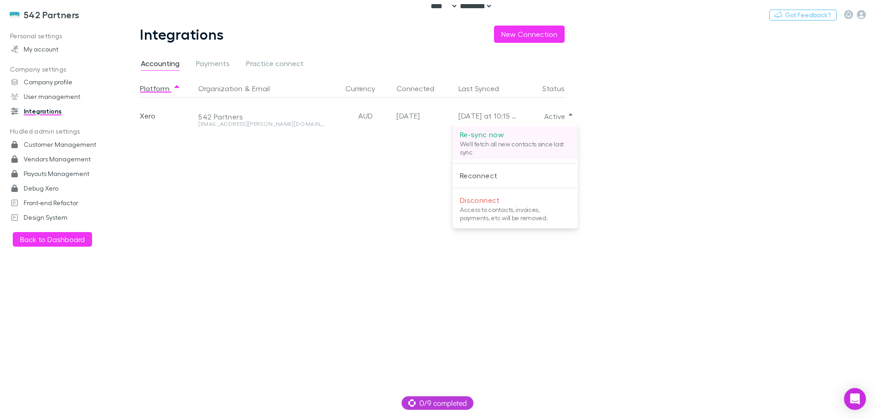
click at [507, 143] on p "We'll fetch all new contacts since last sync" at bounding box center [515, 148] width 111 height 16
click at [143, 189] on div at bounding box center [437, 209] width 875 height 419
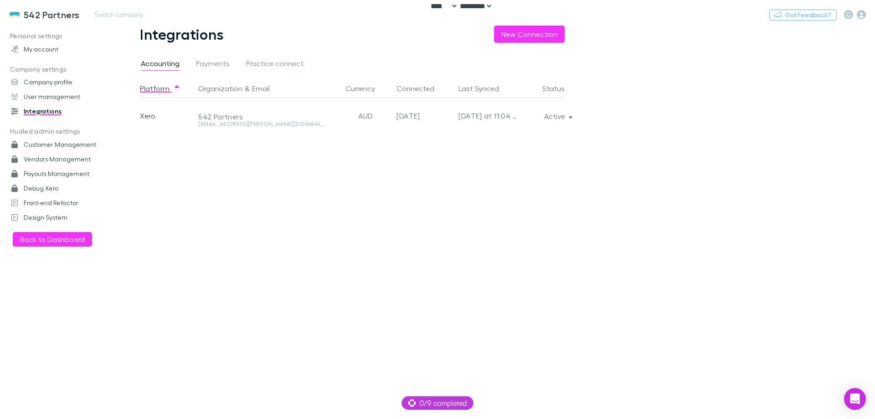
click at [62, 17] on h3 "542 Partners" at bounding box center [52, 14] width 56 height 11
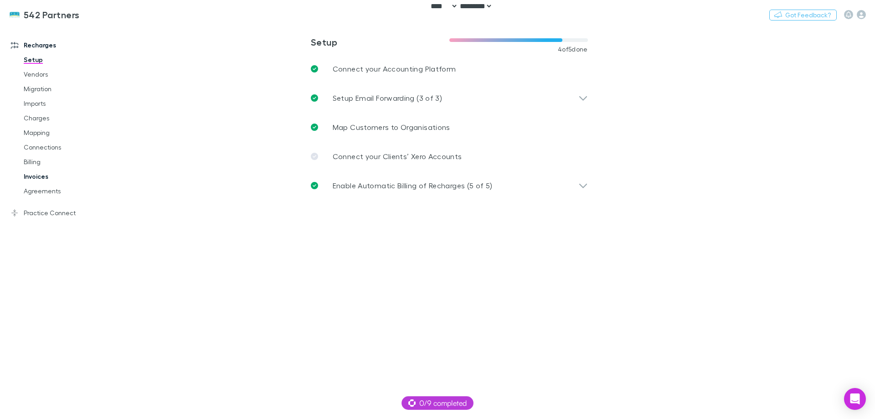
click at [31, 178] on link "Invoices" at bounding box center [69, 176] width 108 height 15
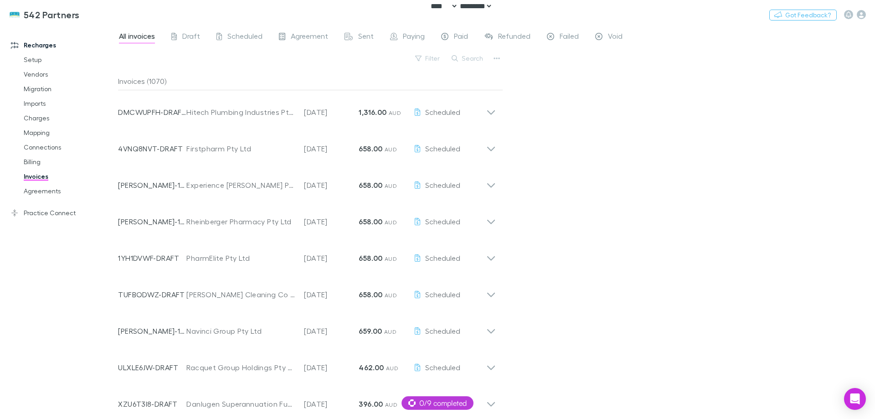
drag, startPoint x: 466, startPoint y: 55, endPoint x: 599, endPoint y: 138, distance: 157.4
click at [466, 54] on button "Search" at bounding box center [467, 58] width 41 height 11
paste input "**********"
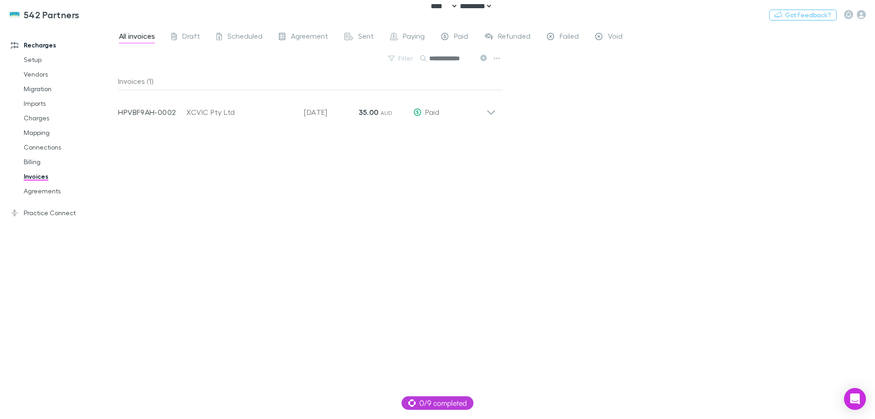
scroll to position [0, 1]
type input "**********"
click at [581, 130] on div "**********" at bounding box center [496, 222] width 757 height 393
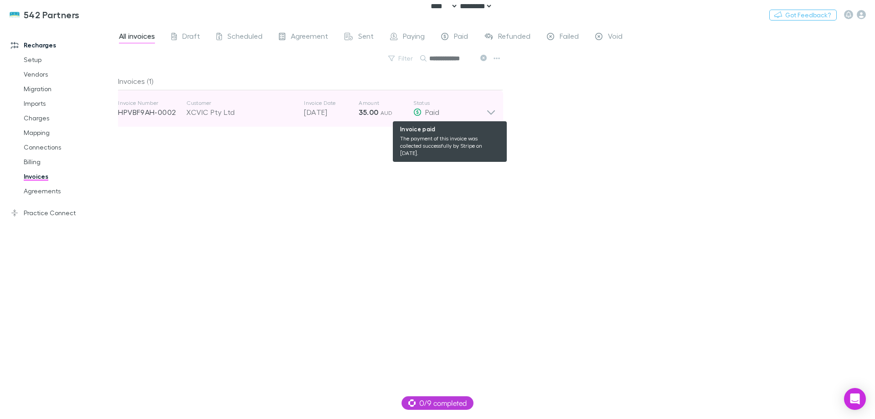
click at [454, 115] on div "Paid" at bounding box center [449, 112] width 73 height 11
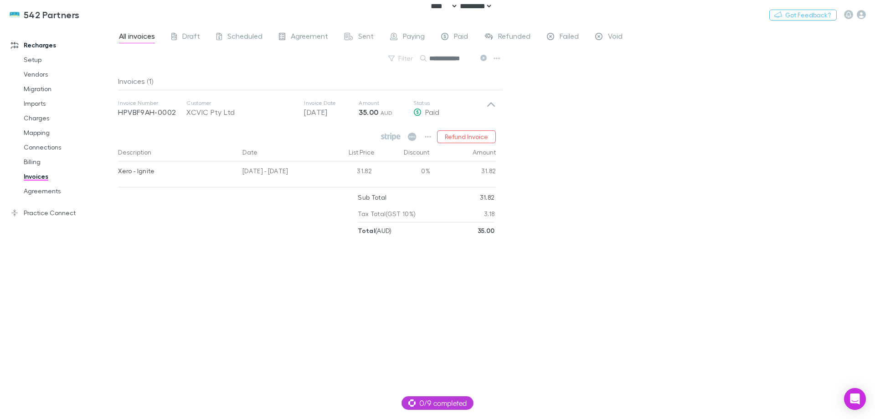
click at [578, 140] on div "**********" at bounding box center [496, 222] width 757 height 393
click at [425, 137] on icon "button" at bounding box center [428, 136] width 6 height 7
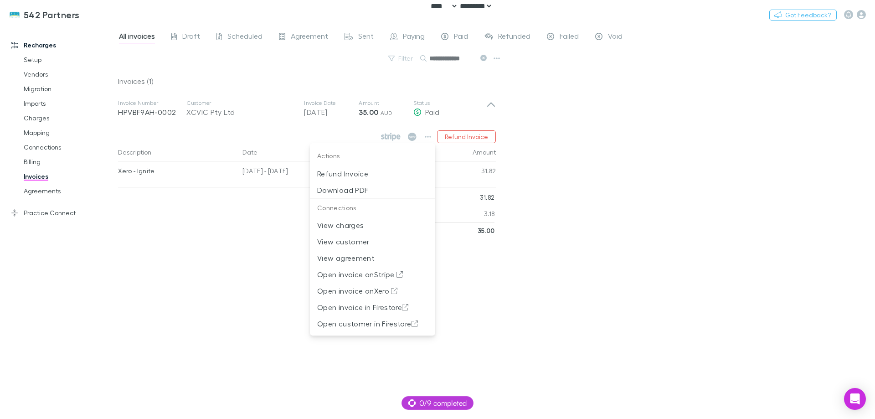
click at [614, 229] on div at bounding box center [437, 209] width 875 height 419
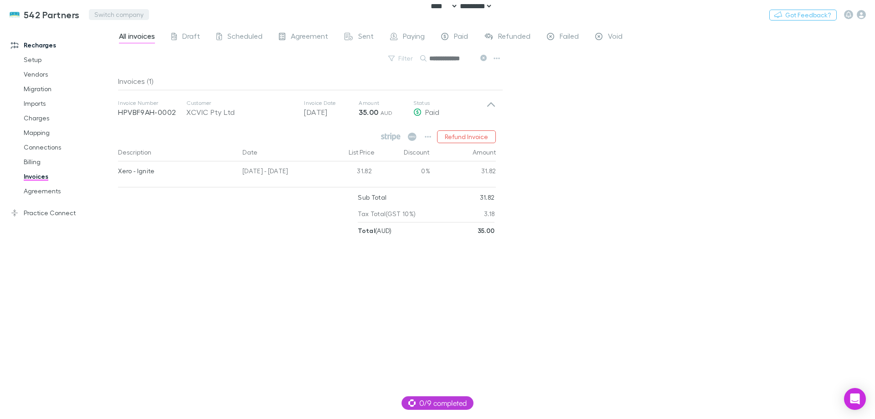
click at [105, 13] on button "Switch company" at bounding box center [119, 14] width 60 height 11
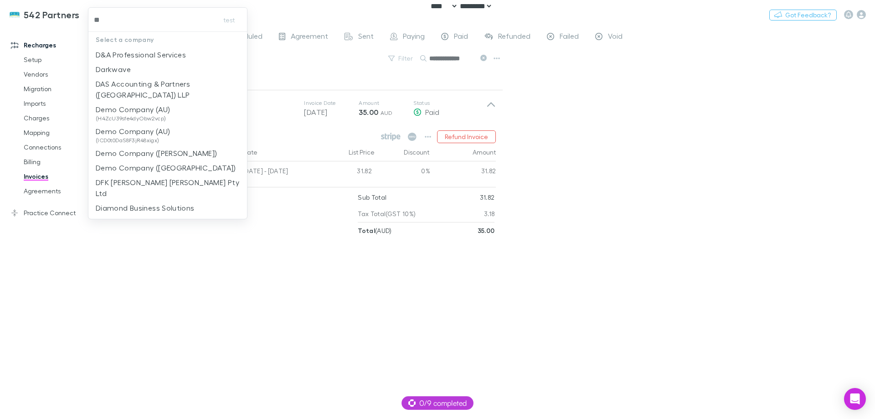
type input "***"
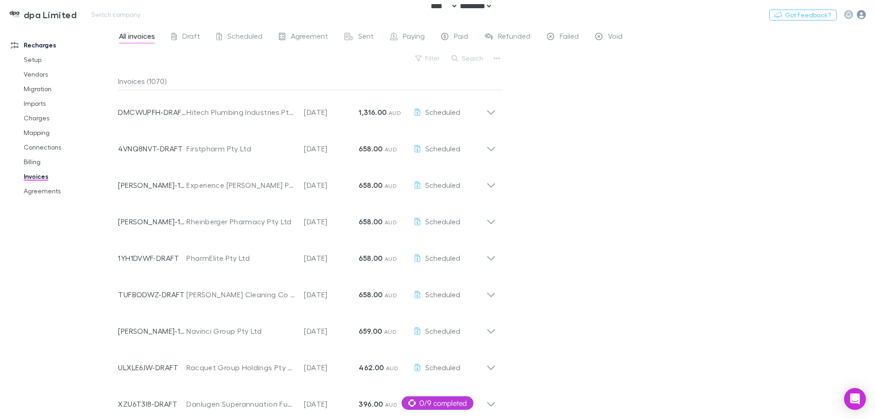
click at [863, 13] on icon "button" at bounding box center [860, 14] width 9 height 9
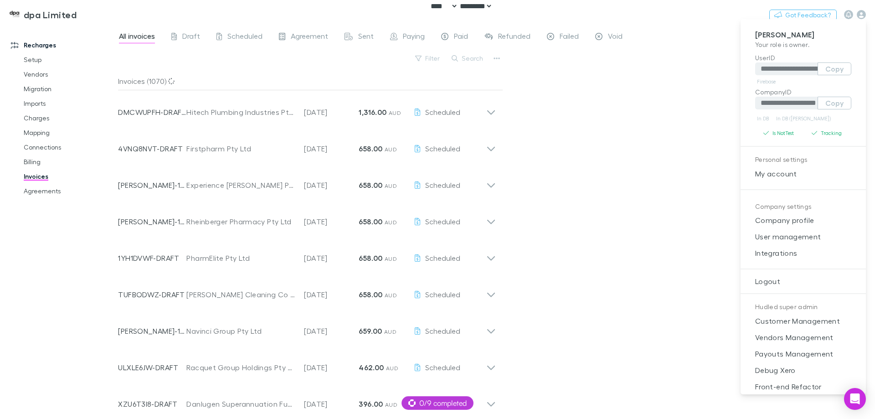
click at [55, 18] on div at bounding box center [437, 209] width 875 height 419
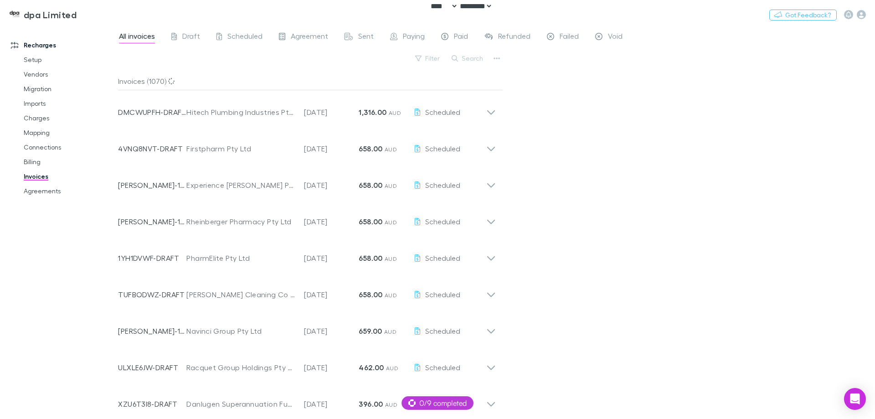
click at [55, 16] on div "**********" at bounding box center [437, 209] width 875 height 419
click at [55, 16] on h3 "dpa Limited" at bounding box center [50, 14] width 53 height 11
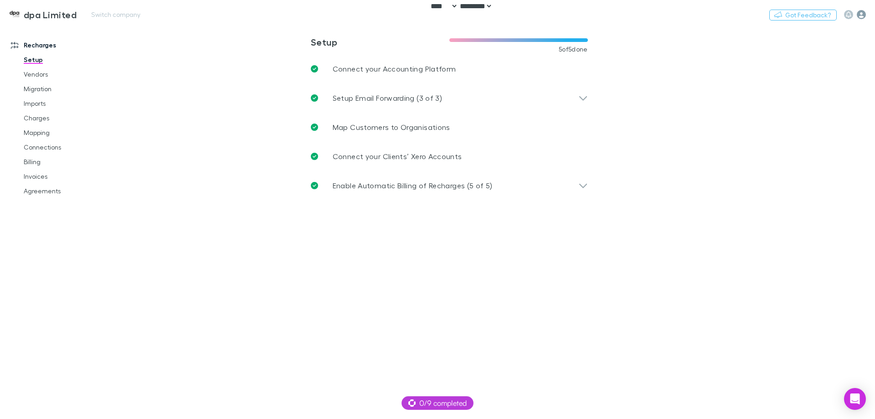
click at [863, 11] on icon "button" at bounding box center [860, 14] width 9 height 9
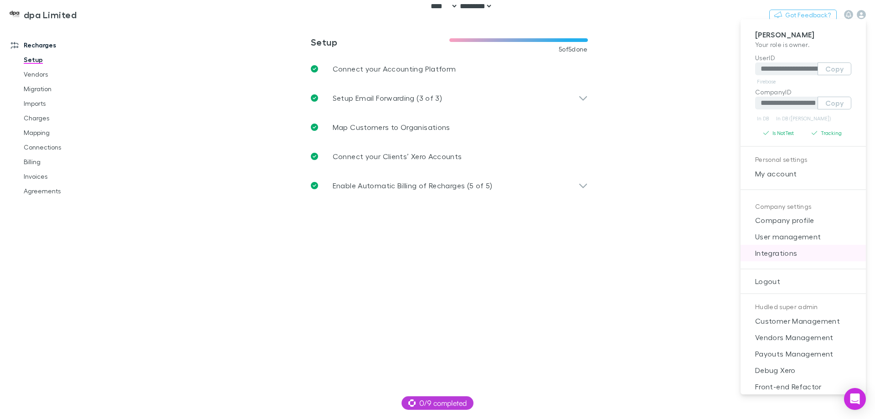
drag, startPoint x: 781, startPoint y: 252, endPoint x: 361, endPoint y: 200, distance: 422.8
click at [780, 252] on span "Integrations" at bounding box center [803, 252] width 111 height 11
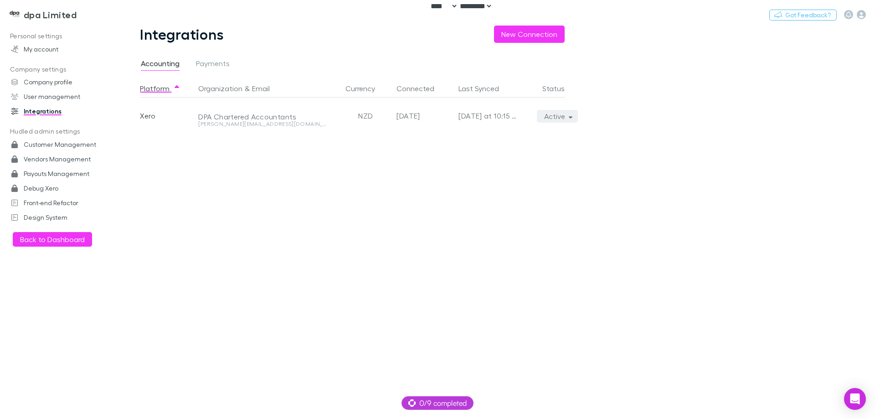
click at [561, 110] on button "Active" at bounding box center [557, 116] width 41 height 13
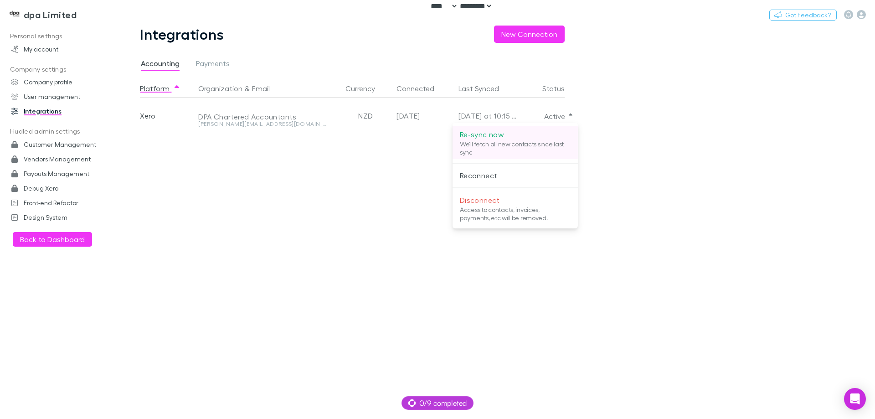
click at [527, 143] on p "We'll fetch all new contacts since last sync" at bounding box center [515, 148] width 111 height 16
click at [245, 183] on div at bounding box center [437, 209] width 875 height 419
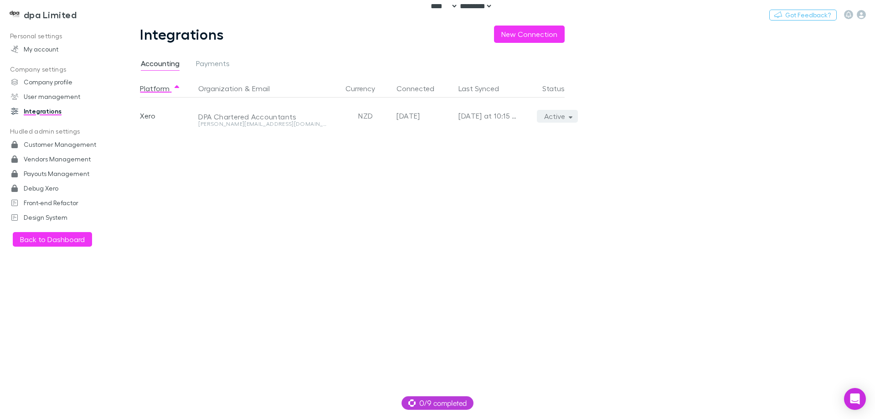
click at [552, 113] on button "Active" at bounding box center [557, 116] width 41 height 13
click at [610, 132] on div at bounding box center [437, 209] width 875 height 419
click at [94, 17] on button "Switch company" at bounding box center [116, 14] width 60 height 11
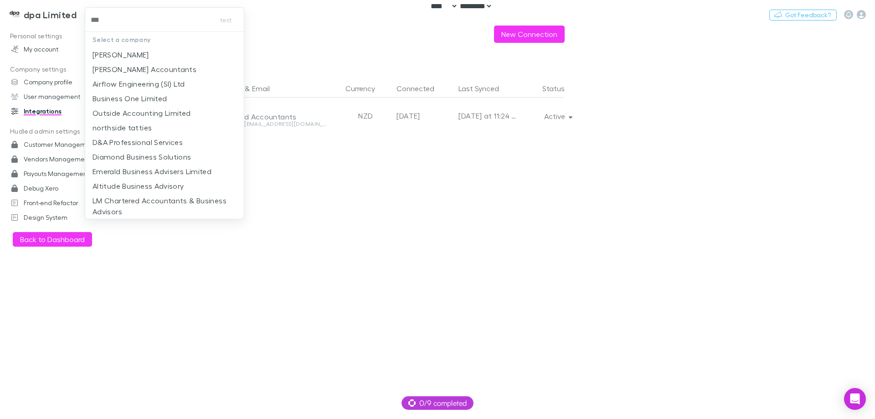
type input "****"
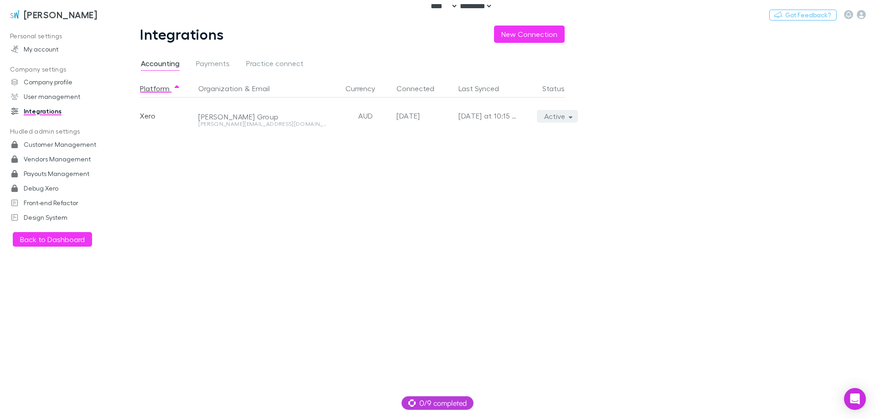
click at [542, 118] on button "Active" at bounding box center [557, 116] width 41 height 13
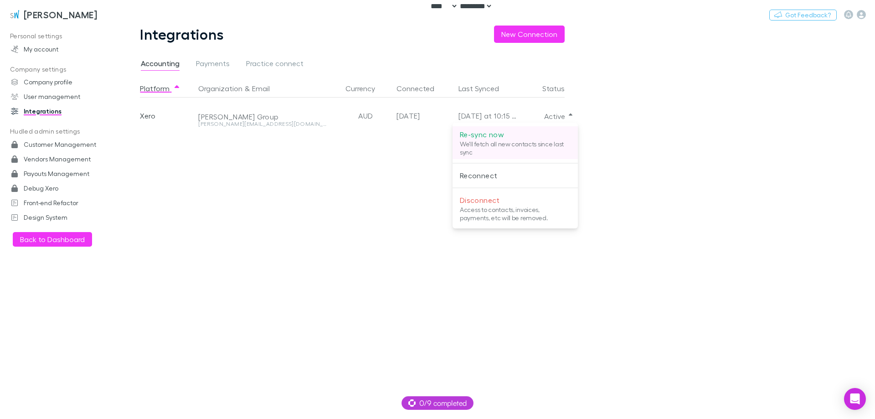
click at [535, 138] on p "Re-sync now" at bounding box center [515, 134] width 111 height 11
click at [64, 10] on div at bounding box center [437, 209] width 875 height 419
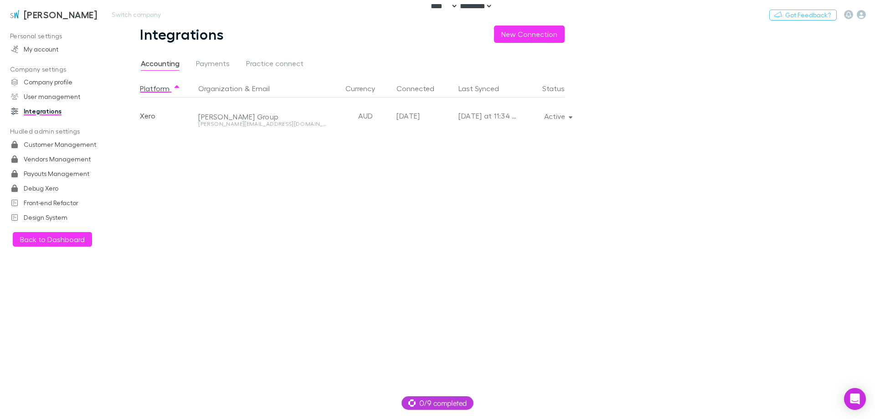
click at [50, 16] on h3 "Sinclair Wilson" at bounding box center [60, 14] width 73 height 11
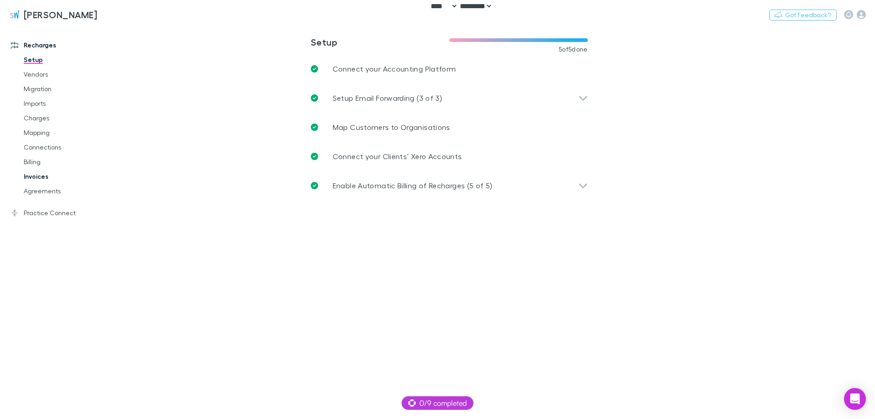
click at [47, 172] on link "Invoices" at bounding box center [69, 176] width 108 height 15
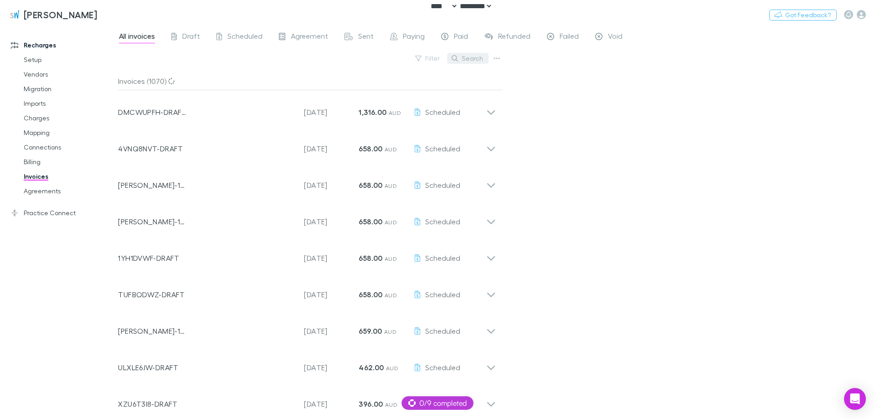
click at [471, 59] on button "Search" at bounding box center [467, 58] width 41 height 11
paste input "**********"
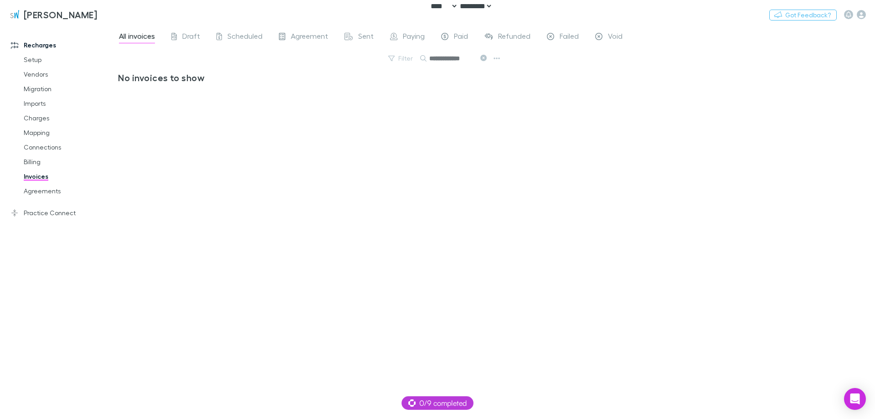
type input "**********"
click at [430, 59] on input "**********" at bounding box center [452, 58] width 46 height 13
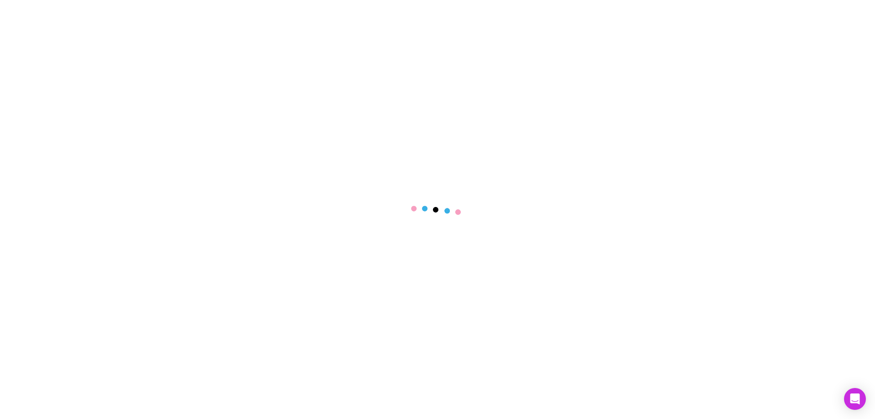
select select "****"
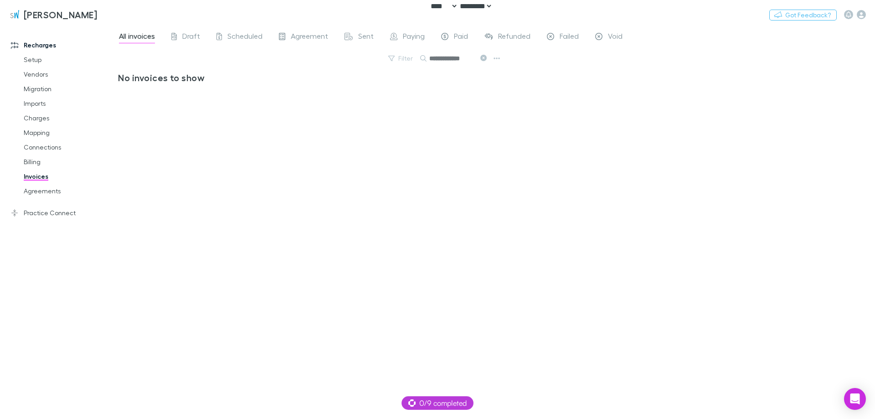
click at [461, 60] on input "**********" at bounding box center [452, 58] width 46 height 13
paste input "text"
type input "********"
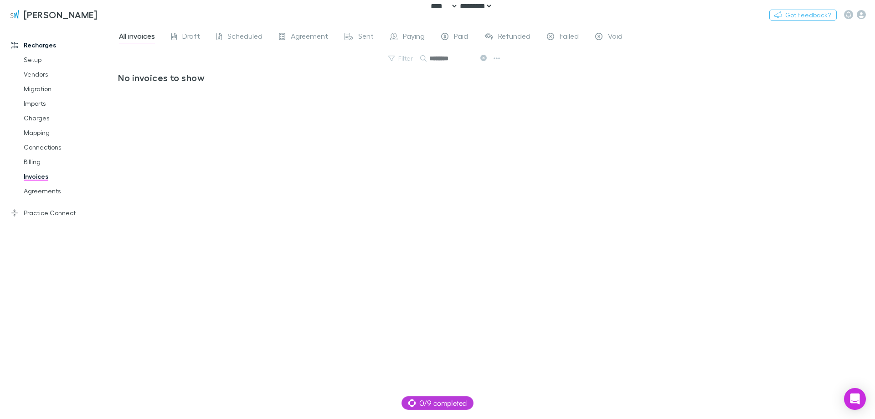
click at [512, 160] on div "All invoices Draft Scheduled Agreement Sent Paying Paid Refunded Failed Void Fi…" at bounding box center [496, 222] width 757 height 393
click at [33, 178] on link "Invoices" at bounding box center [69, 176] width 108 height 15
click at [45, 182] on link "Invoices" at bounding box center [69, 176] width 108 height 15
click at [131, 37] on span "All invoices" at bounding box center [137, 37] width 36 height 12
click at [263, 109] on div "No invoices to show" at bounding box center [310, 241] width 385 height 339
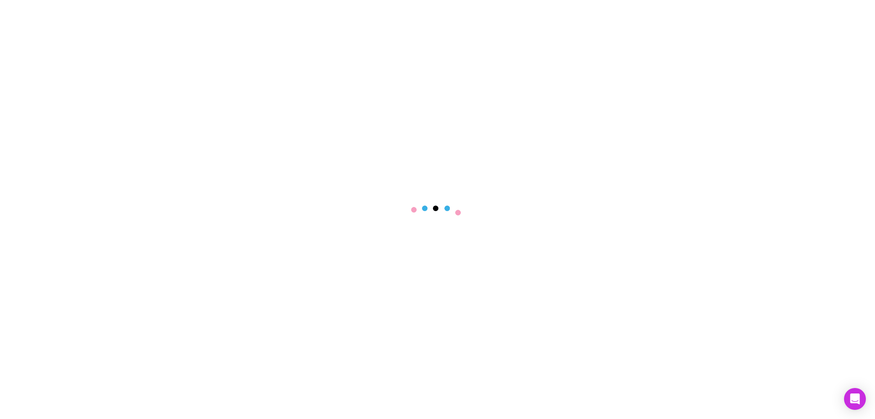
select select "****"
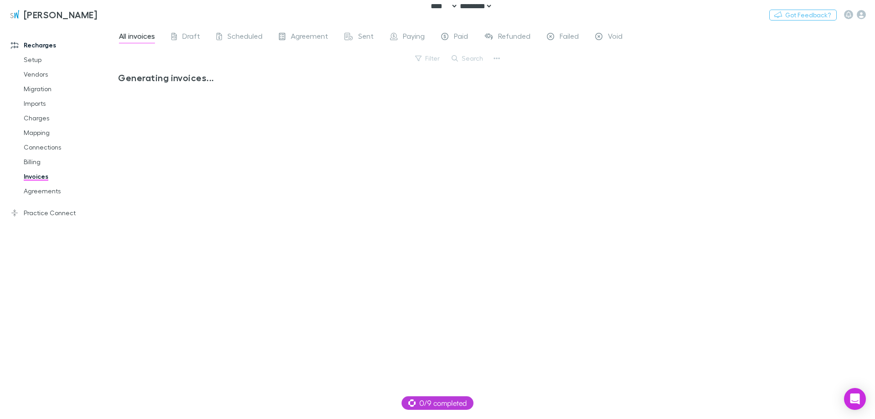
click at [426, 172] on div "Generating invoices..." at bounding box center [310, 241] width 385 height 339
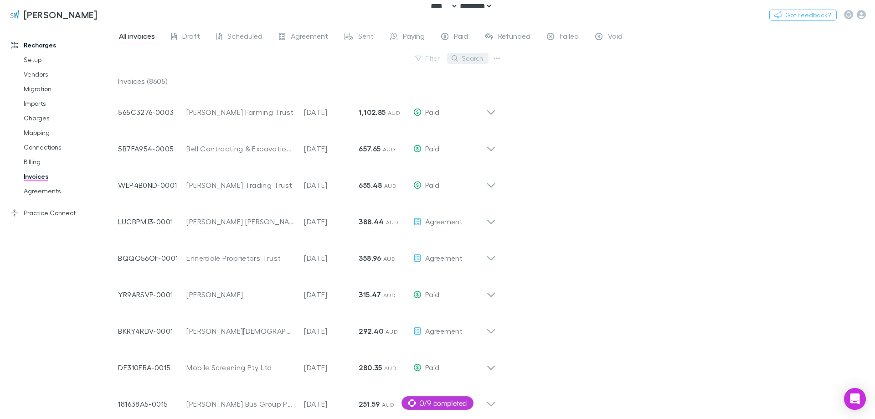
click at [461, 60] on button "Search" at bounding box center [467, 58] width 41 height 11
paste input "**********"
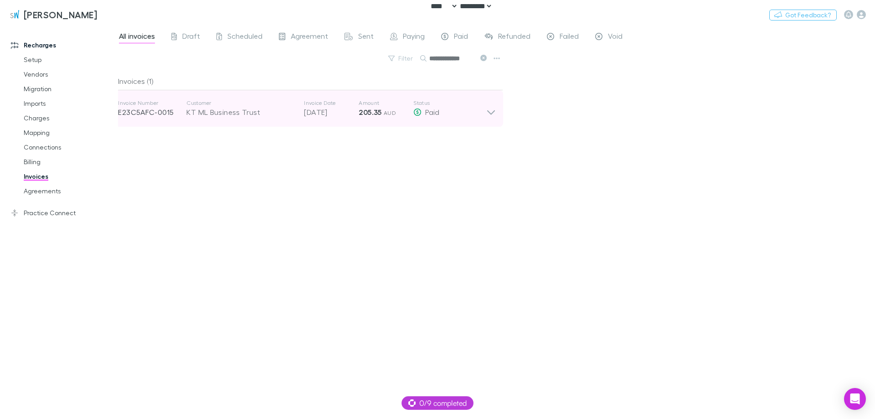
type input "**********"
click at [364, 116] on strong "205.35" at bounding box center [370, 112] width 23 height 9
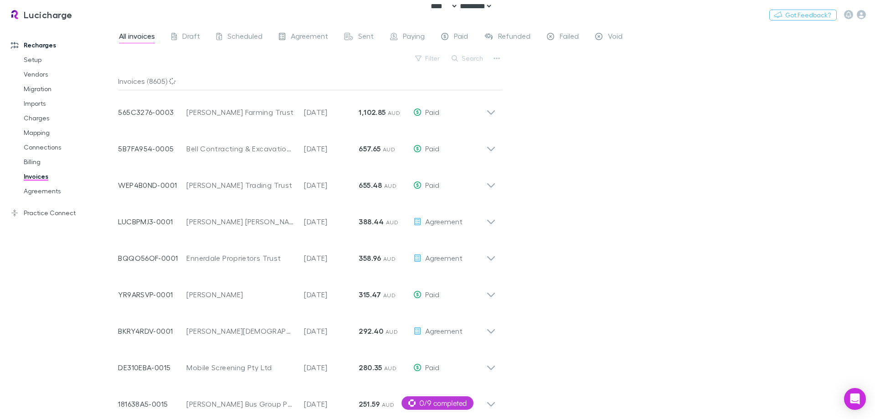
select select "****"
